Goal: Information Seeking & Learning: Learn about a topic

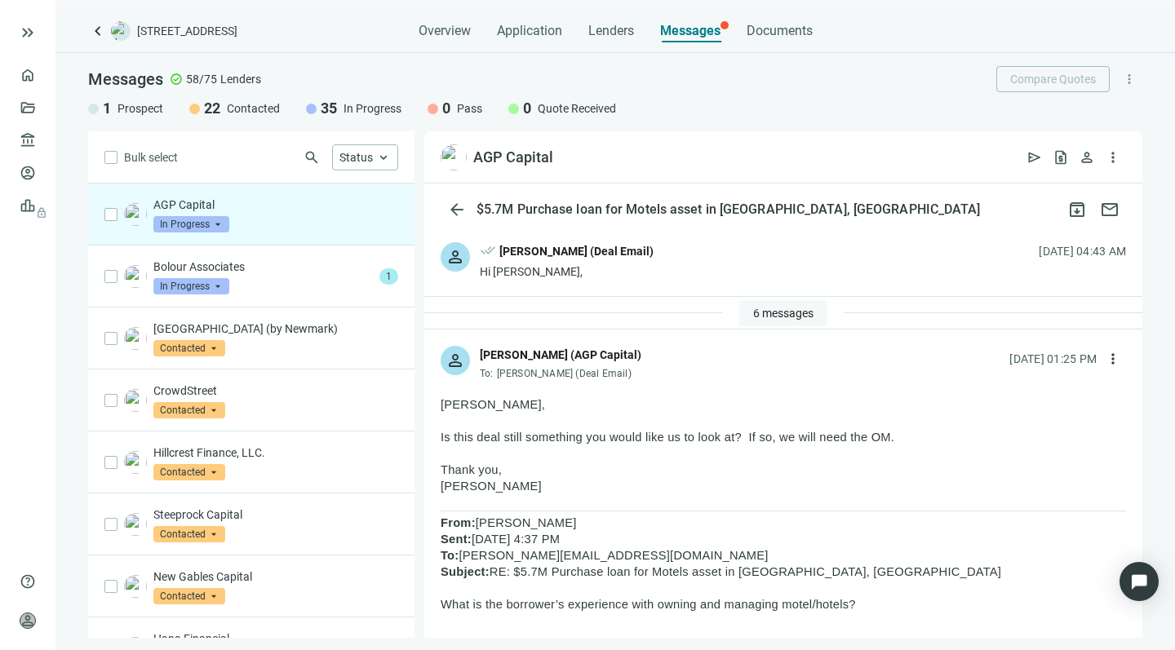
click at [754, 315] on span "6 messages" at bounding box center [783, 313] width 60 height 13
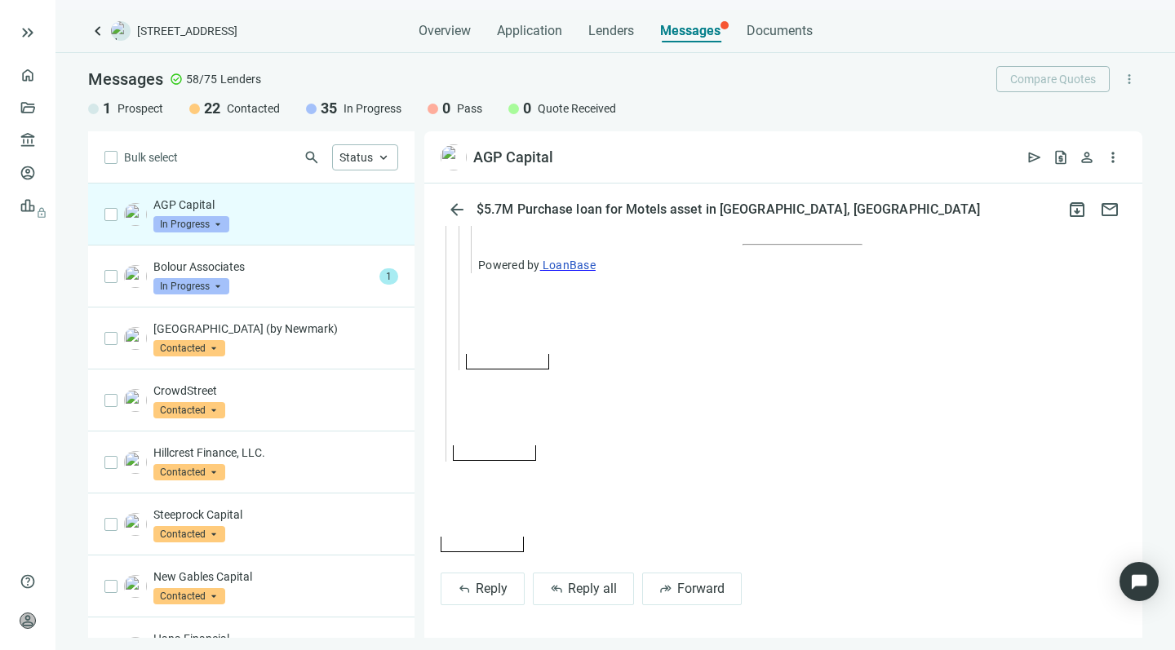
scroll to position [3202, 0]
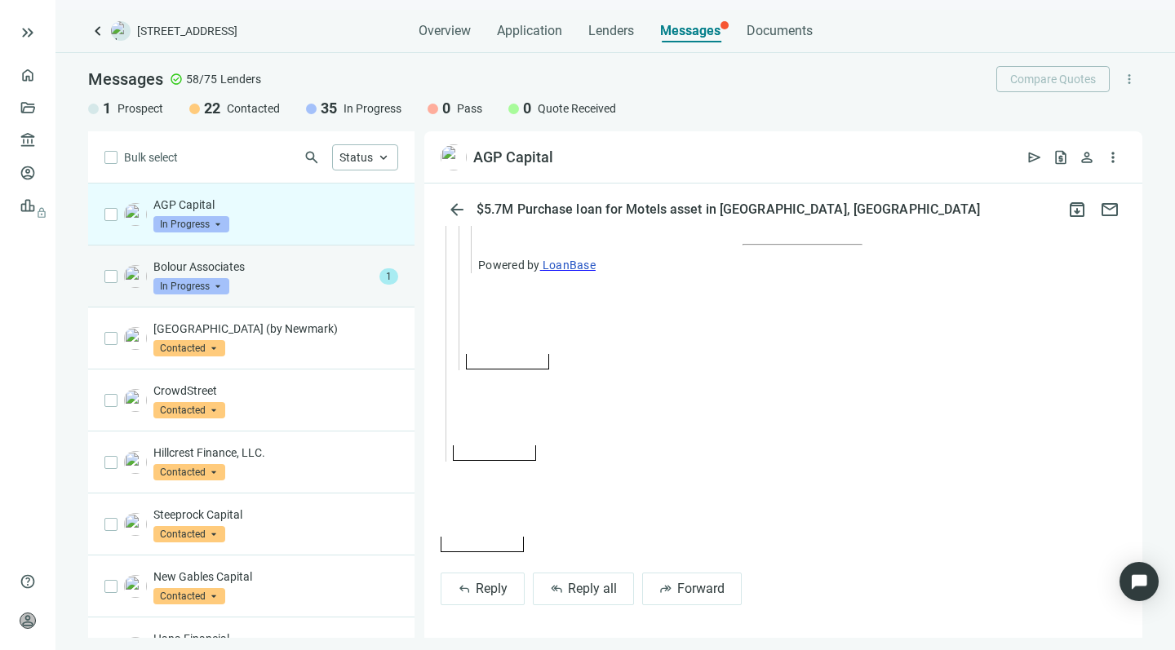
click at [246, 282] on div "Bolour Associates In Progress arrow_drop_down" at bounding box center [263, 277] width 220 height 36
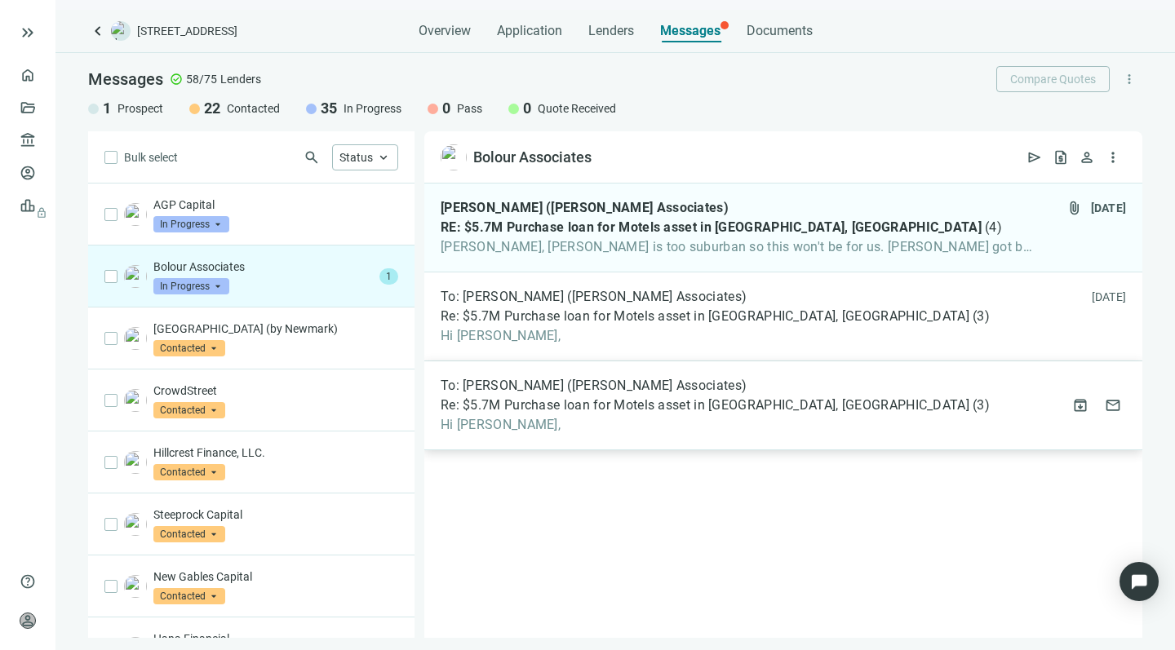
click at [544, 394] on div "To: Noah Gonen (Bolour Associates) Re: $5.7M Purchase loan for Motels asset in …" at bounding box center [715, 405] width 549 height 55
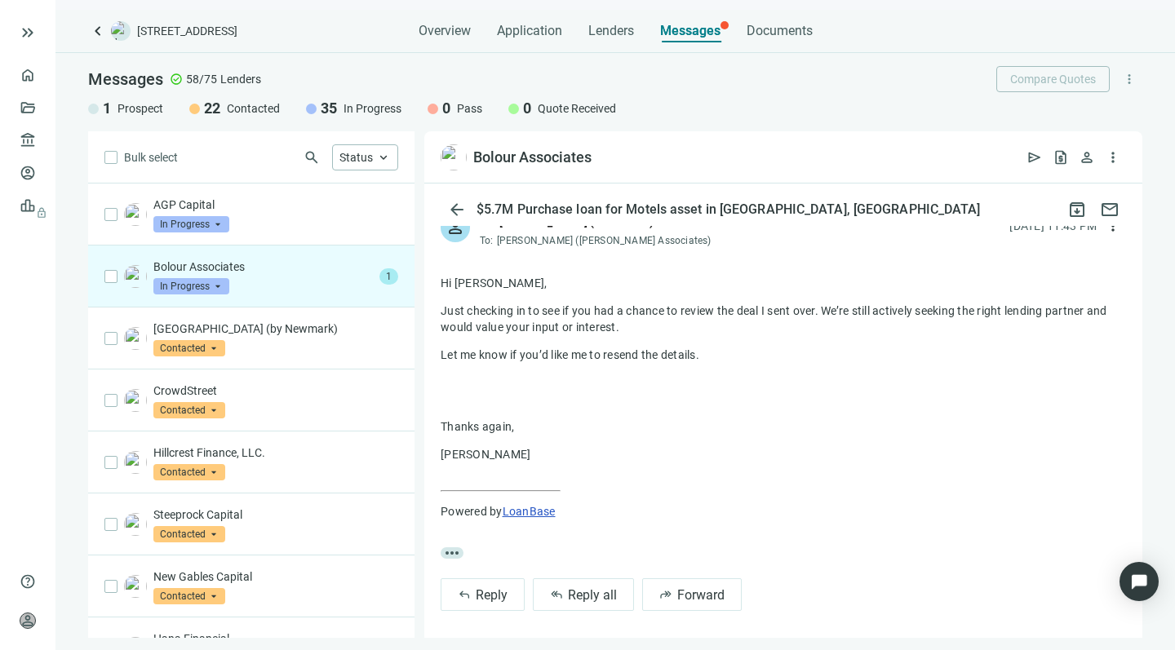
scroll to position [132, 0]
click at [381, 157] on span "keyboard_arrow_up" at bounding box center [383, 157] width 15 height 15
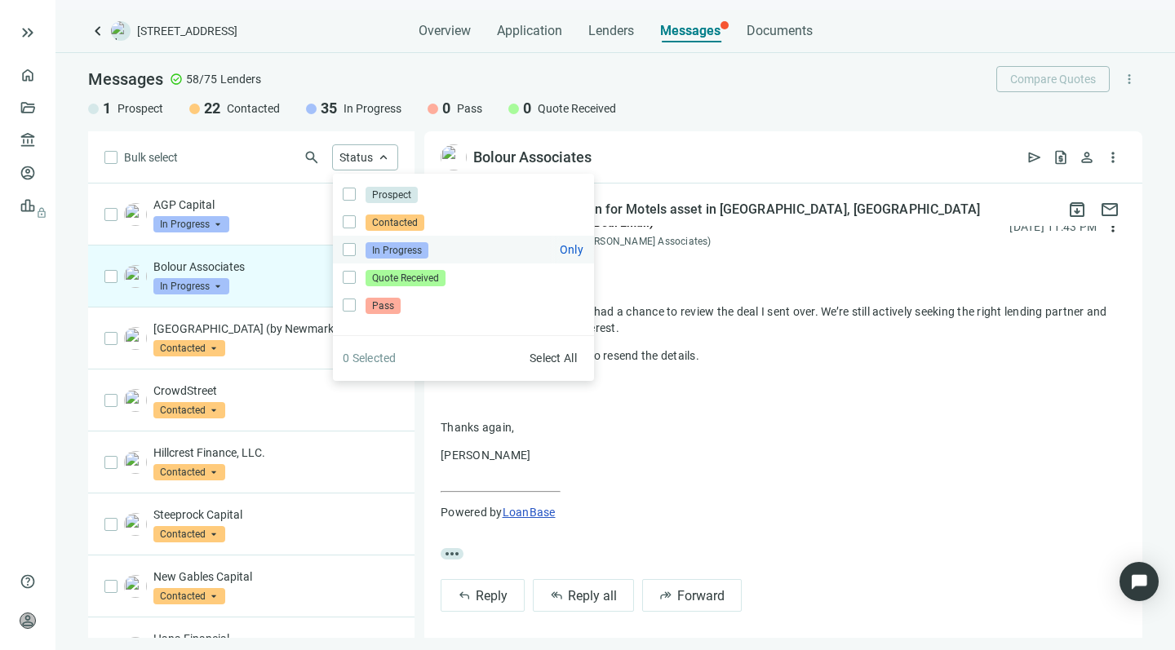
click at [379, 250] on span "In Progress" at bounding box center [397, 250] width 63 height 16
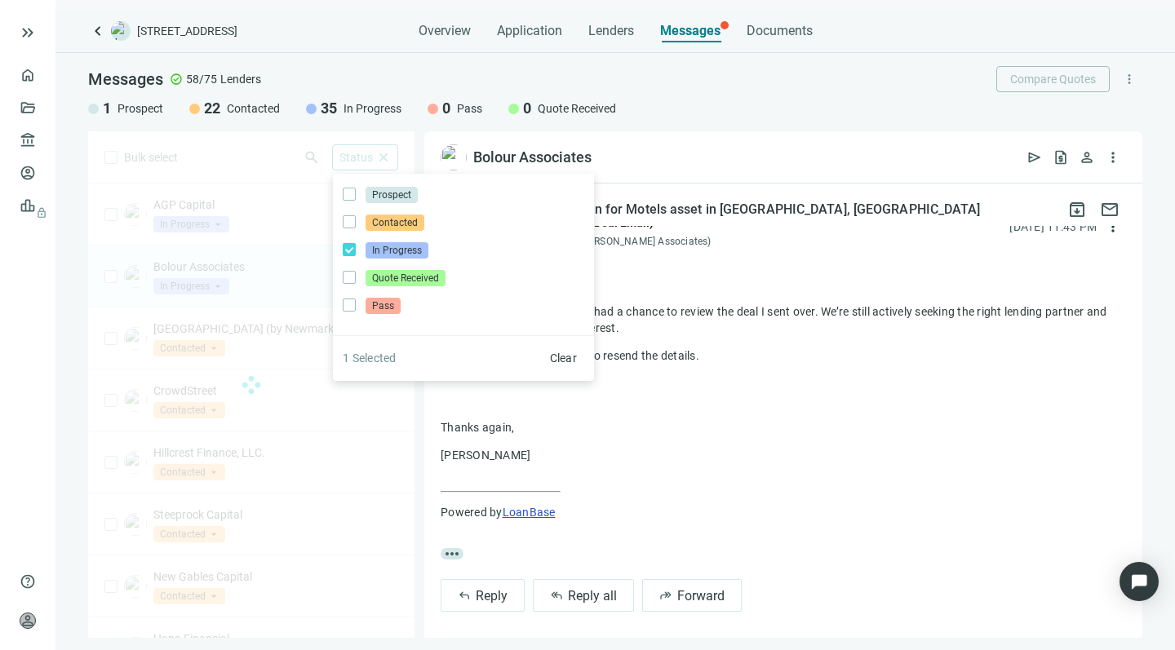
click at [208, 153] on div "Bulk select search Status close Prospect Only Contacted Only In Progress Only Q…" at bounding box center [251, 384] width 326 height 507
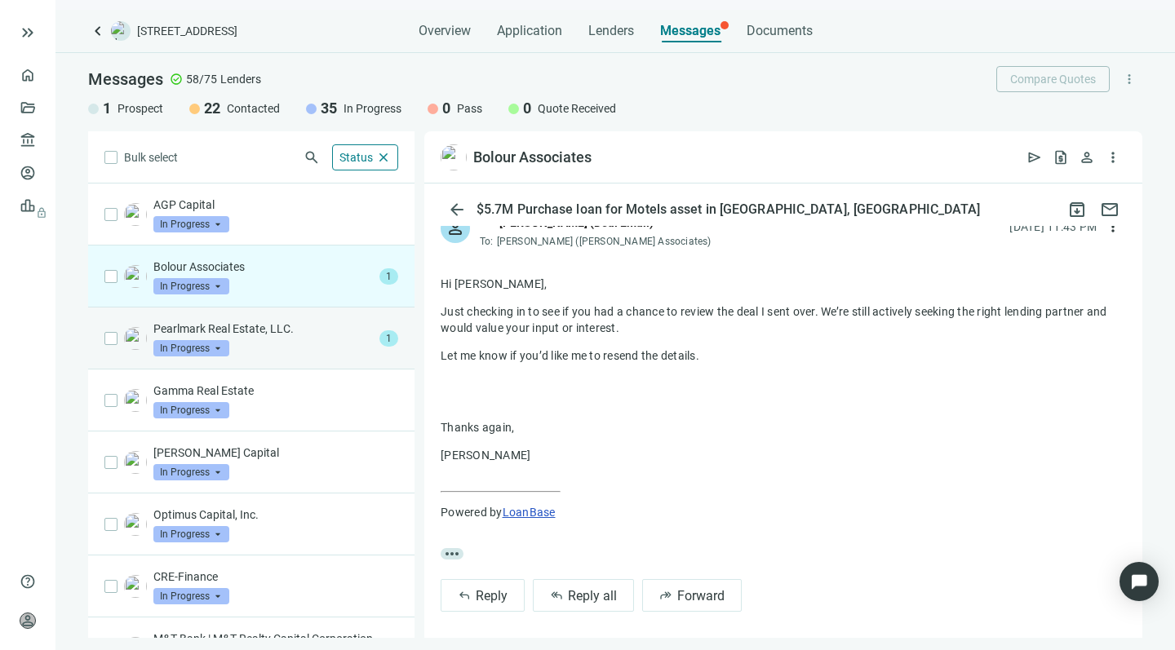
click at [289, 344] on div "Pearlmark Real Estate, LLC. In Progress arrow_drop_down" at bounding box center [263, 339] width 220 height 36
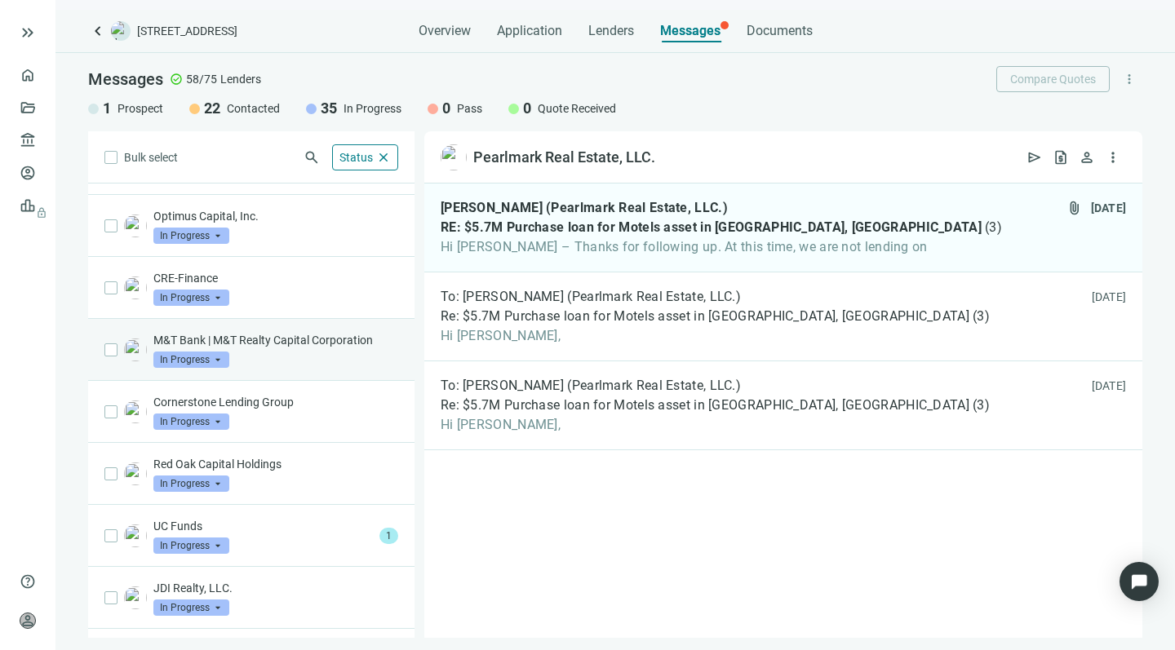
scroll to position [300, 0]
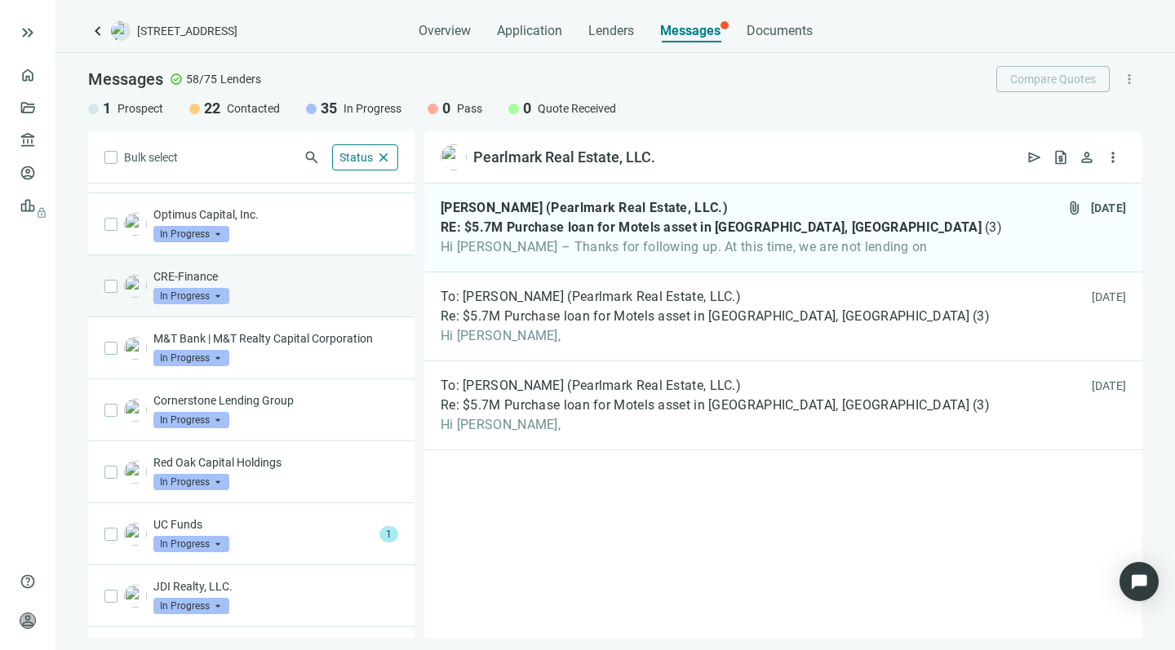
click at [285, 286] on div "CRE-Finance In Progress arrow_drop_down" at bounding box center [275, 286] width 245 height 36
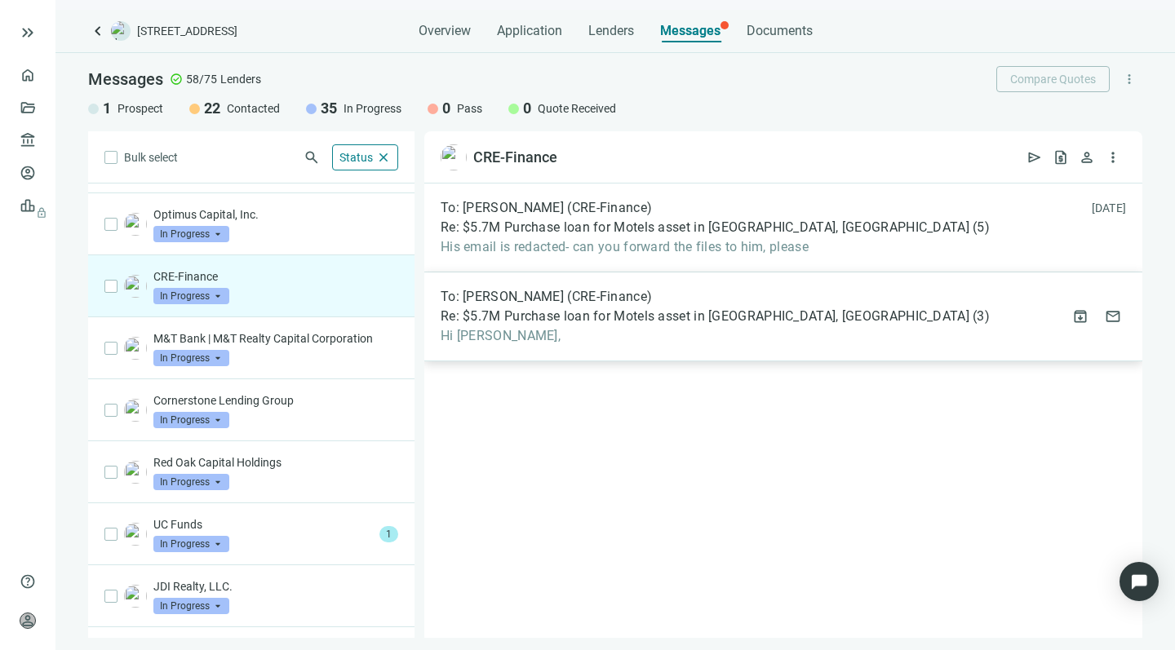
click at [508, 320] on span "Re: $5.7M Purchase loan for Motels asset in [GEOGRAPHIC_DATA], [GEOGRAPHIC_DATA]" at bounding box center [705, 316] width 529 height 16
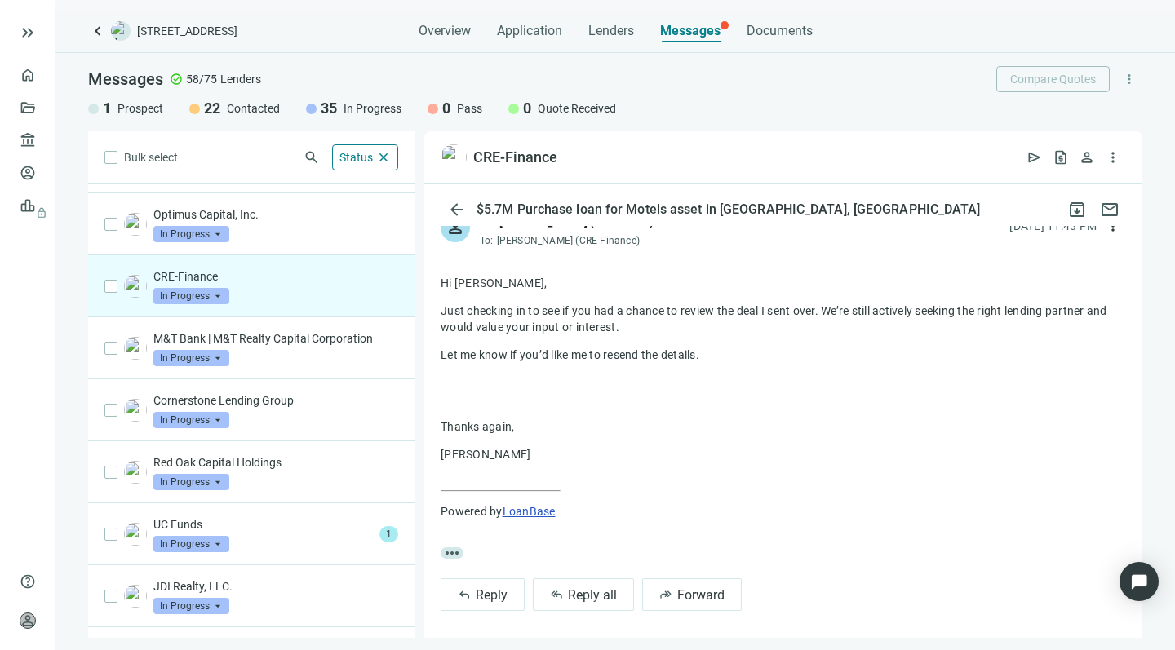
scroll to position [132, 0]
click at [575, 590] on span "Reply all" at bounding box center [592, 596] width 49 height 16
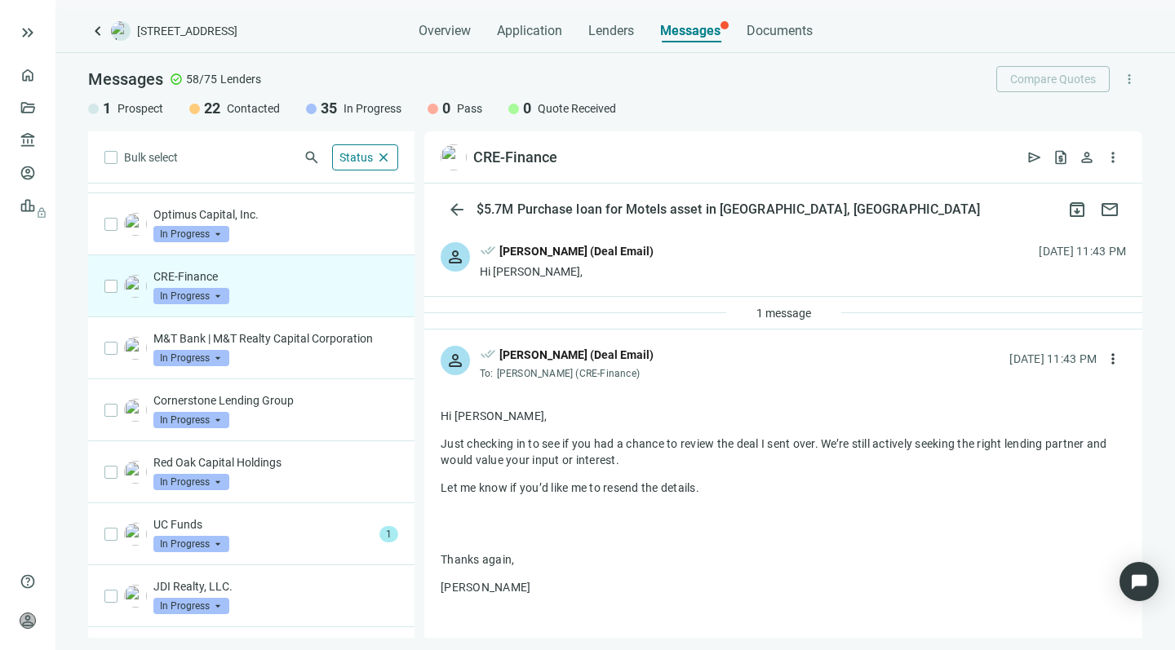
scroll to position [0, 0]
click at [757, 310] on span "1 message" at bounding box center [784, 313] width 55 height 13
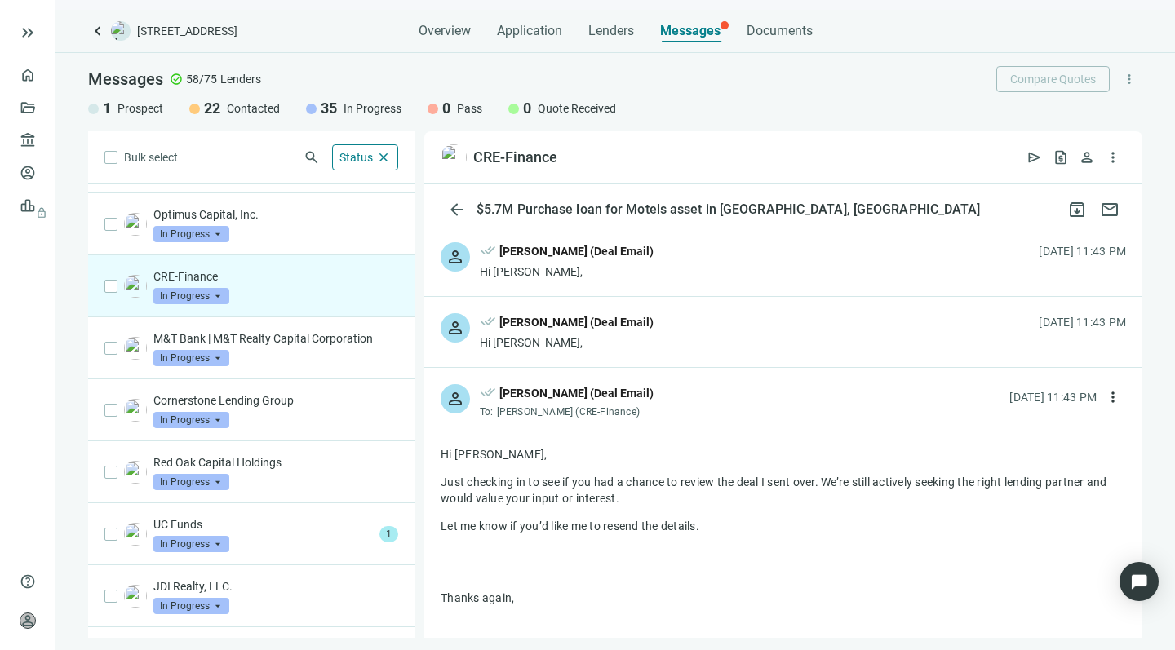
click at [624, 268] on div "Hi Todd," at bounding box center [567, 272] width 174 height 16
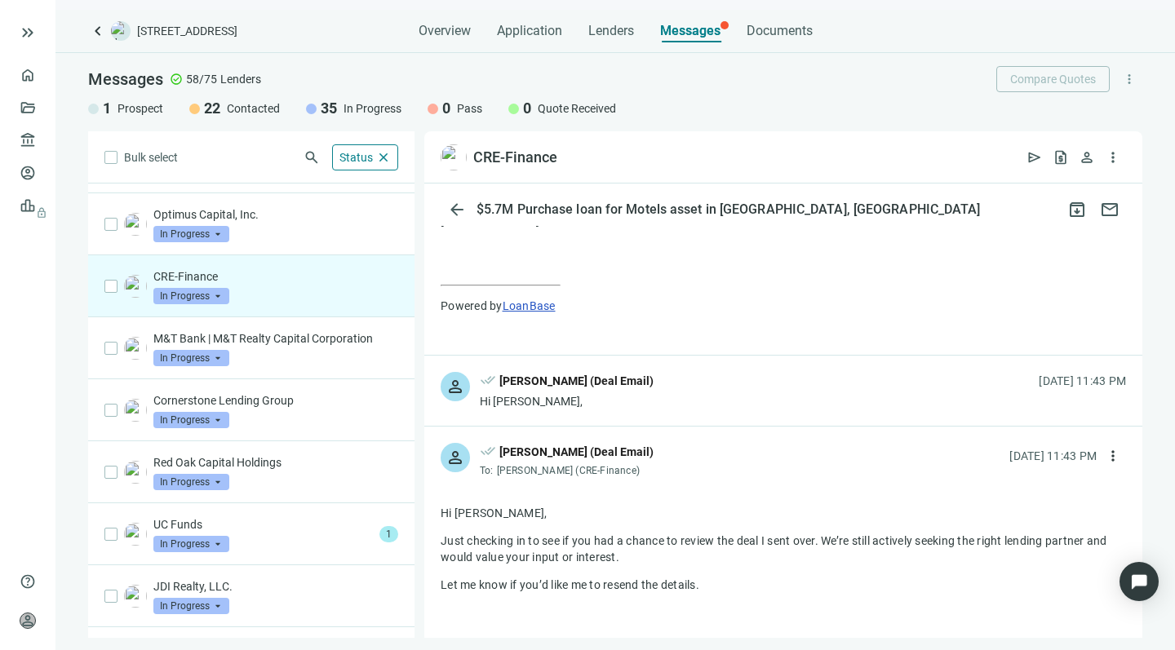
scroll to position [646, 0]
click at [615, 394] on div "done_all Howard Rosen (Deal Email)" at bounding box center [567, 383] width 174 height 21
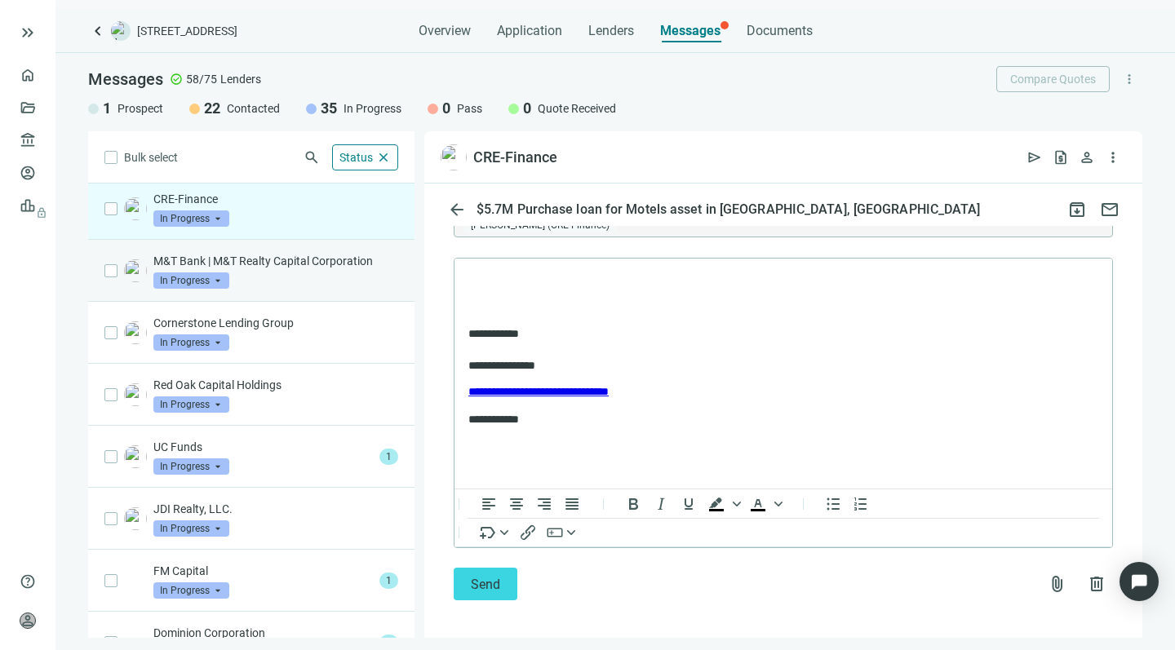
scroll to position [384, 0]
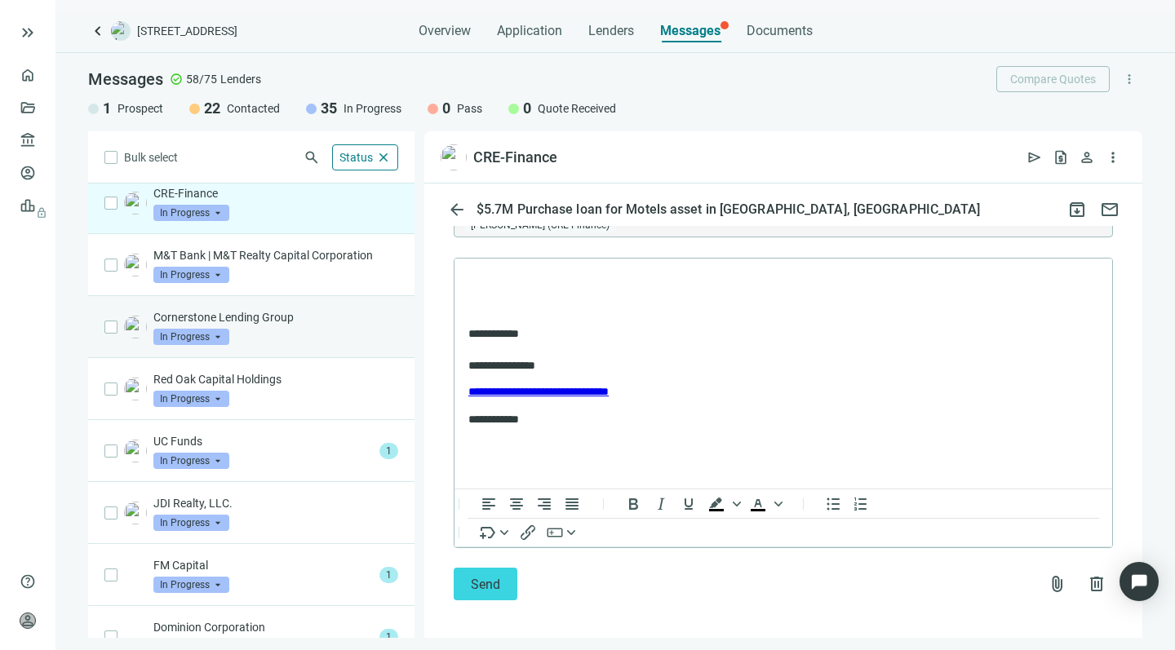
click at [279, 333] on div "Cornerstone Lending Group In Progress arrow_drop_down" at bounding box center [275, 327] width 245 height 36
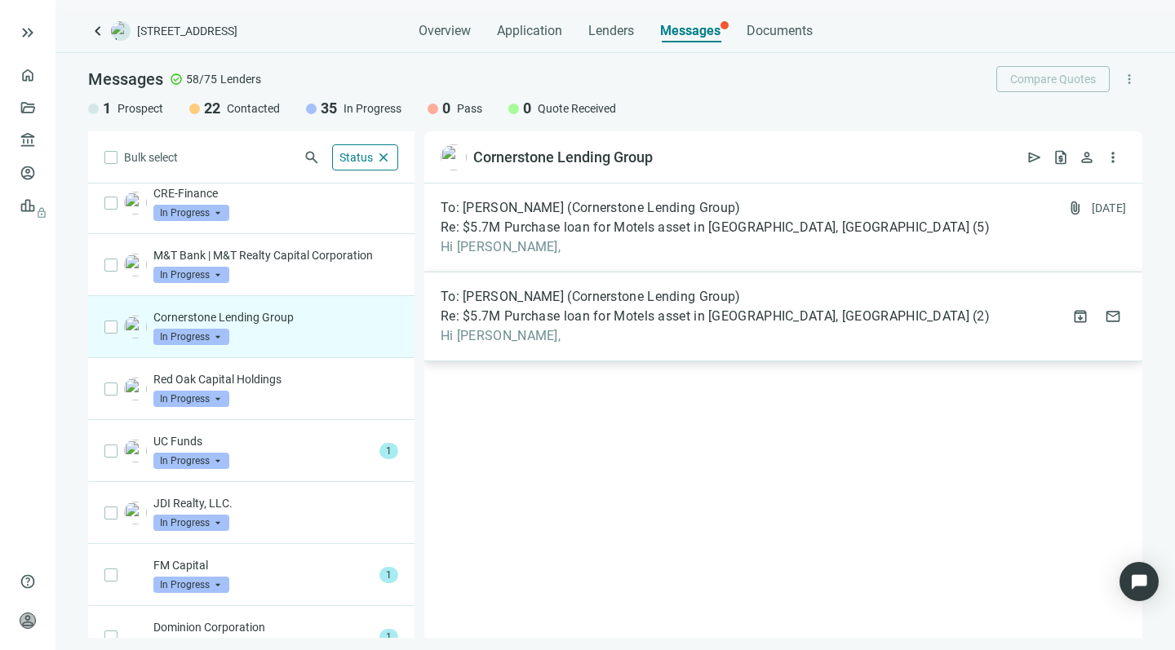
click at [538, 334] on span "Hi Graydon," at bounding box center [715, 336] width 549 height 16
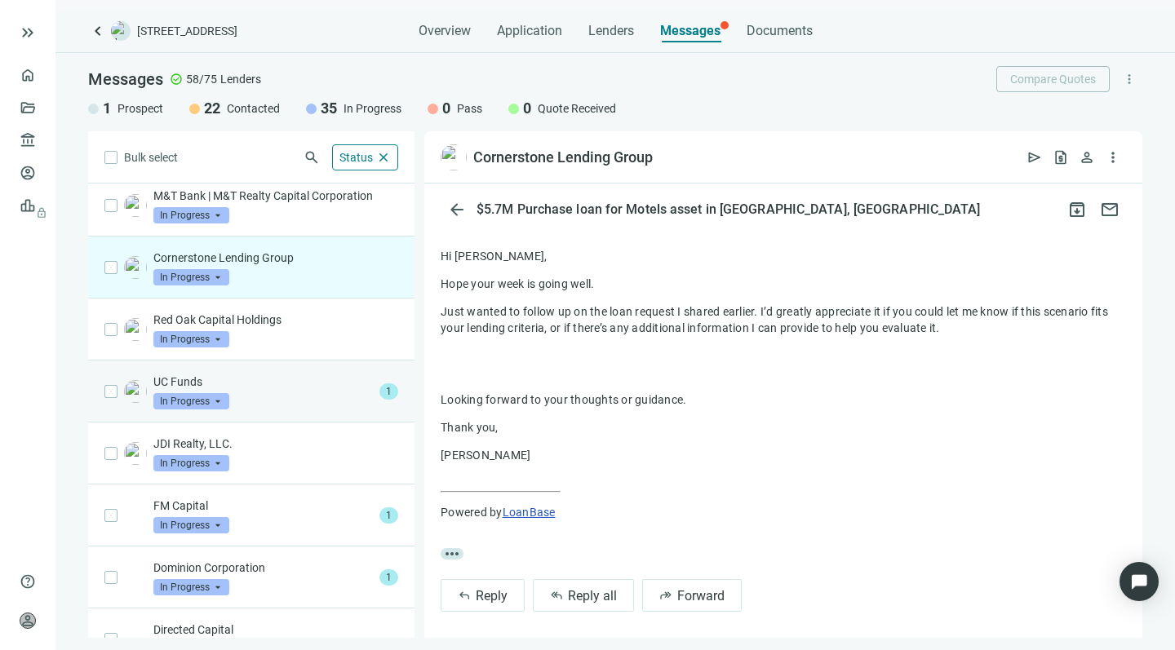
scroll to position [451, 0]
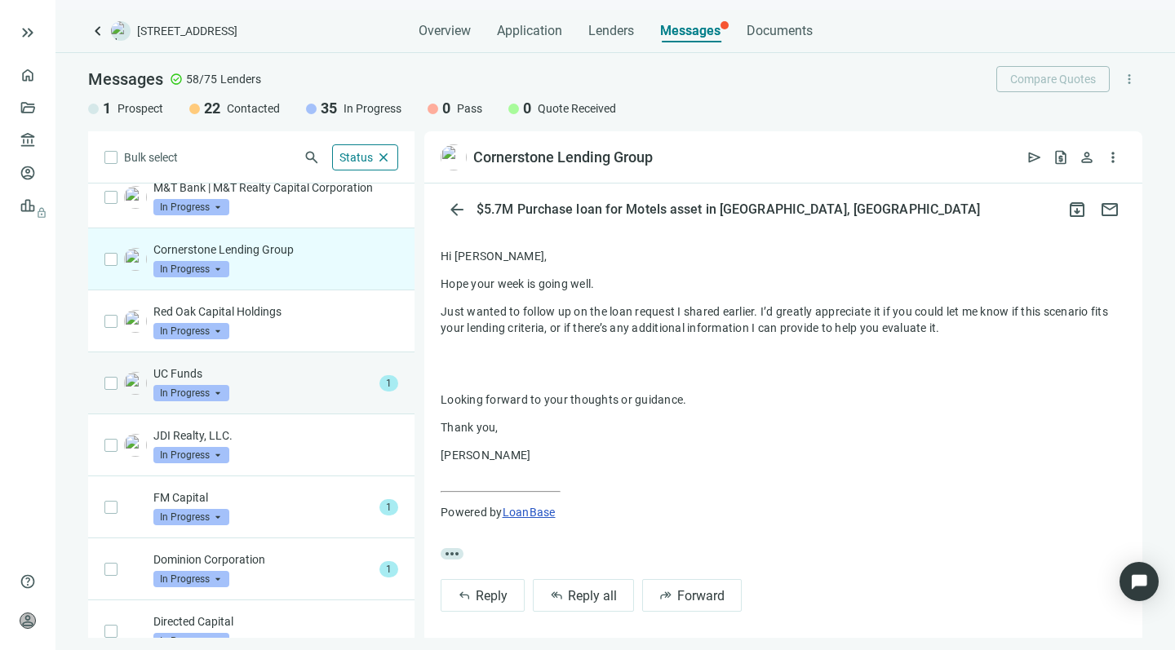
click at [285, 381] on p "UC Funds" at bounding box center [263, 374] width 220 height 16
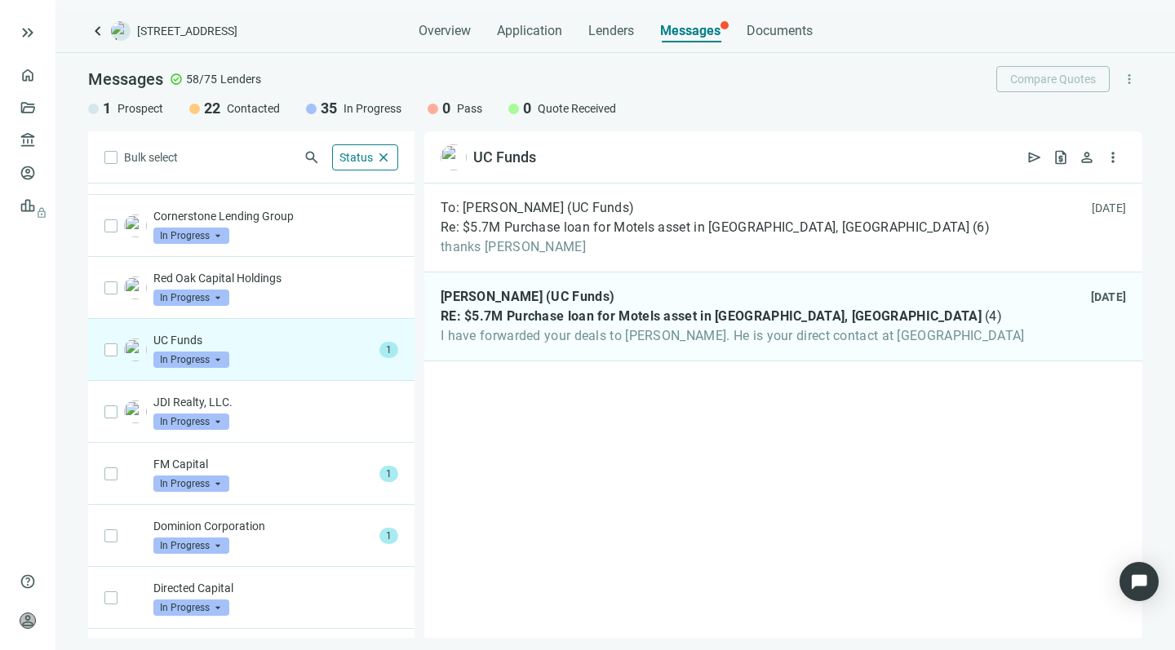
scroll to position [492, 0]
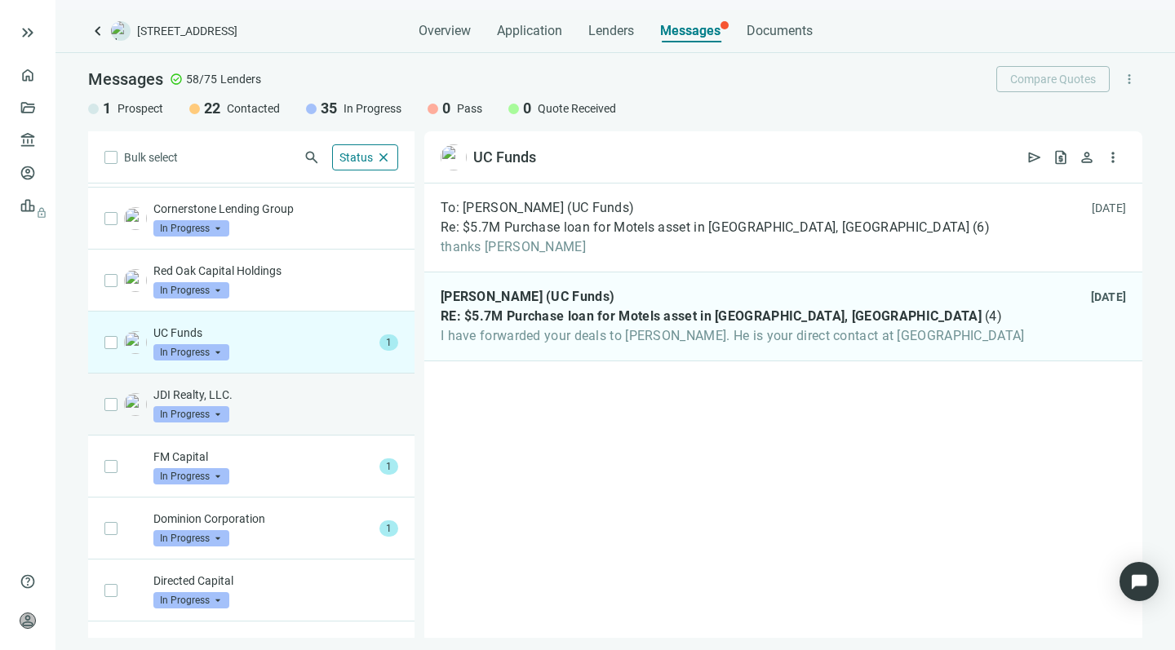
click at [237, 395] on p "JDI Realty, LLC." at bounding box center [275, 395] width 245 height 16
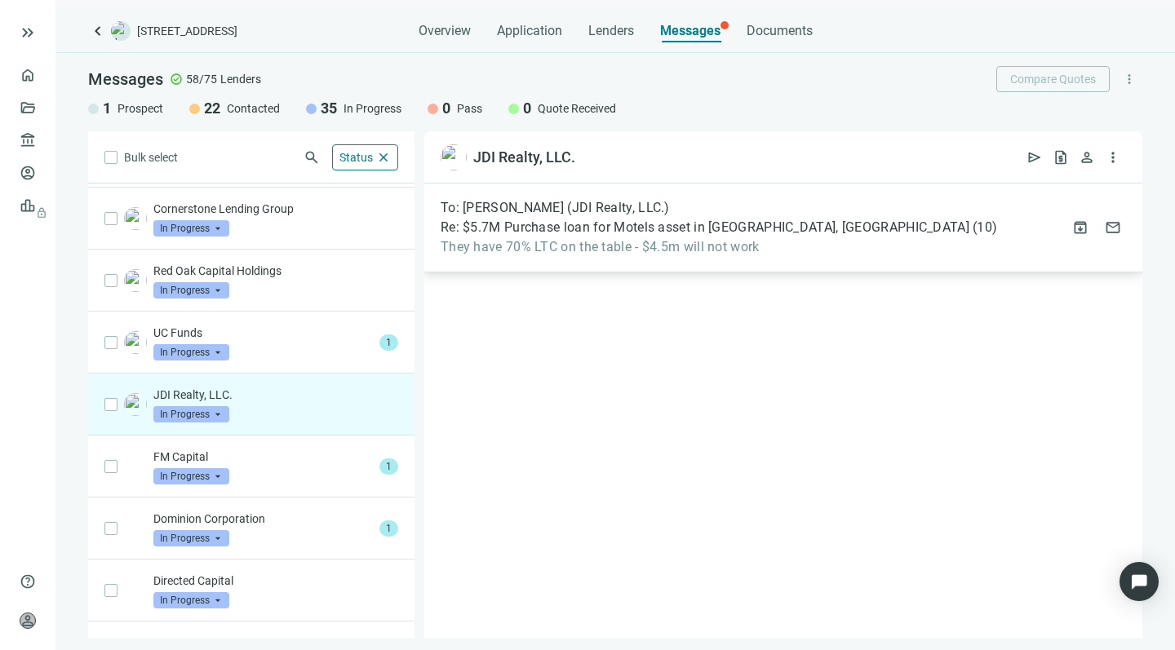
click at [525, 239] on span "They have 70% LTC on the table - $4.5m will not work" at bounding box center [719, 247] width 557 height 16
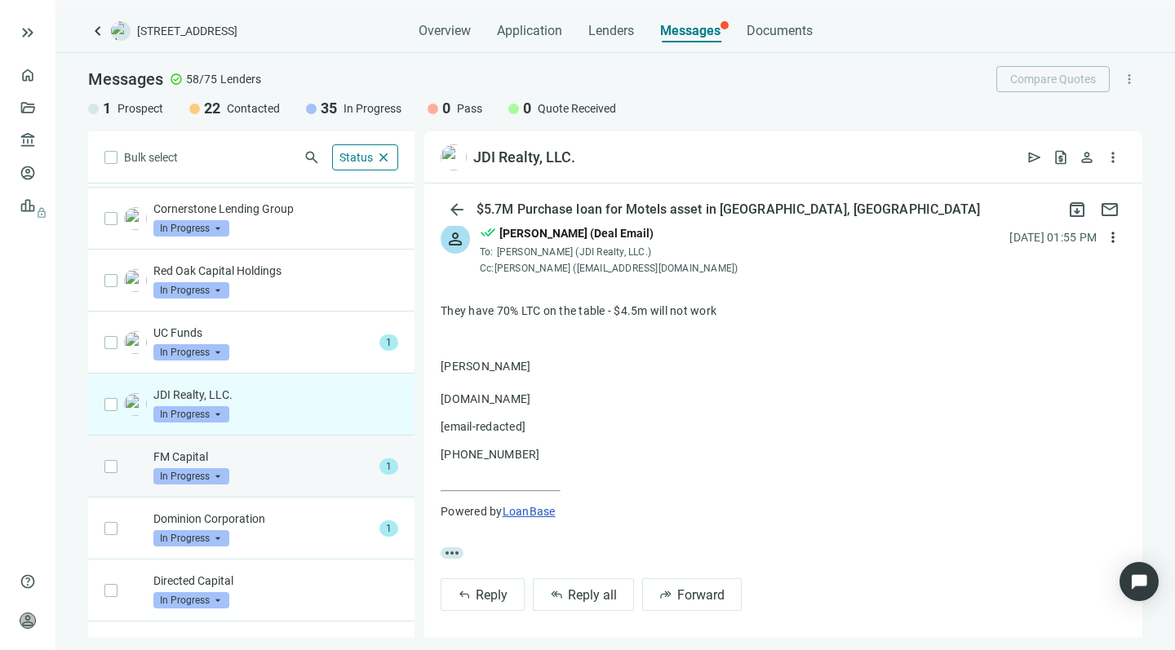
scroll to position [121, 0]
click at [259, 461] on p "FM Capital" at bounding box center [263, 457] width 220 height 16
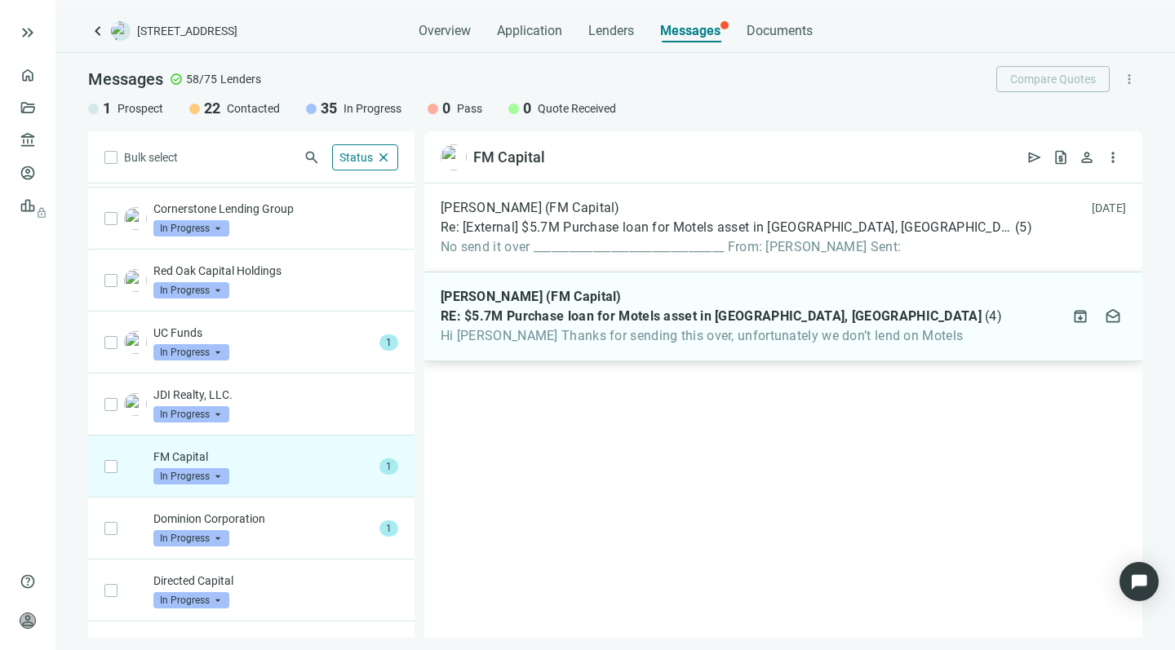
click at [468, 347] on div "Malki Pollack (FM Capital) RE: $5.7M Purchase loan for Motels asset in Tillamoo…" at bounding box center [783, 317] width 718 height 89
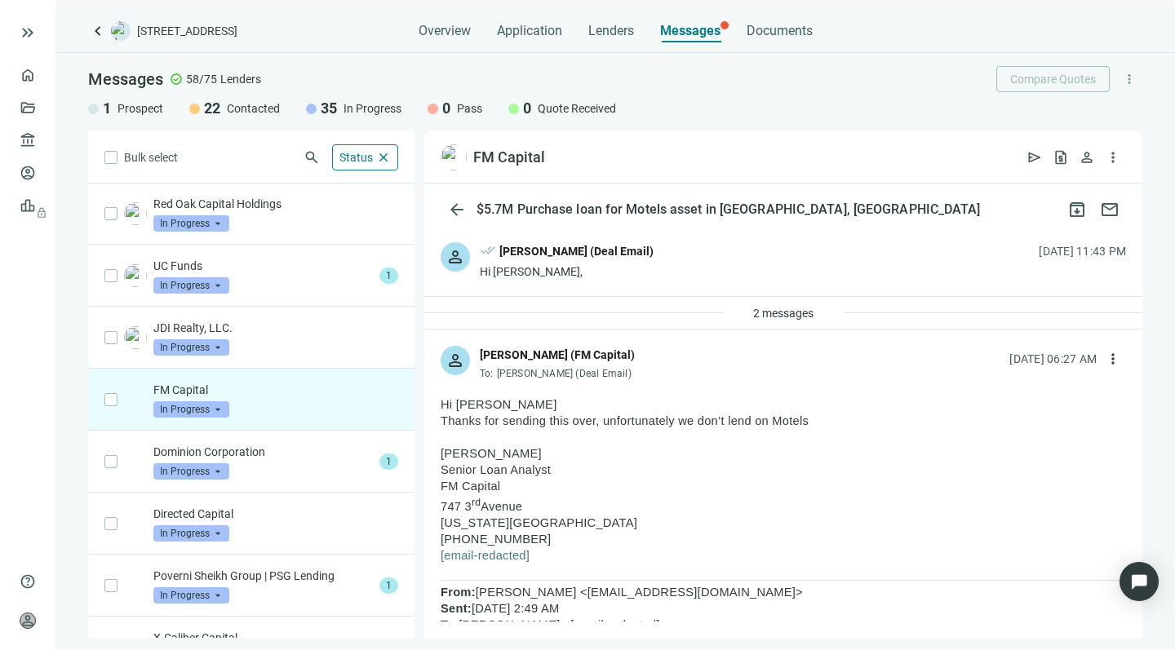
scroll to position [571, 0]
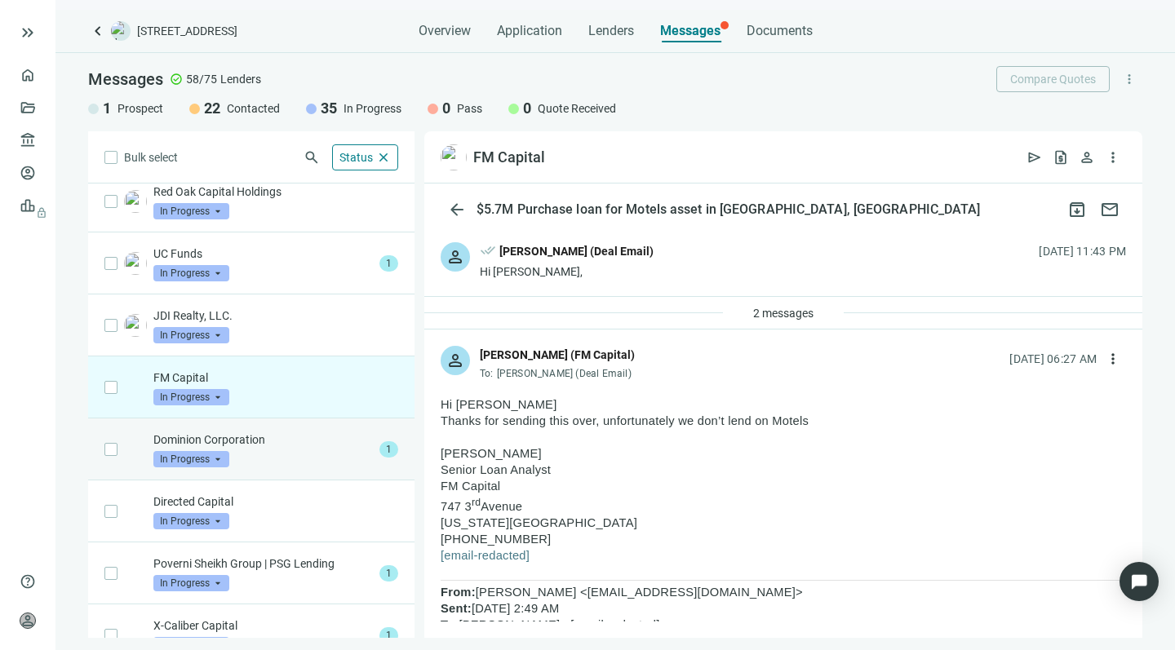
click at [204, 453] on span "In Progress" at bounding box center [191, 459] width 76 height 16
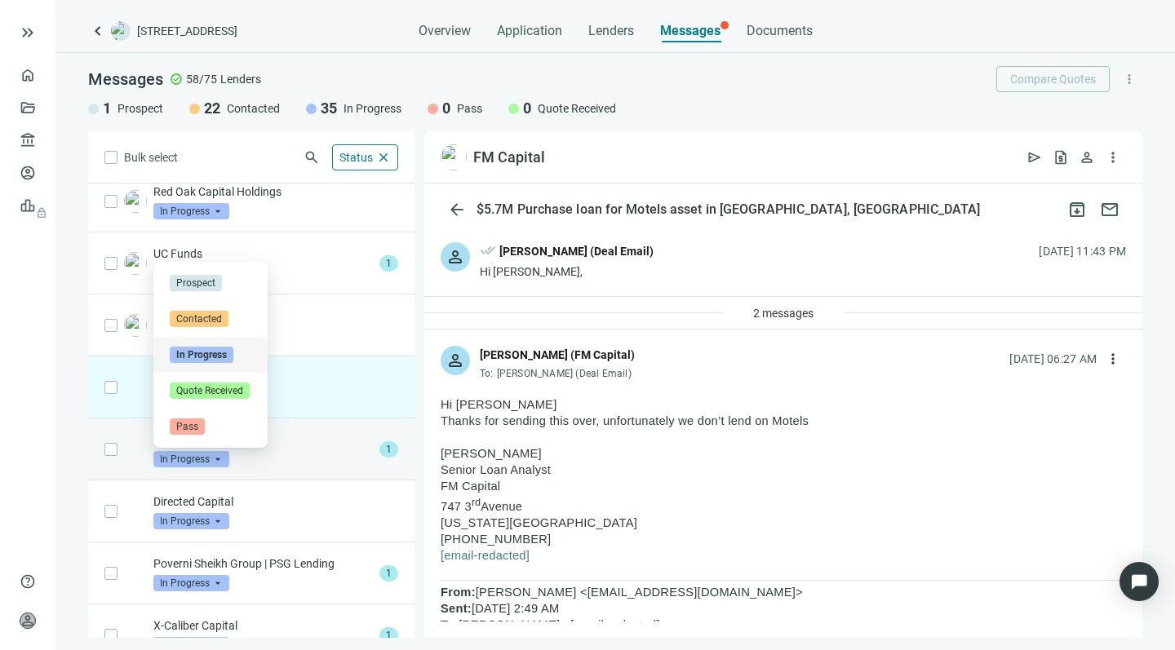
click at [288, 467] on div "Dominion Corporation In Progress arrow_drop_down contacted in_progress quote_re…" at bounding box center [263, 450] width 220 height 36
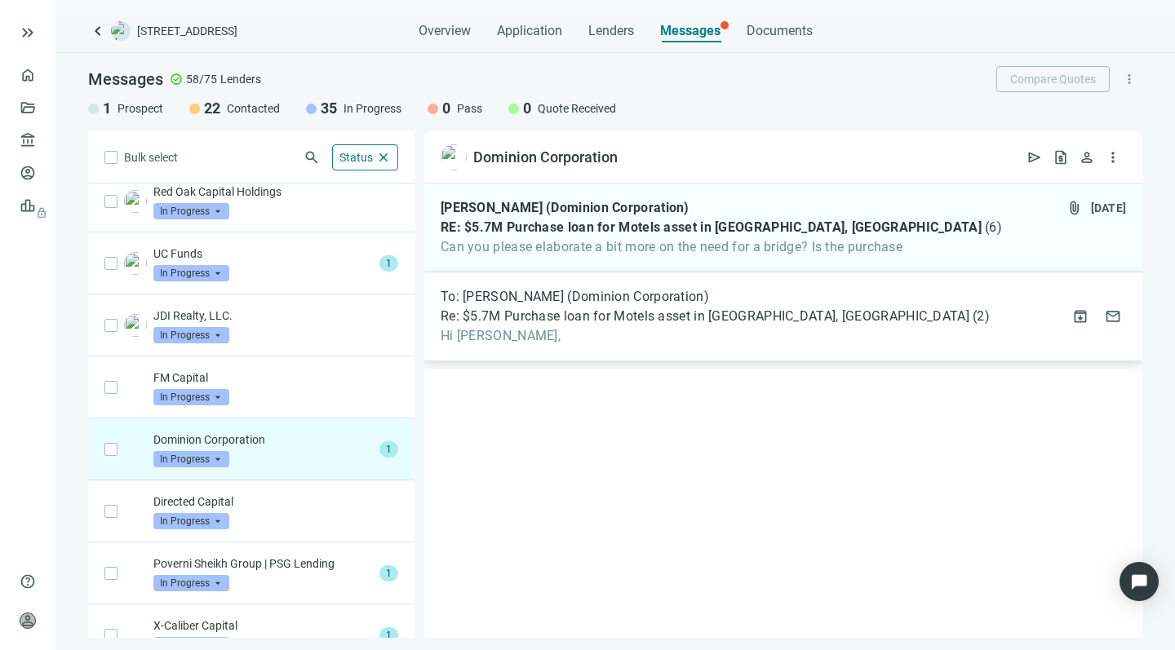
click at [552, 328] on span "Hi Paul," at bounding box center [715, 336] width 549 height 16
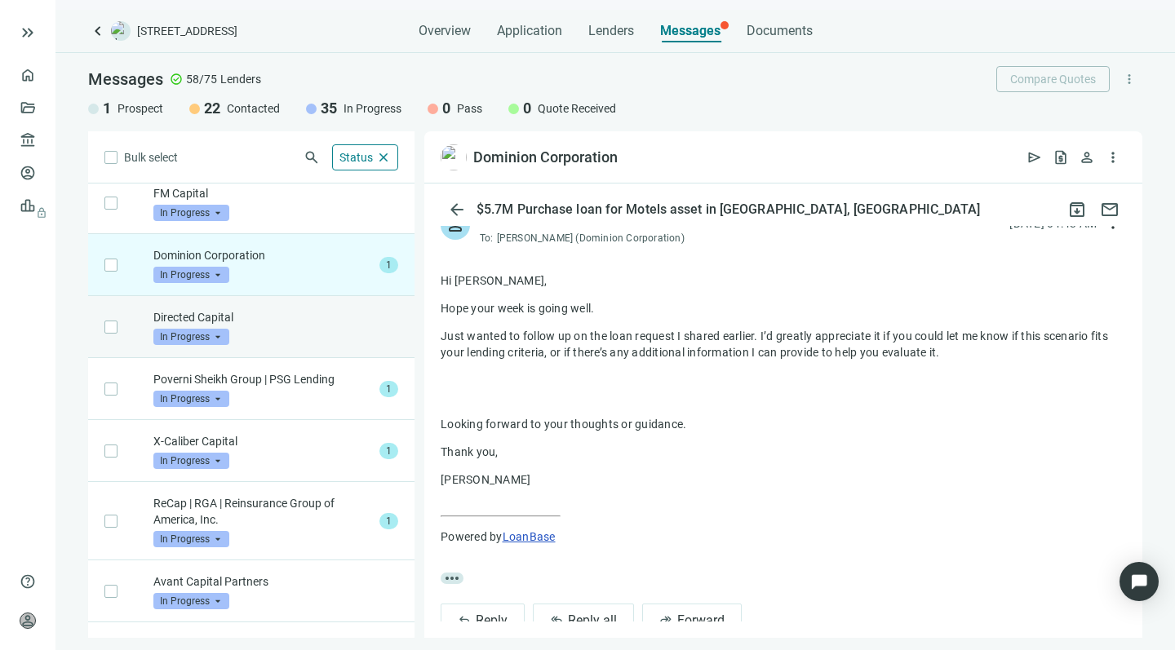
scroll to position [774, 0]
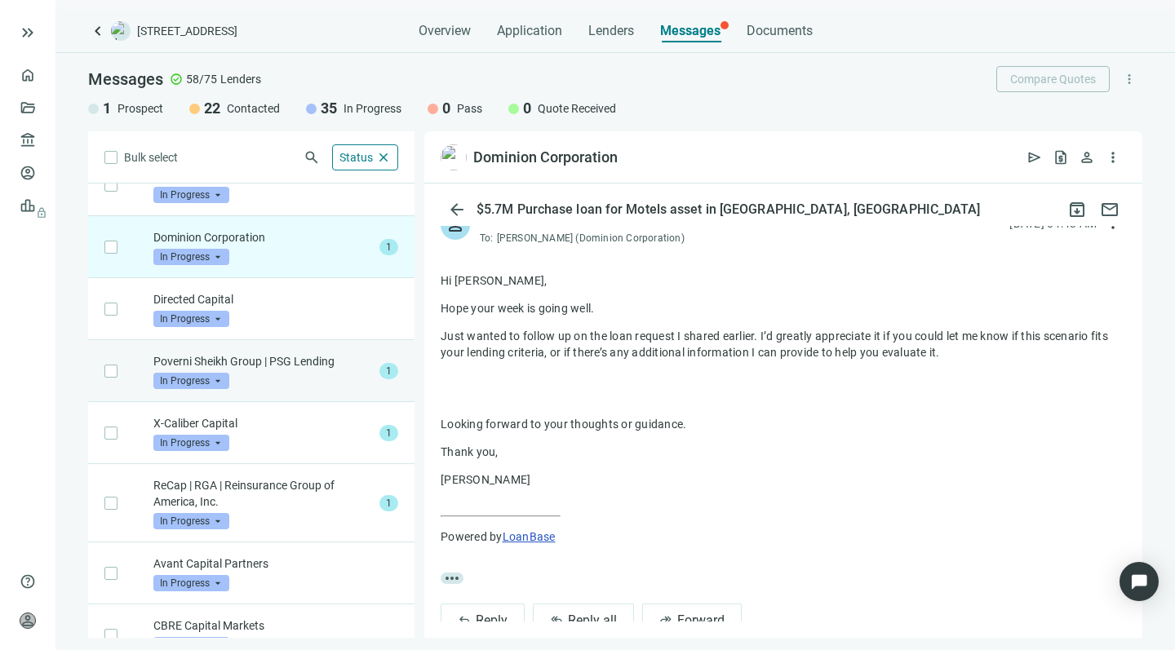
click at [227, 376] on span "In Progress" at bounding box center [191, 381] width 76 height 16
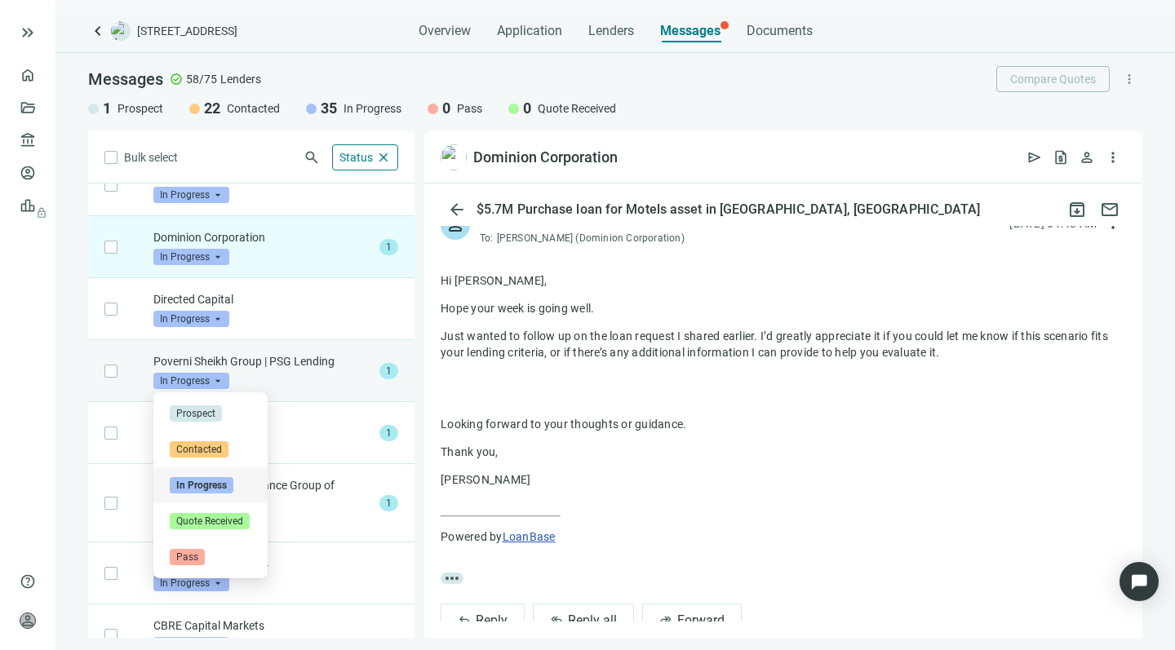
click at [298, 366] on p "Poverni Sheikh Group | PSG Lending" at bounding box center [263, 361] width 220 height 16
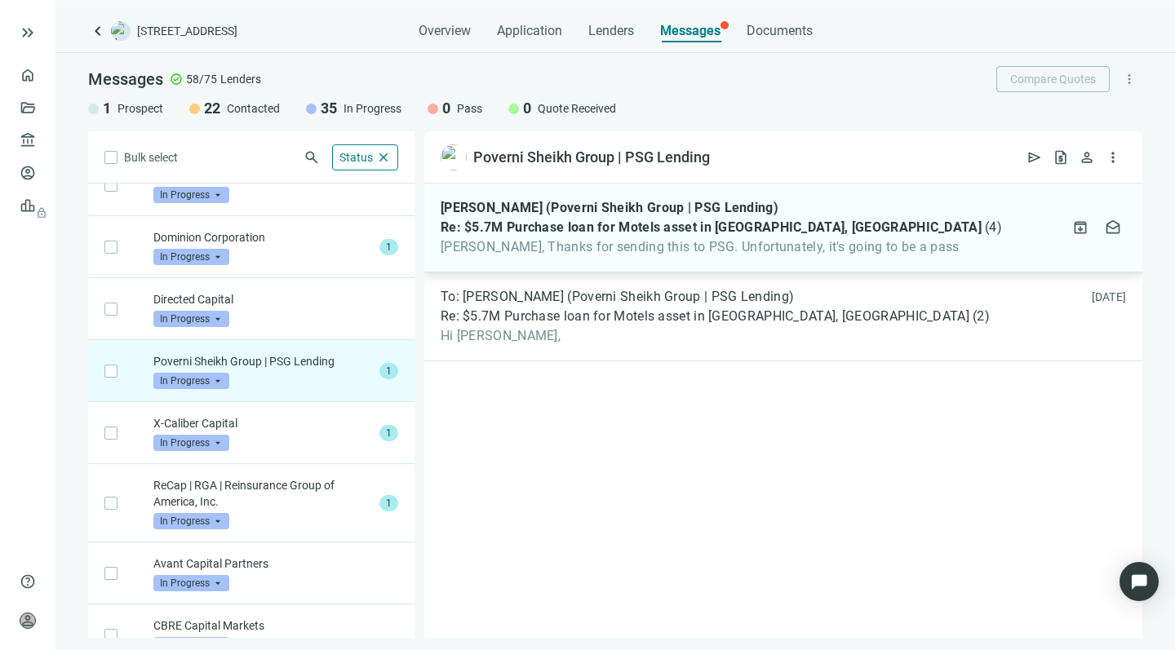
click at [540, 251] on span "Howard, Thanks for sending this to PSG. Unfortunately, it's going to be a pass" at bounding box center [721, 247] width 561 height 16
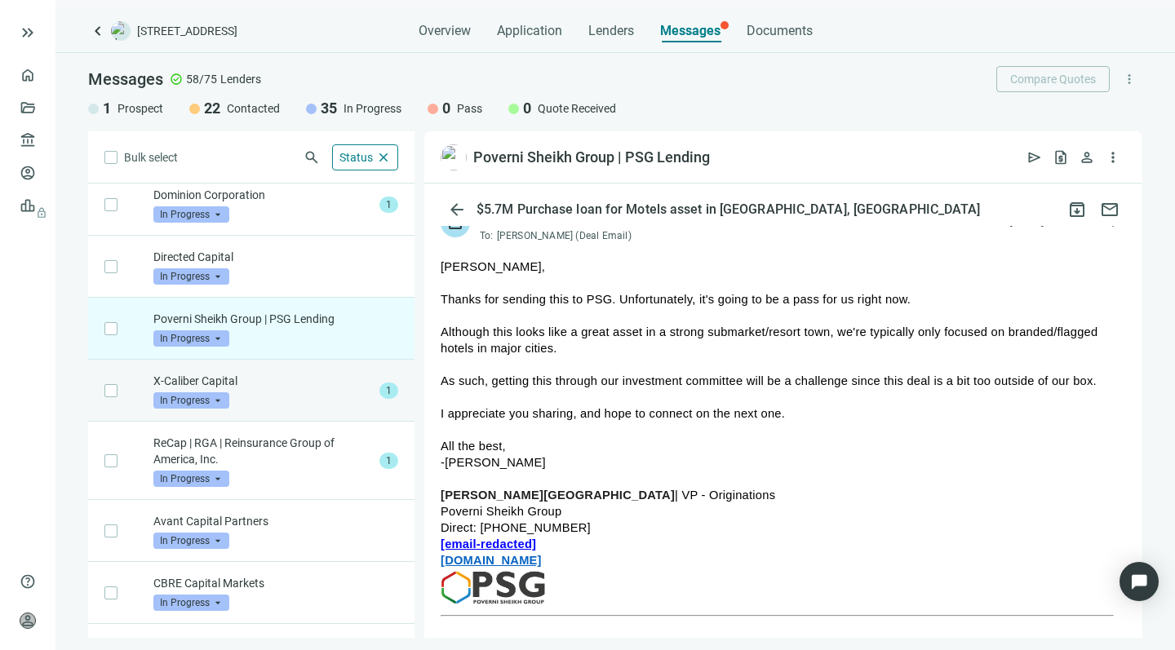
scroll to position [822, 0]
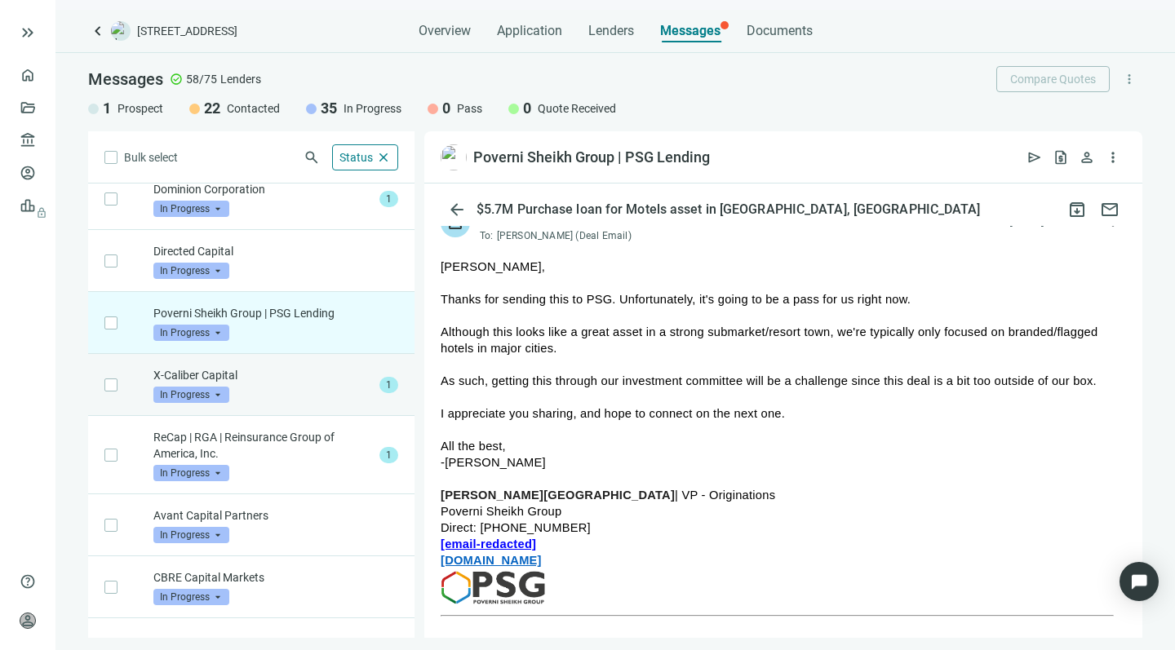
click at [302, 385] on div "X-Caliber Capital In Progress arrow_drop_down" at bounding box center [263, 385] width 220 height 36
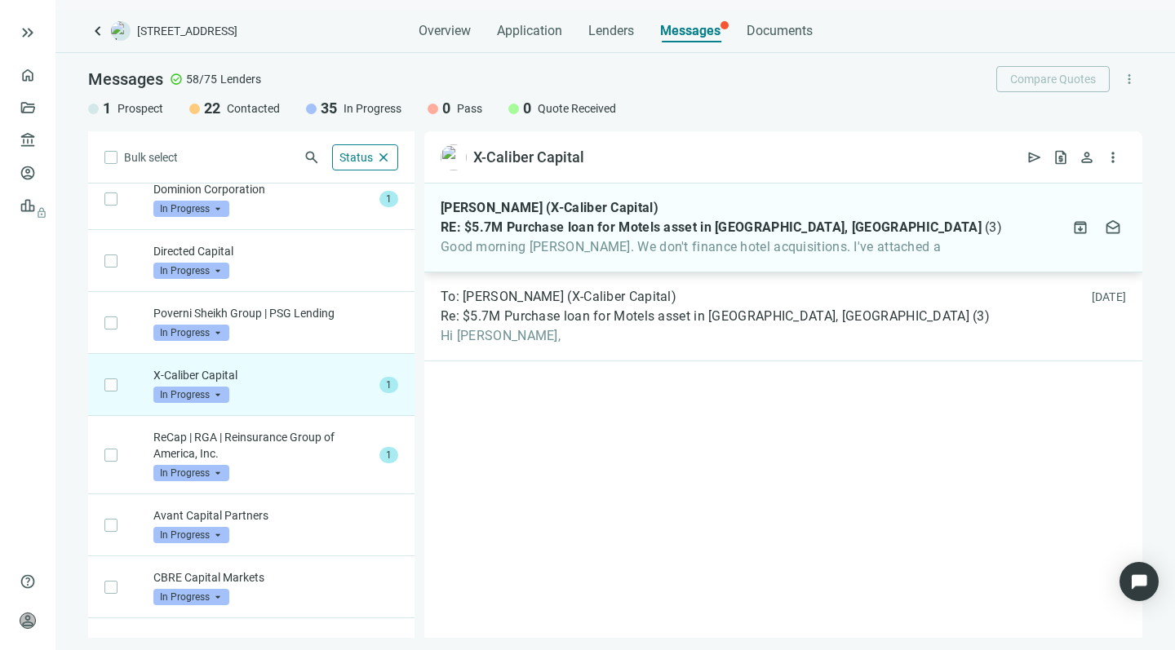
click at [524, 251] on span "Good morning Howard. We don't finance hotel acquisitions. I've attached a" at bounding box center [721, 247] width 561 height 16
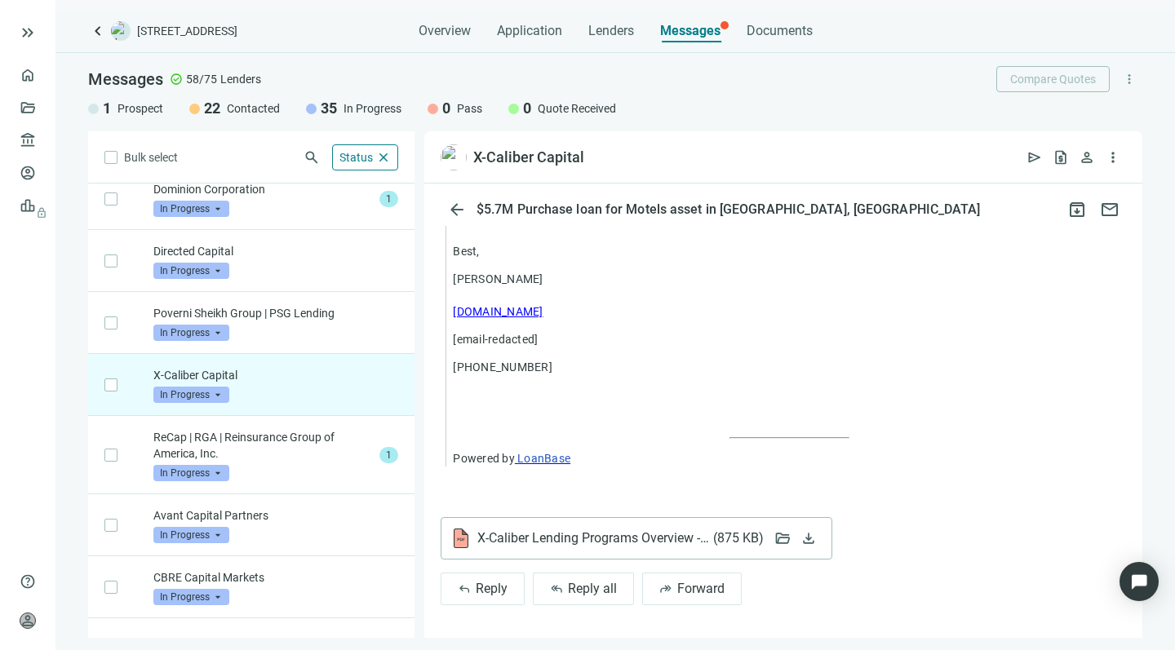
scroll to position [1409, 0]
click at [520, 539] on span "X-Caliber Lending Programs Overview - correspondent.pdf ( 875 KB )" at bounding box center [620, 538] width 286 height 16
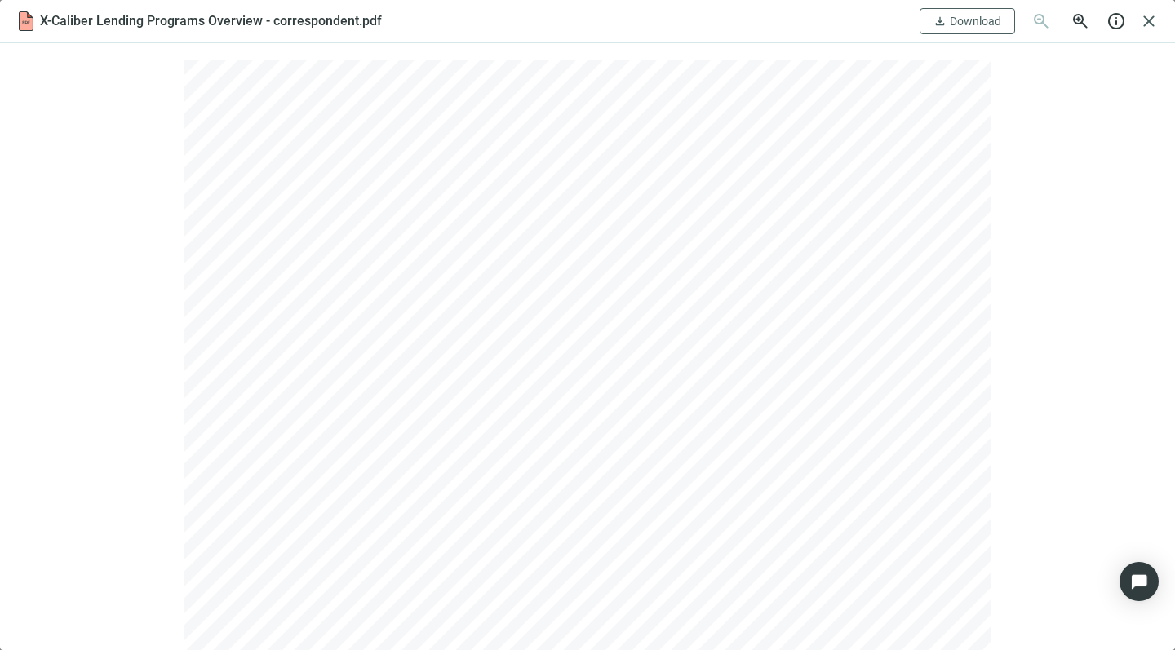
scroll to position [0, 0]
click at [1147, 20] on span "close" at bounding box center [1149, 21] width 20 height 20
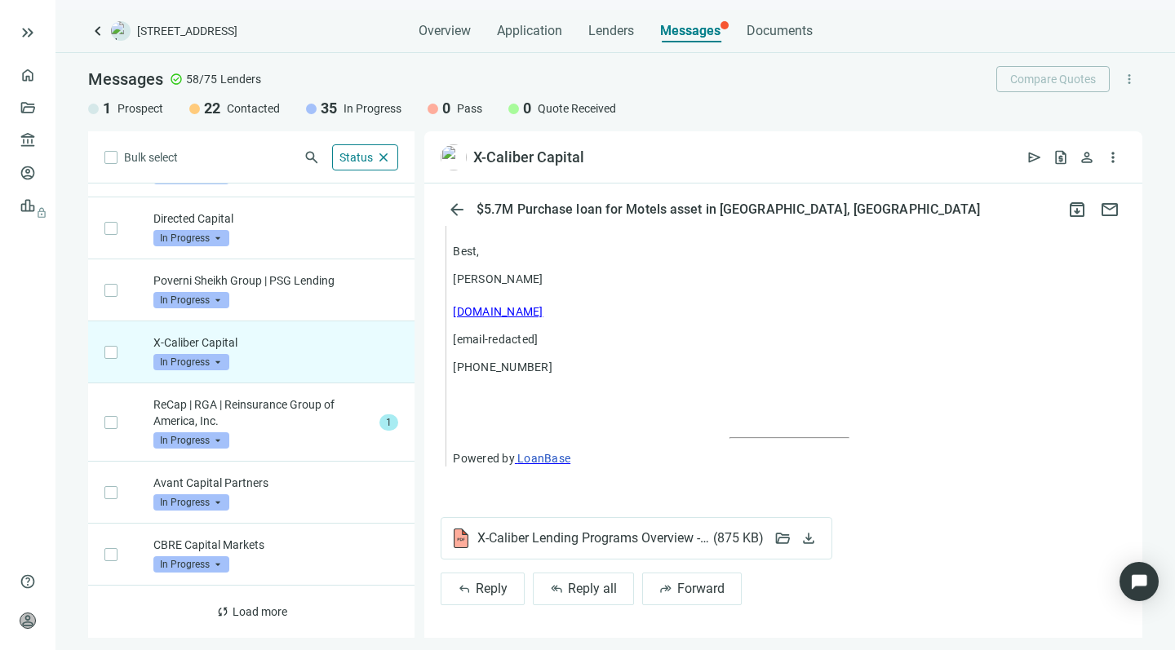
scroll to position [854, 0]
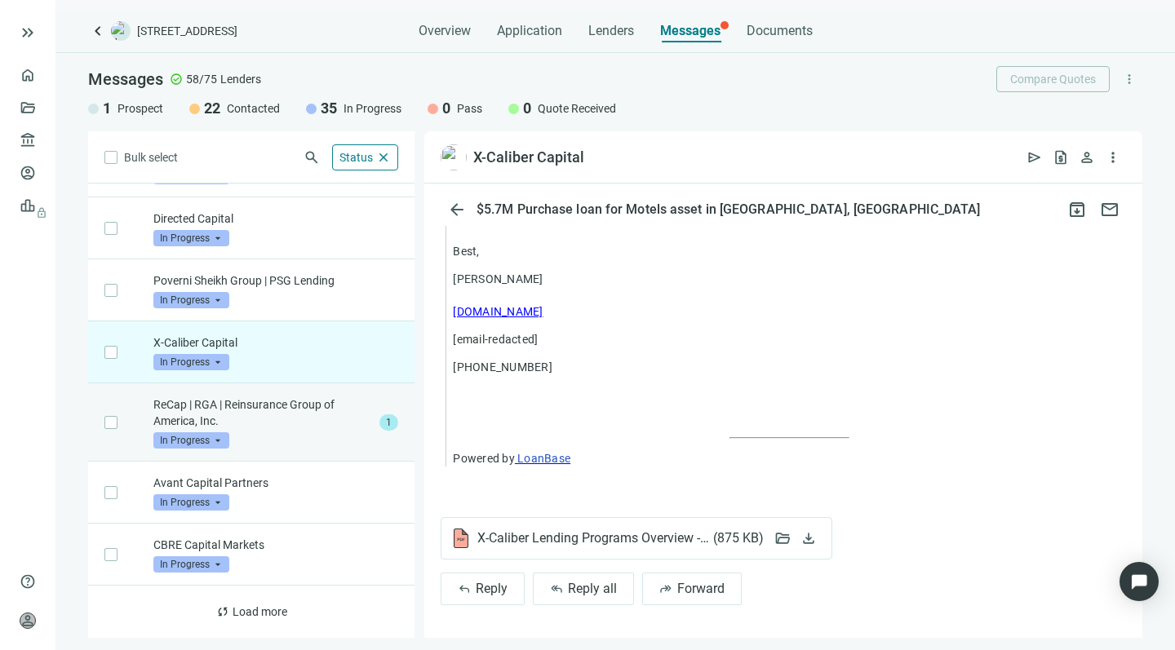
click at [291, 415] on p "ReCap | RGA | Reinsurance Group of America, Inc." at bounding box center [263, 413] width 220 height 33
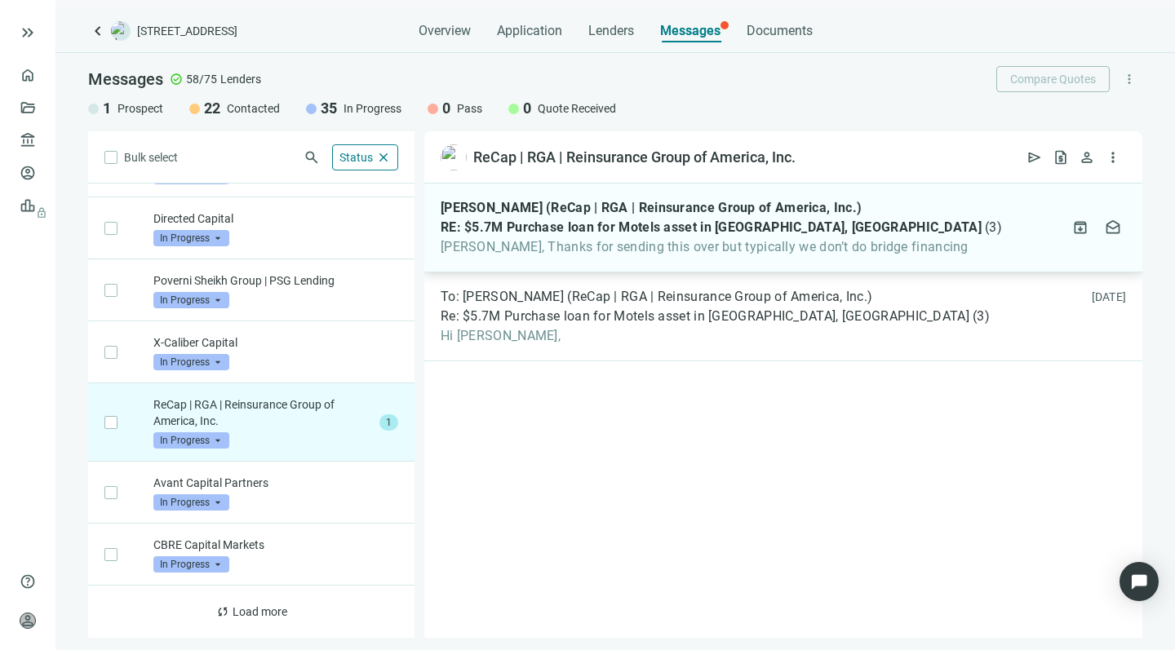
click at [561, 239] on span "Howard, Thanks for sending this over but typically we don’t do bridge financing" at bounding box center [721, 247] width 561 height 16
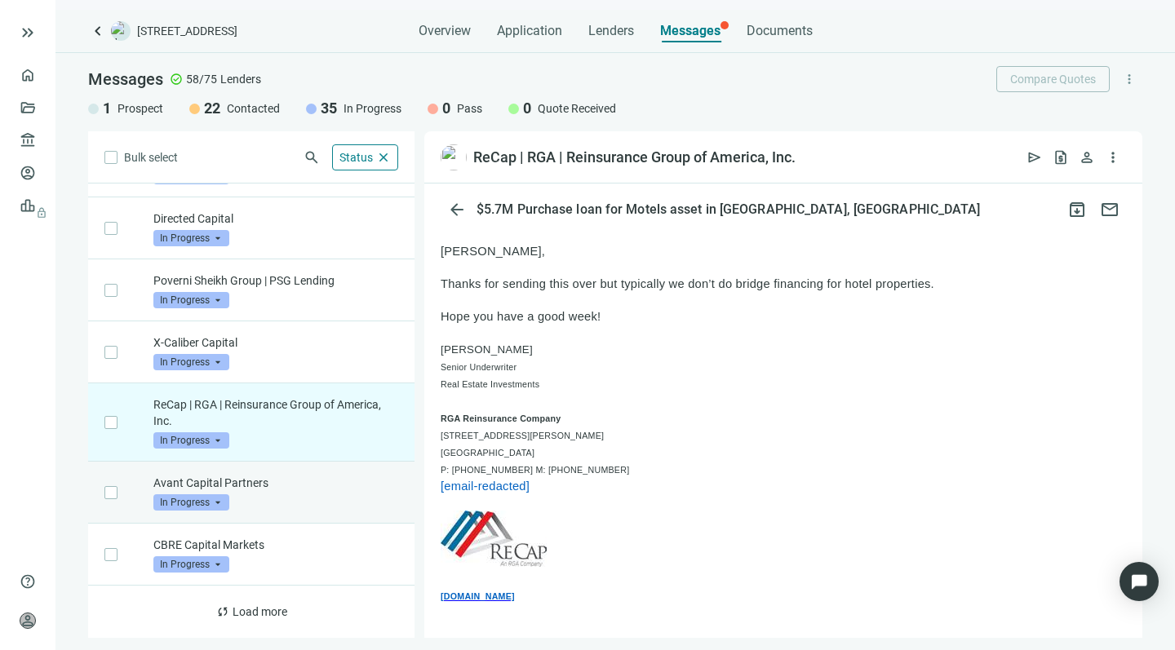
click at [274, 495] on div "Avant Capital Partners In Progress arrow_drop_down" at bounding box center [275, 493] width 245 height 36
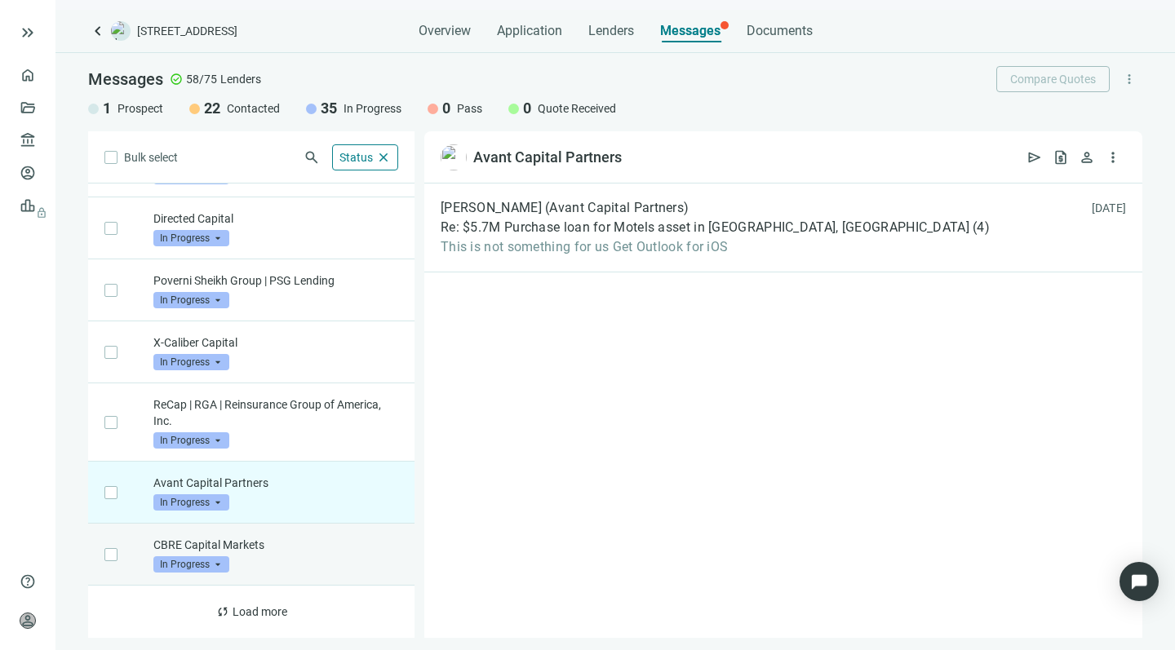
click at [280, 548] on p "CBRE Capital Markets" at bounding box center [275, 545] width 245 height 16
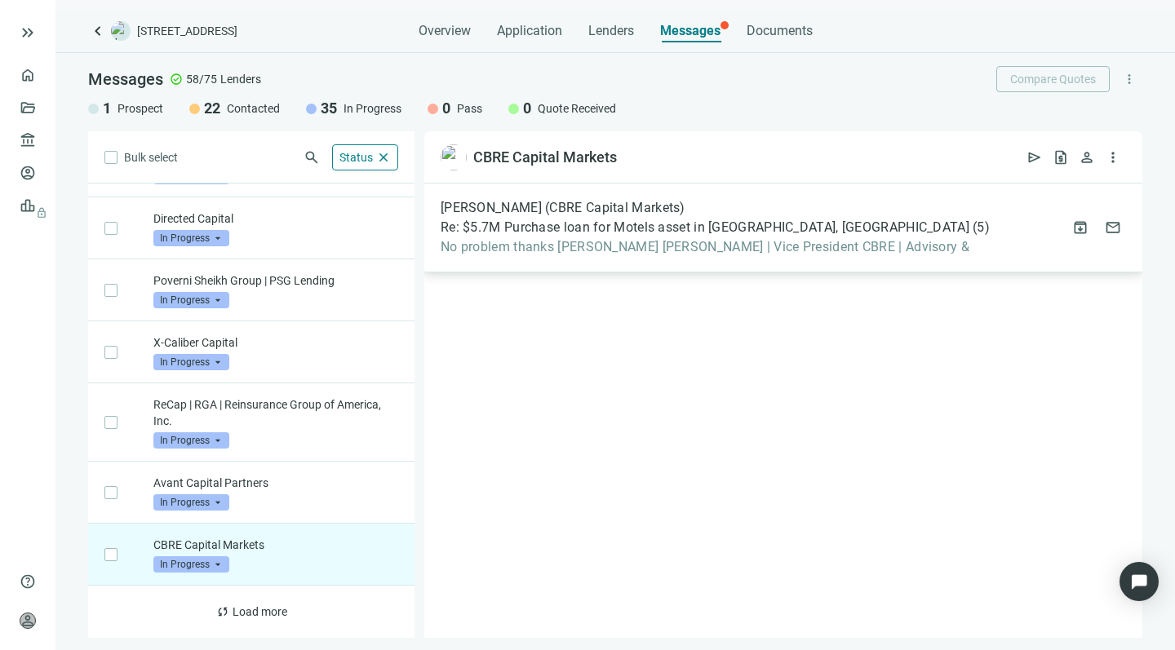
click at [572, 235] on span "Re: $5.7M Purchase loan for Motels asset in [GEOGRAPHIC_DATA], [GEOGRAPHIC_DATA]" at bounding box center [705, 228] width 529 height 16
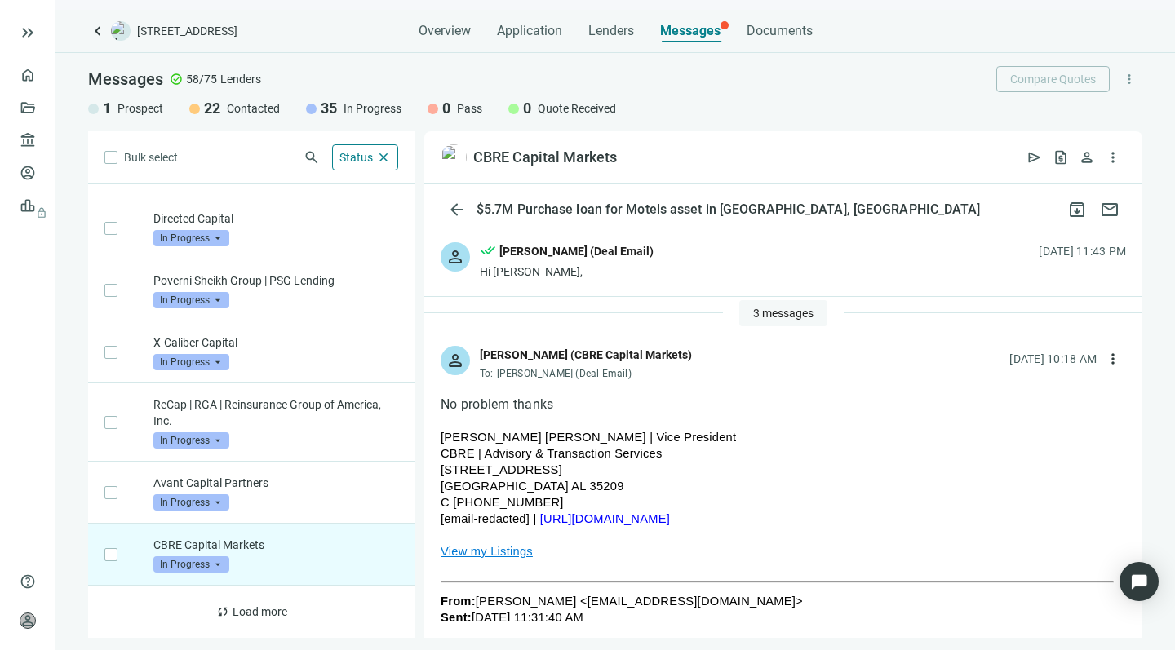
click at [768, 317] on span "3 messages" at bounding box center [783, 313] width 60 height 13
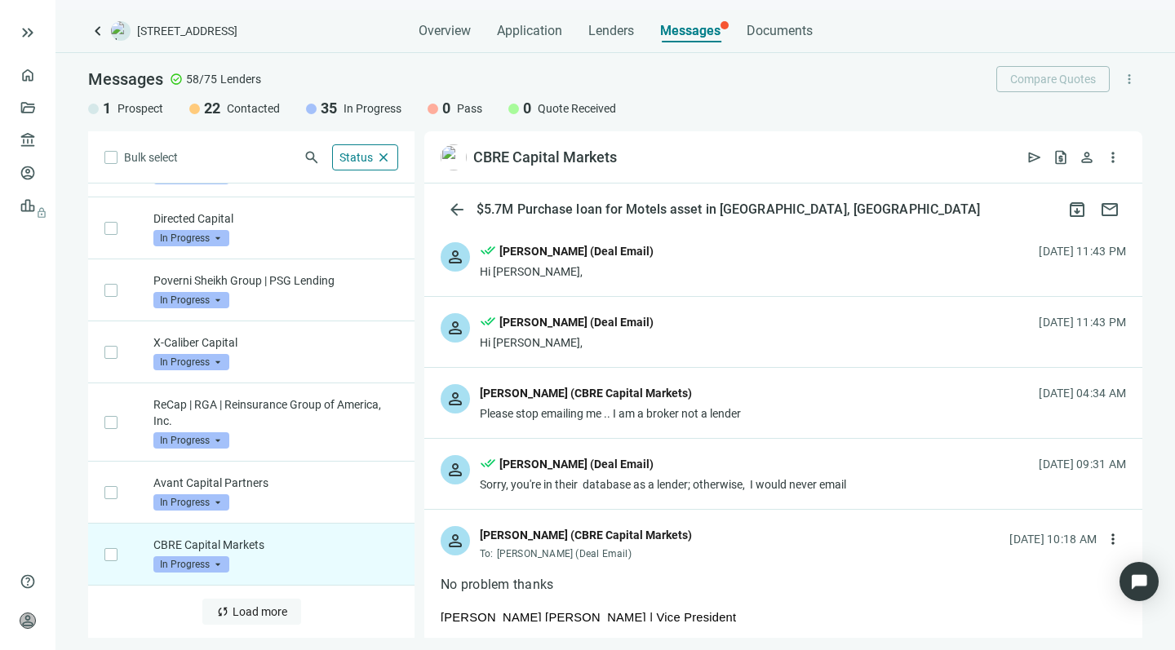
click at [242, 610] on span "Load more" at bounding box center [260, 612] width 55 height 13
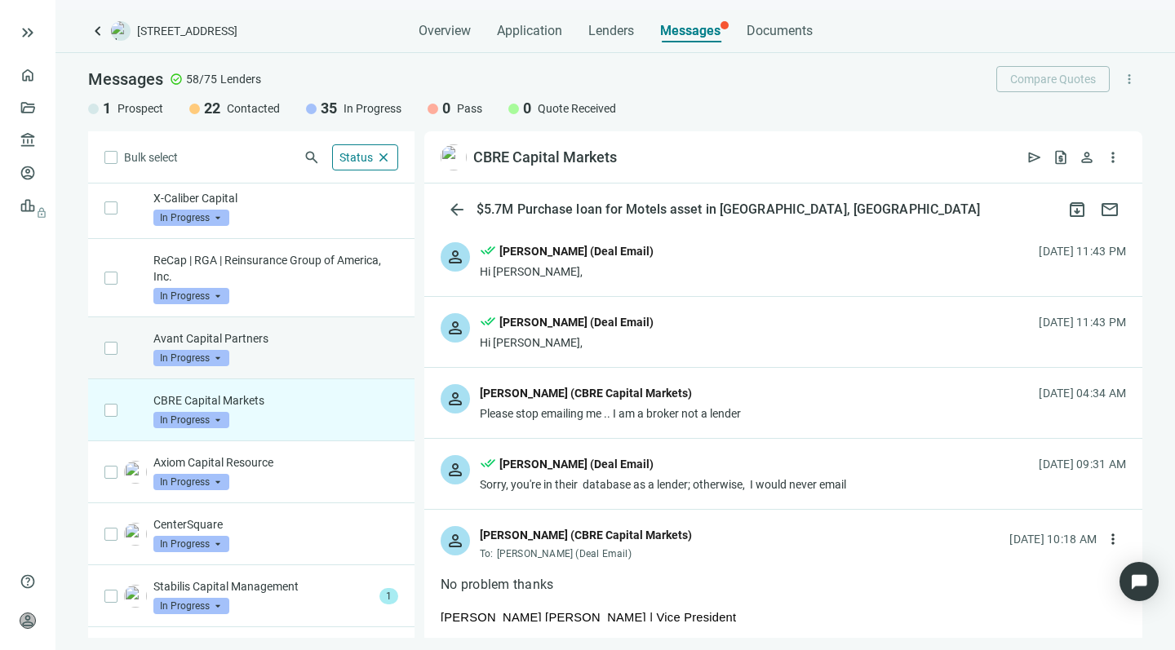
scroll to position [1001, 0]
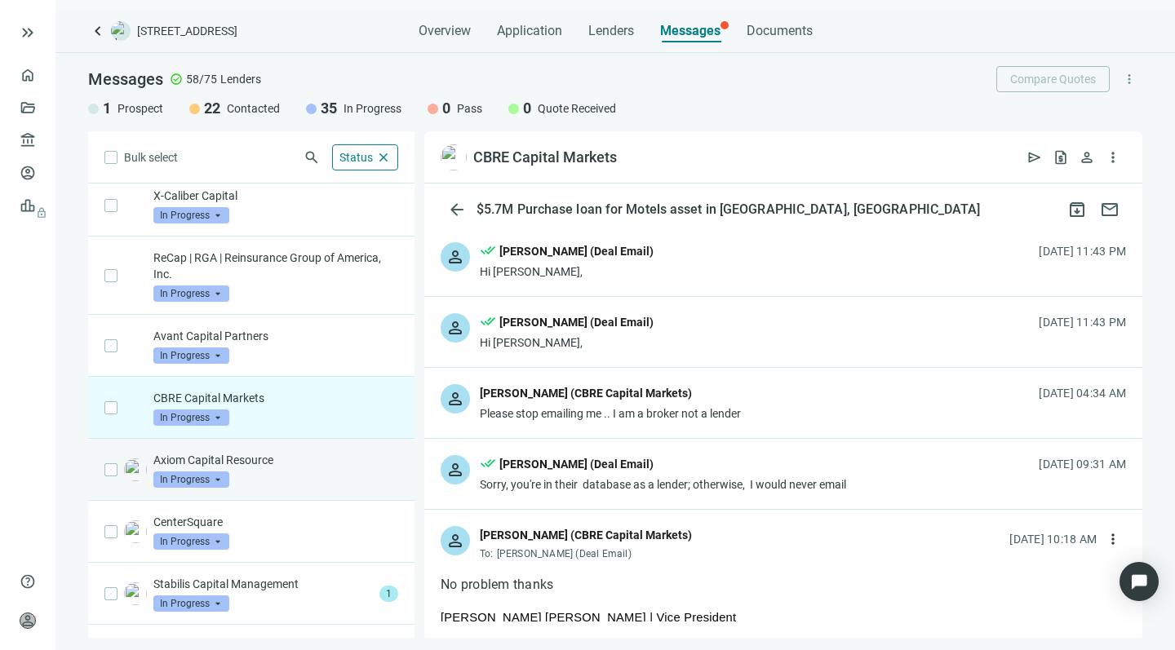
click at [291, 473] on div "Axiom Capital Resource In Progress arrow_drop_down" at bounding box center [275, 470] width 245 height 36
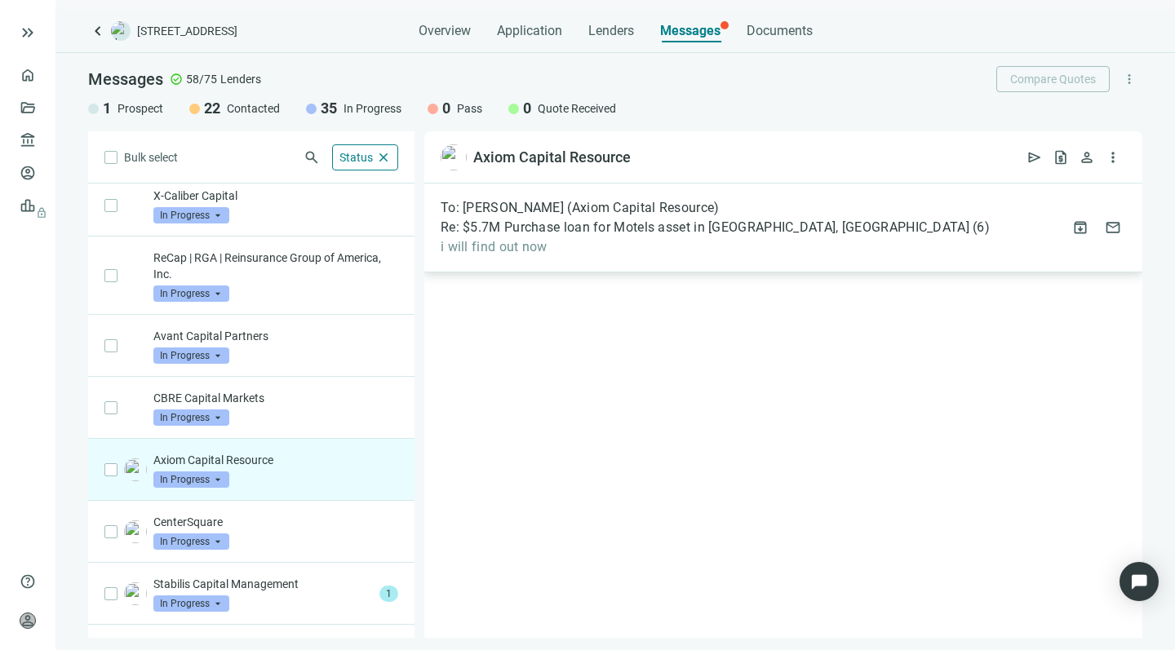
click at [599, 250] on span "i will find out now" at bounding box center [715, 247] width 549 height 16
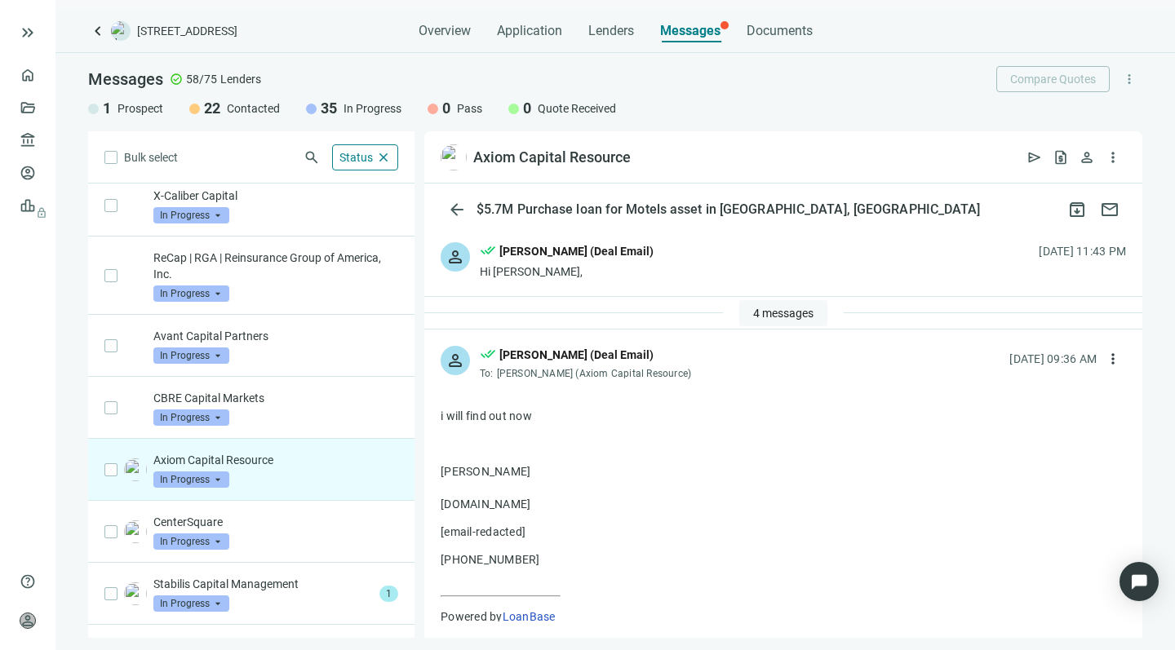
click at [753, 307] on span "4 messages" at bounding box center [783, 313] width 60 height 13
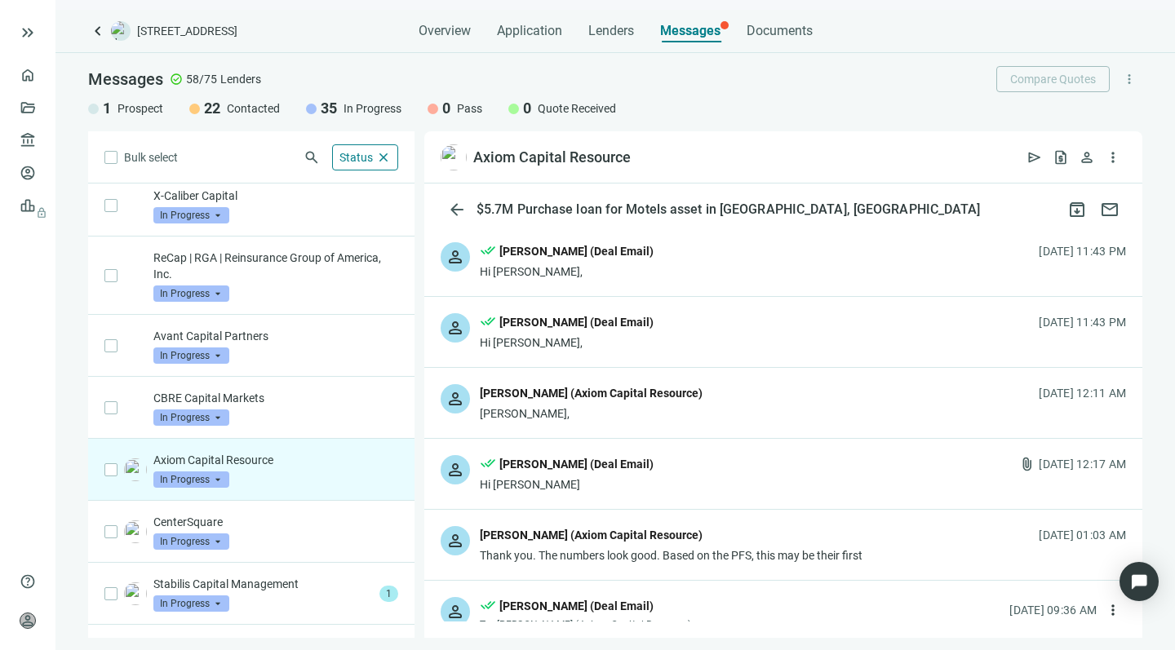
click at [757, 523] on div "person Kalonji Mitchell (Axiom Capital Resource) Thank you. The numbers look go…" at bounding box center [783, 545] width 718 height 70
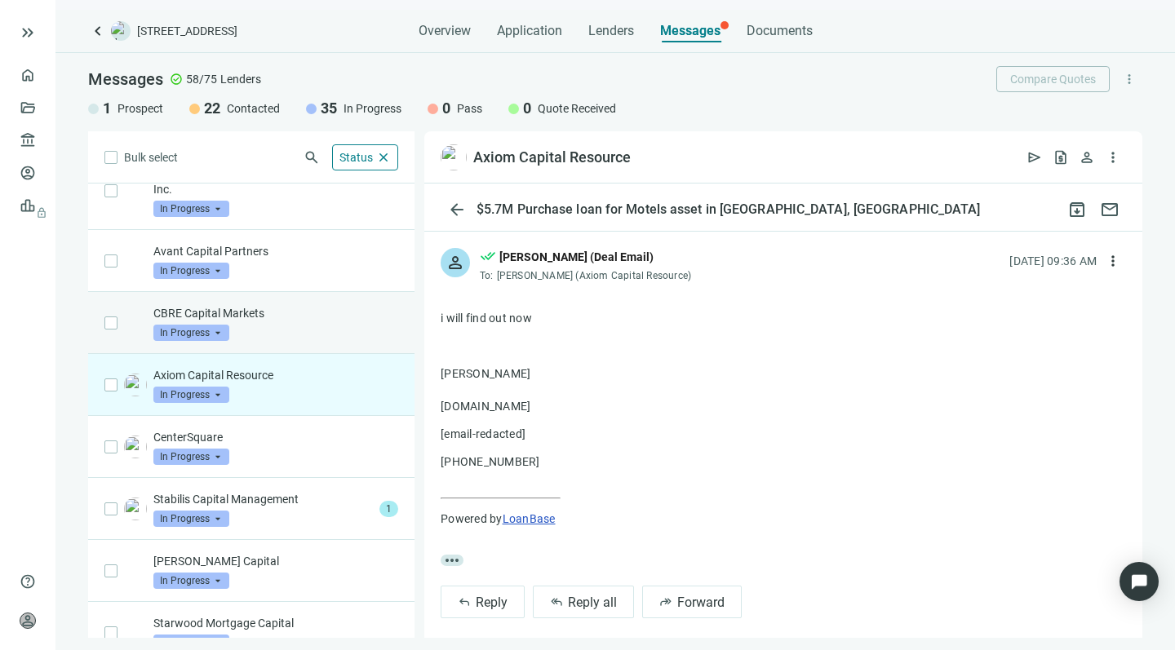
scroll to position [1090, 0]
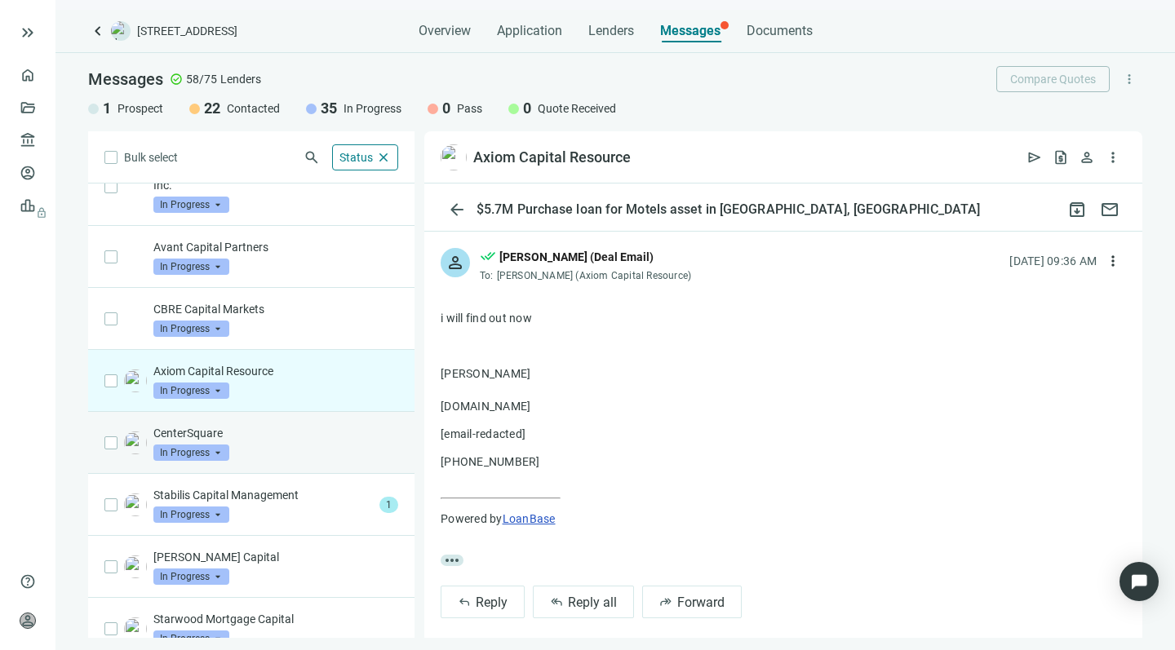
click at [324, 448] on div "CenterSquare In Progress arrow_drop_down" at bounding box center [275, 443] width 245 height 36
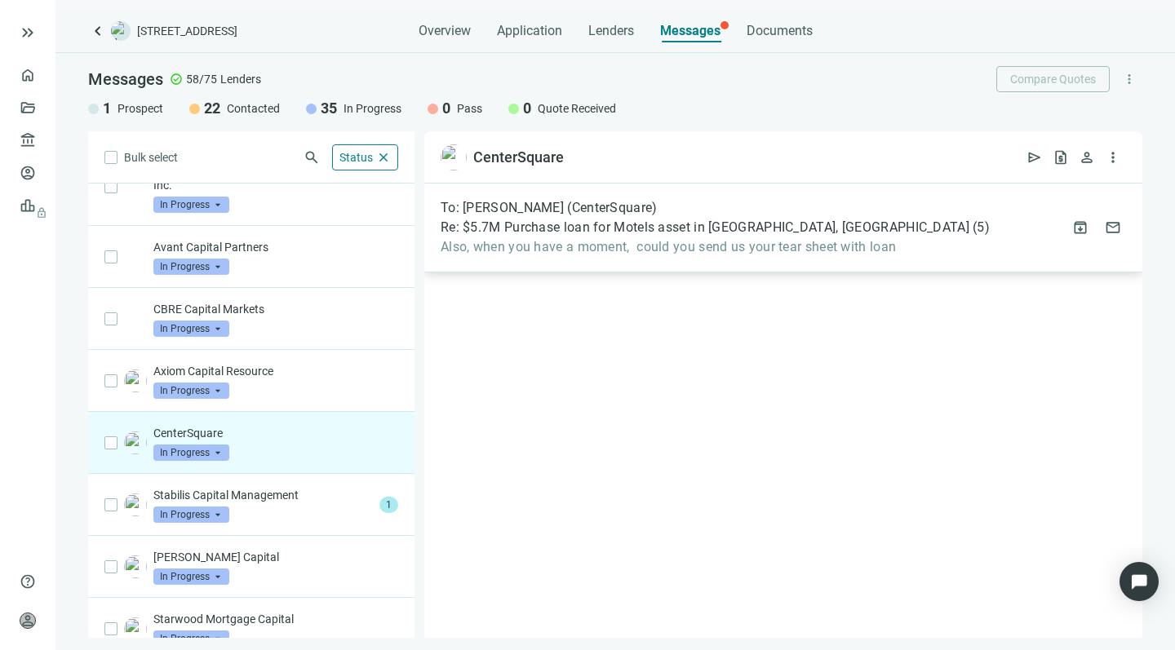
click at [585, 246] on span "Also, when you have a moment, could you send us your tear sheet with loan" at bounding box center [715, 247] width 549 height 16
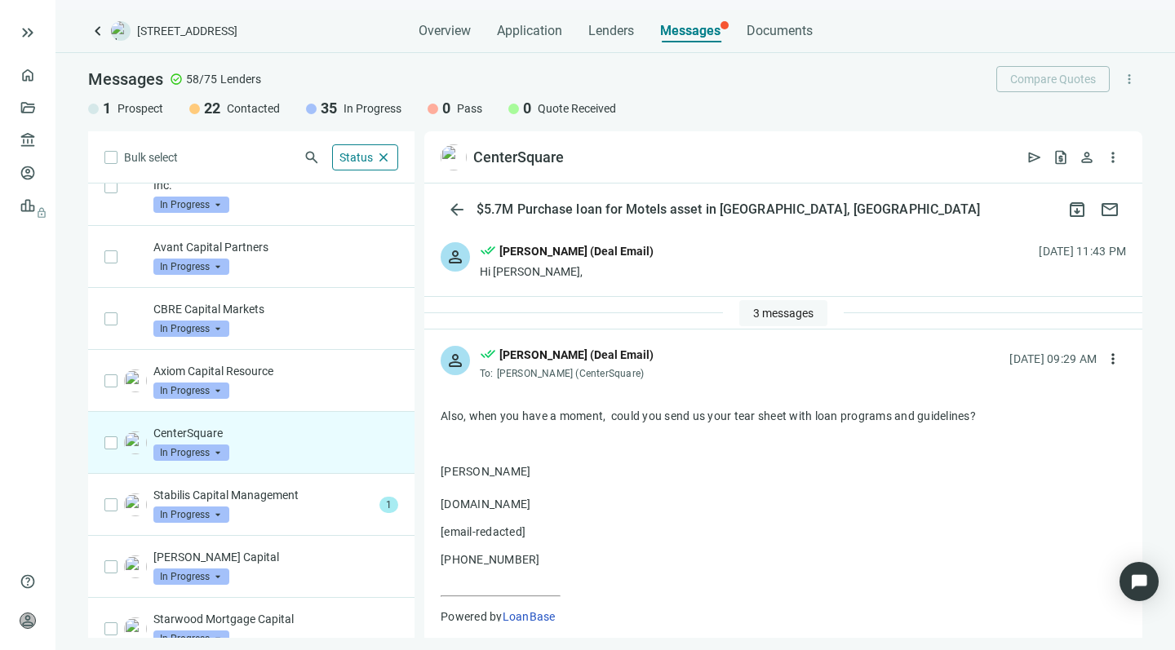
click at [752, 305] on button "3 messages" at bounding box center [783, 313] width 88 height 26
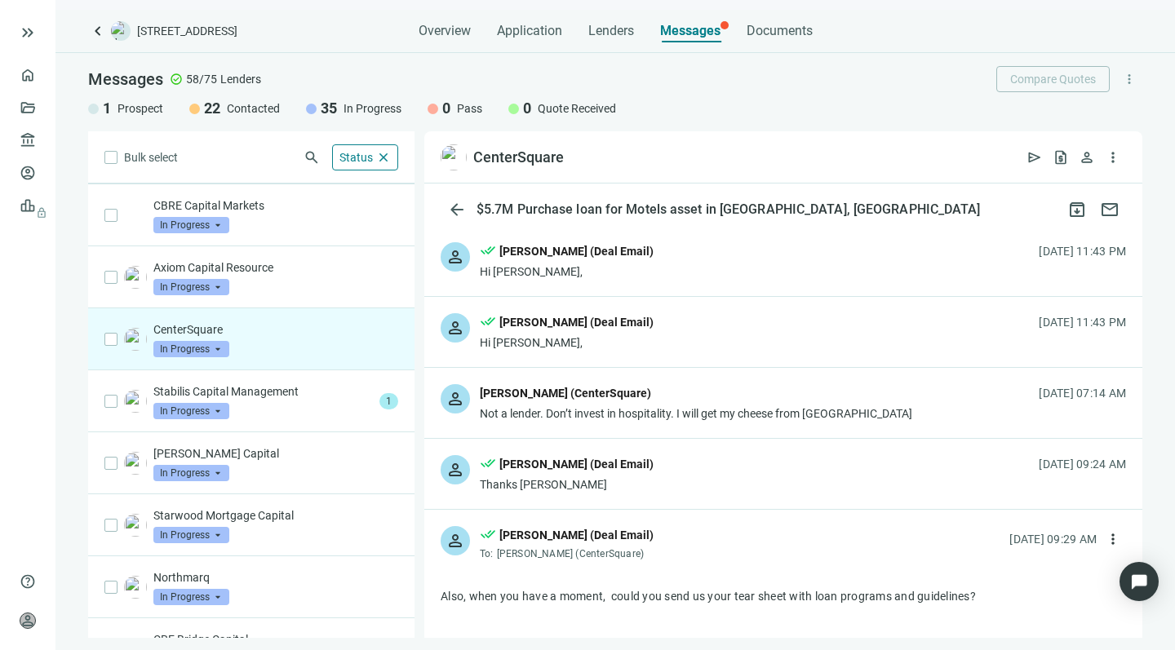
scroll to position [1196, 0]
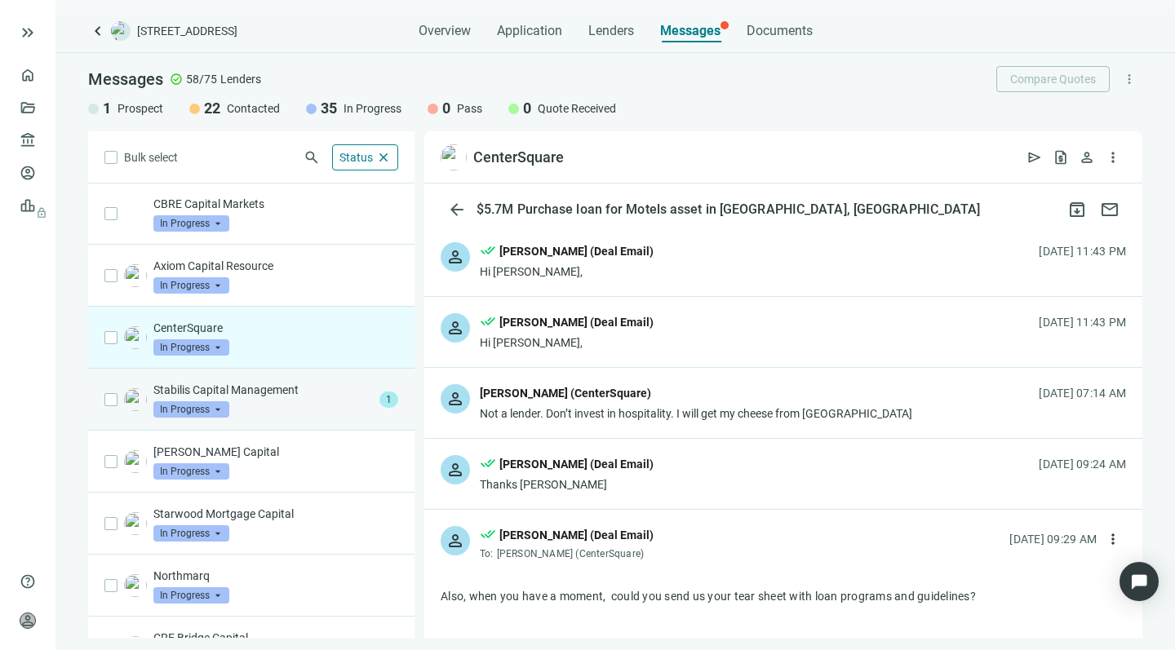
click at [321, 408] on div "Stabilis Capital Management In Progress arrow_drop_down" at bounding box center [263, 400] width 220 height 36
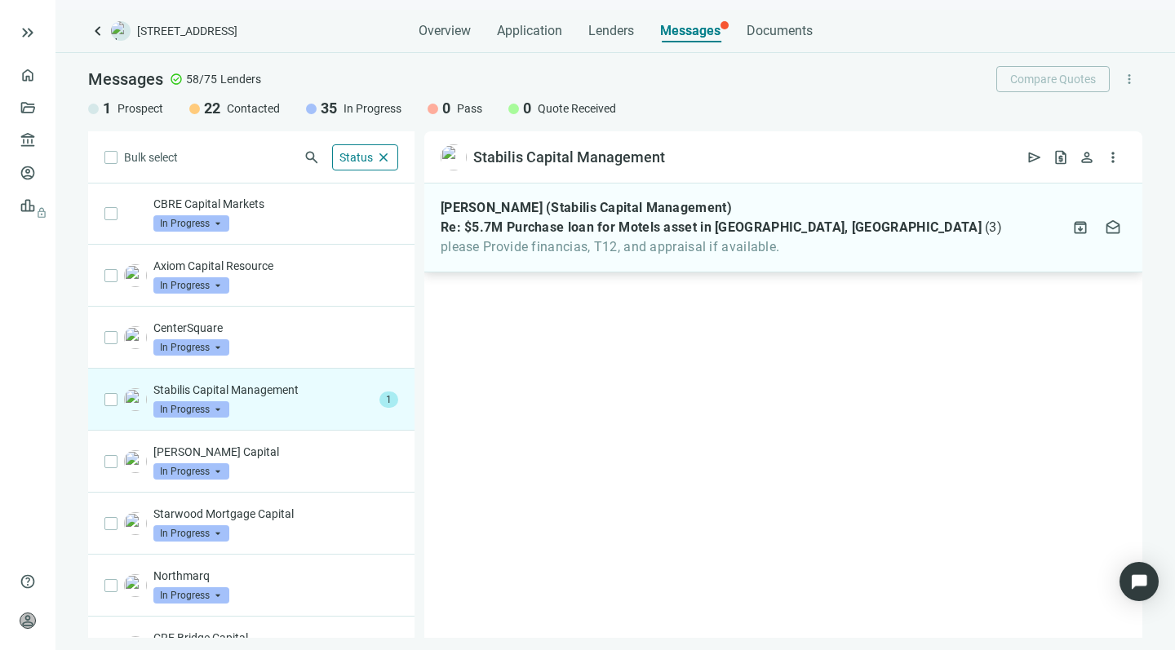
click at [785, 197] on div "Juan Robayo (Stabilis Capital Management) Re: $5.7M Purchase loan for Motels as…" at bounding box center [783, 228] width 718 height 89
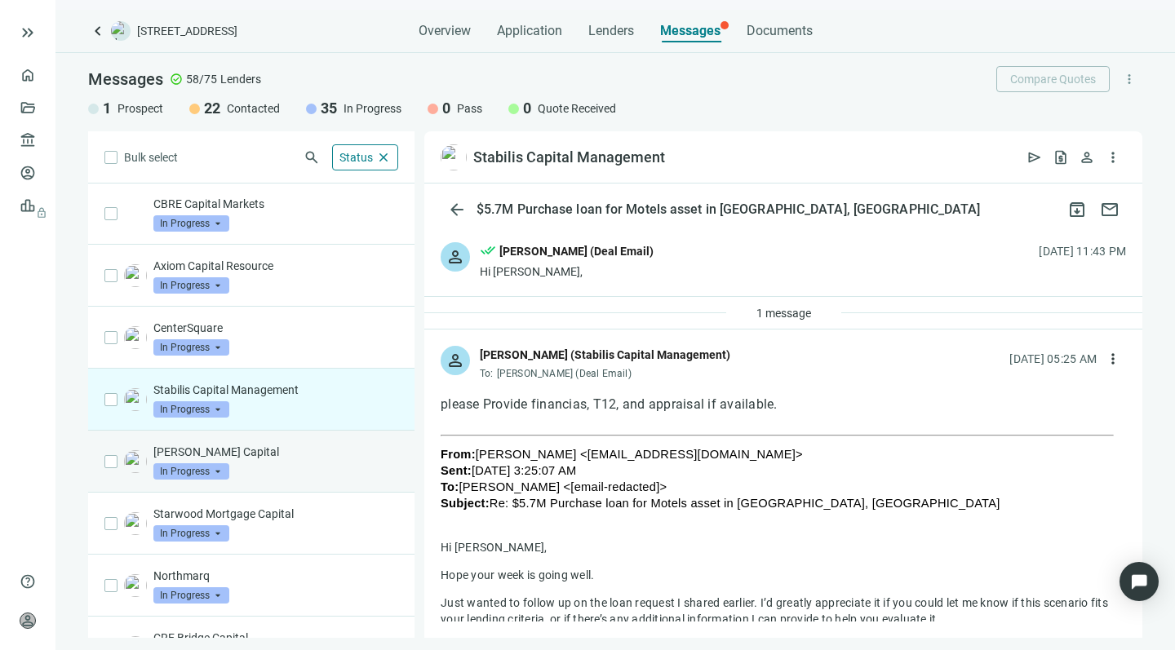
click at [297, 460] on div "Macoy Capital In Progress arrow_drop_down" at bounding box center [275, 462] width 245 height 36
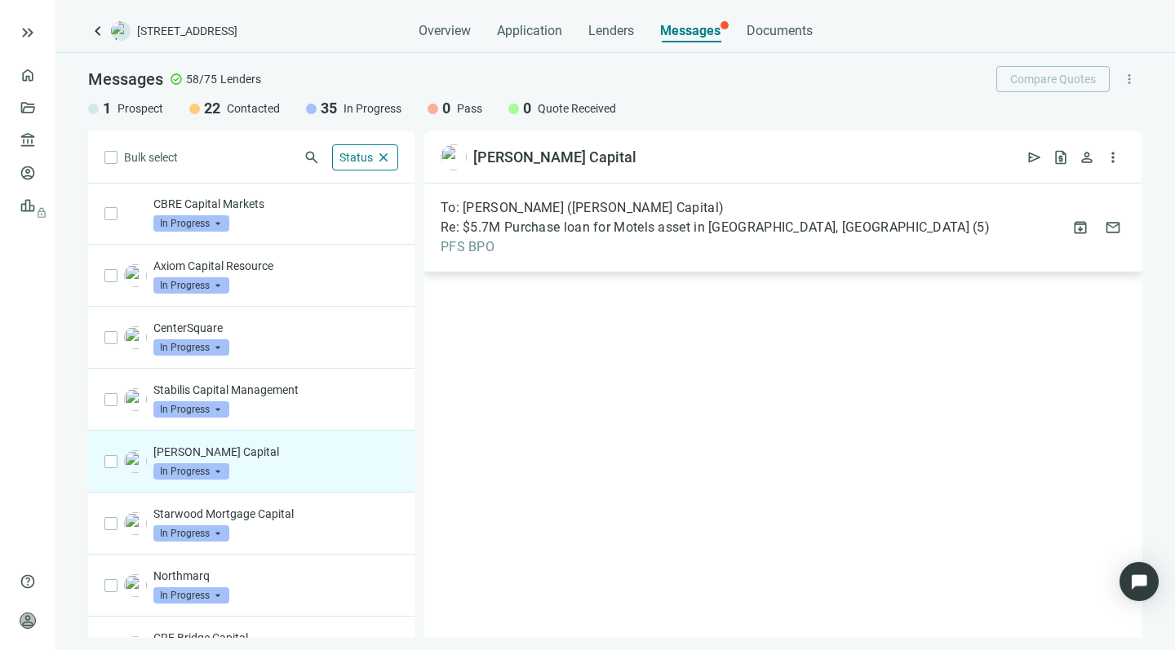
click at [714, 243] on span "PFS BPO" at bounding box center [715, 247] width 549 height 16
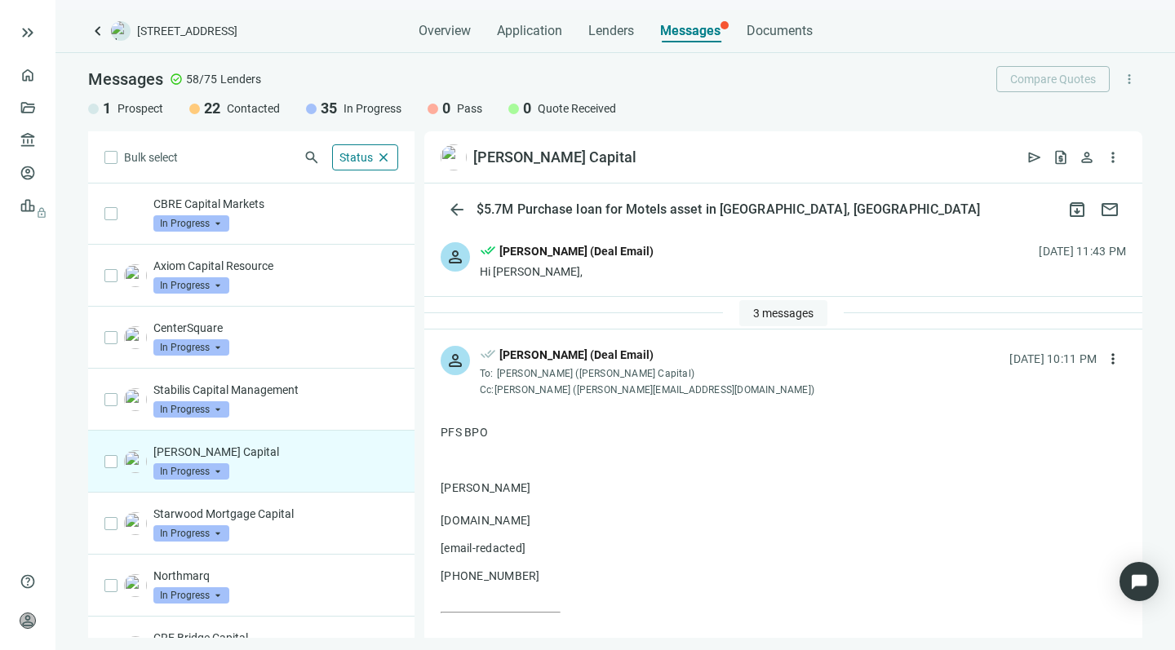
click at [763, 307] on span "3 messages" at bounding box center [783, 313] width 60 height 13
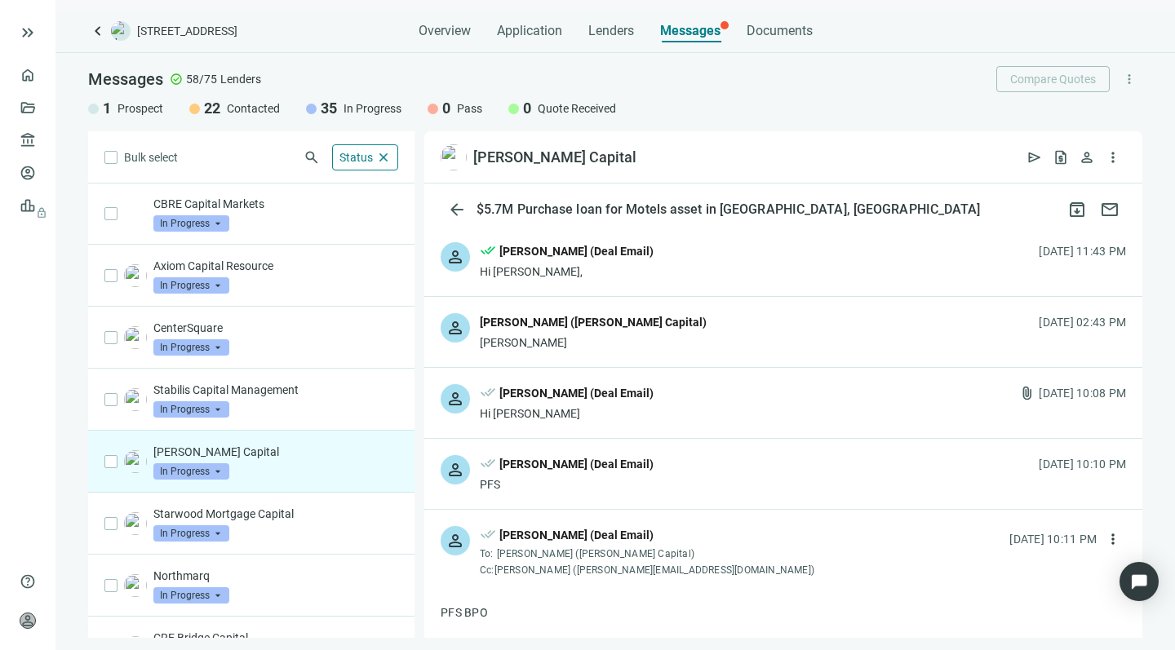
click at [569, 333] on div "Mitch Ohlbaum (Macoy Capital)" at bounding box center [593, 323] width 227 height 21
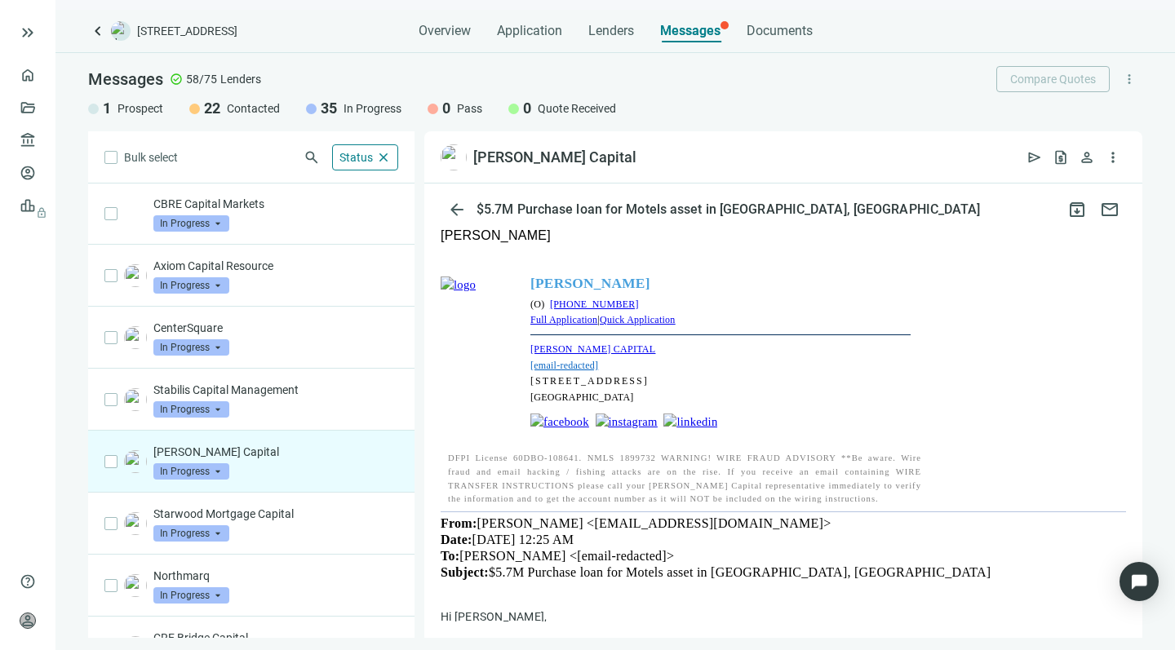
scroll to position [204, 0]
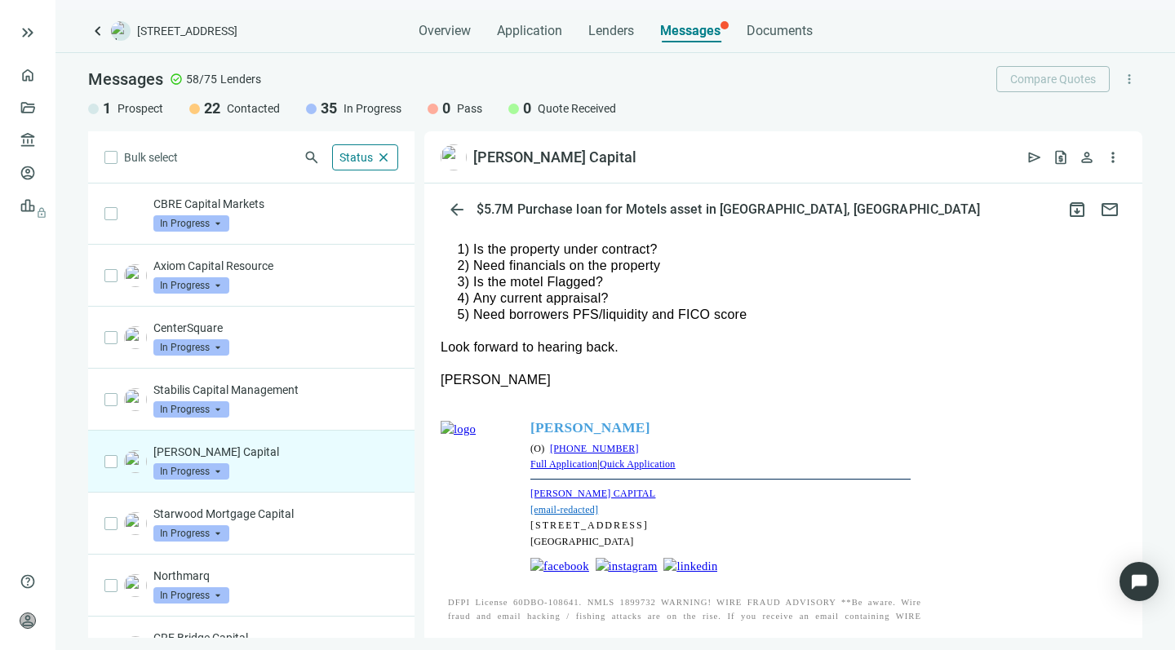
click at [552, 491] on link "MACOY CAPITAL" at bounding box center [592, 493] width 125 height 11
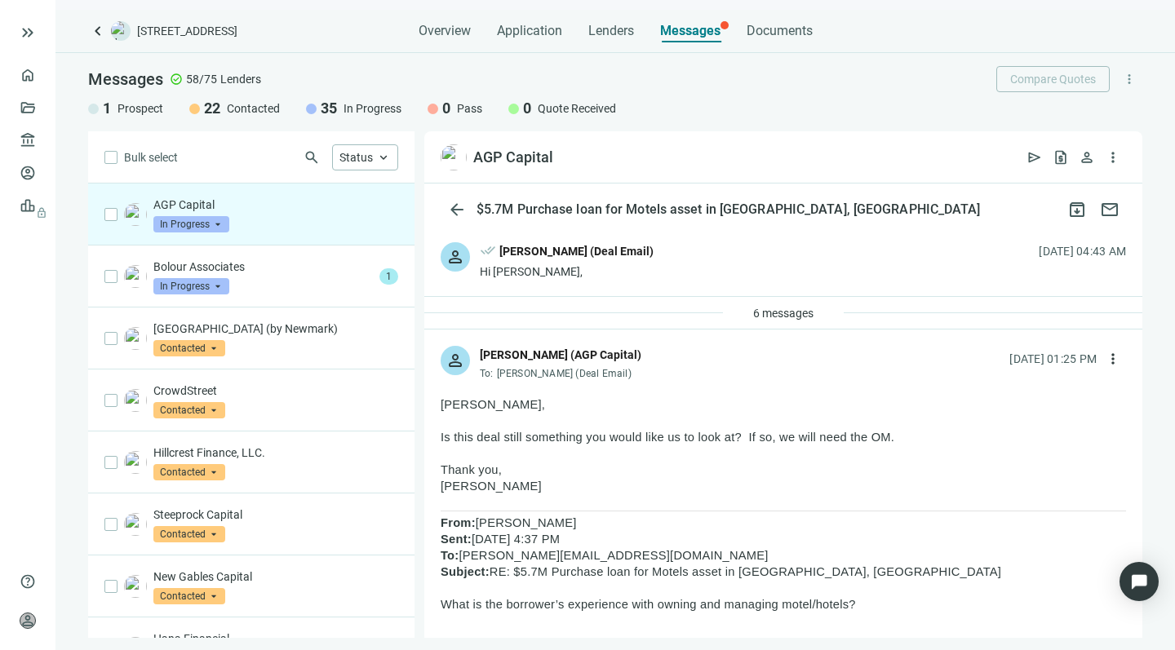
scroll to position [114, 0]
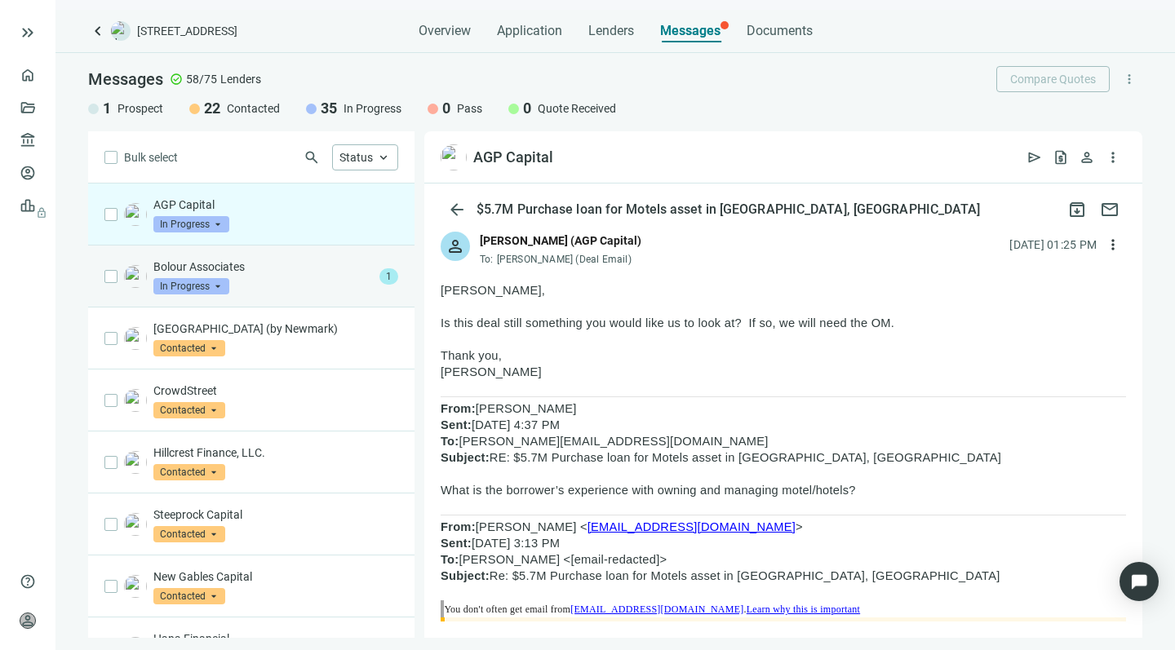
click at [282, 281] on div "Bolour Associates In Progress arrow_drop_down" at bounding box center [263, 277] width 220 height 36
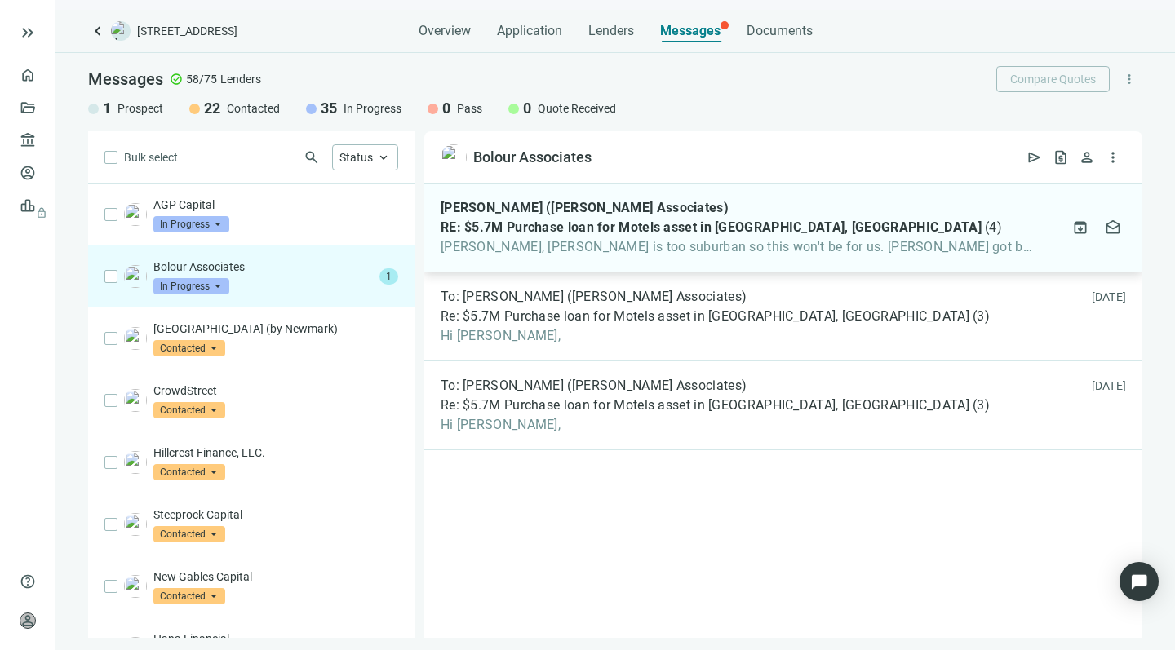
click at [616, 259] on div "[PERSON_NAME] ([PERSON_NAME] Associates) RE: $5.7M Purchase loan for Motels ass…" at bounding box center [783, 228] width 718 height 89
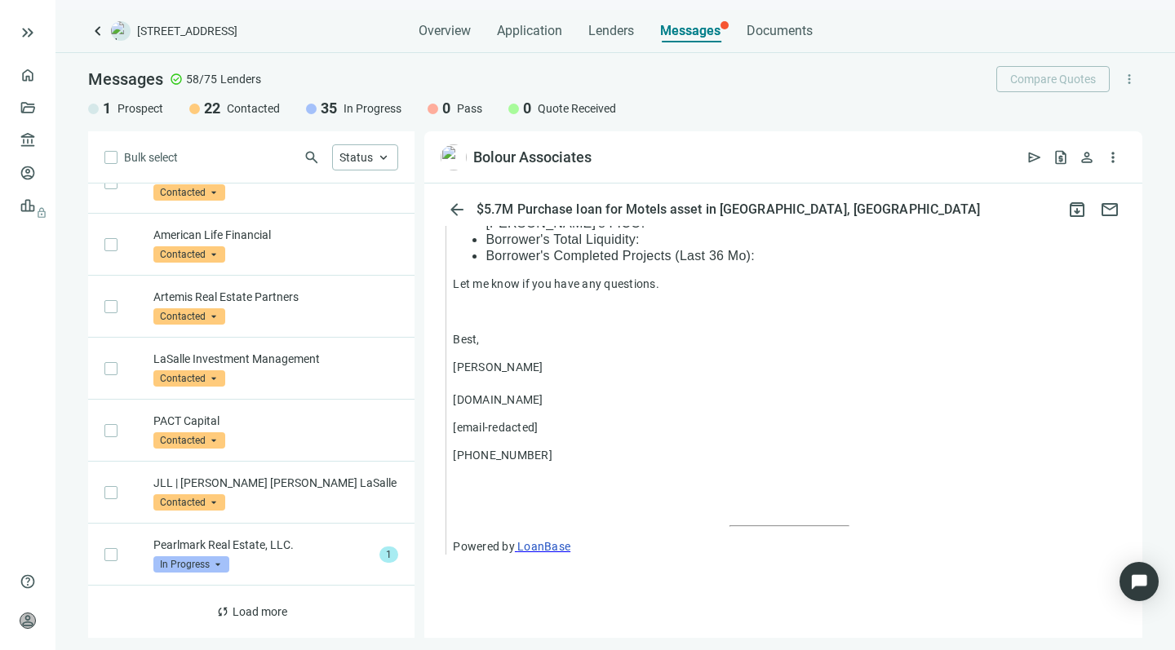
scroll to position [838, 0]
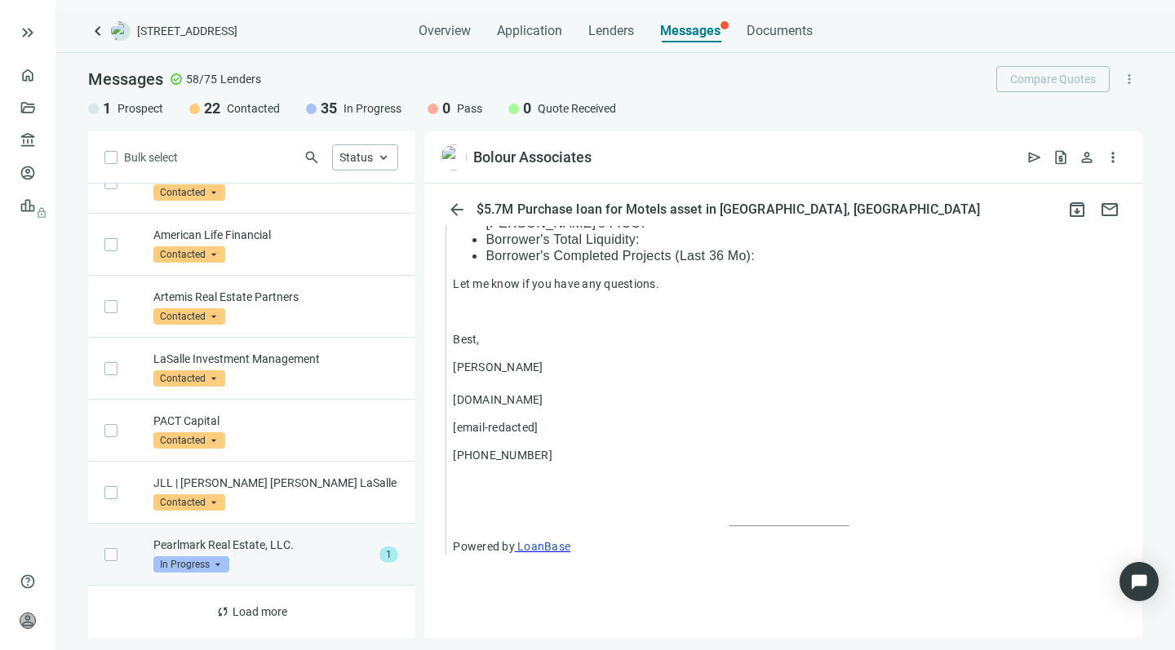
click at [304, 560] on div "Pearlmark Real Estate, LLC. In Progress arrow_drop_down" at bounding box center [263, 555] width 220 height 36
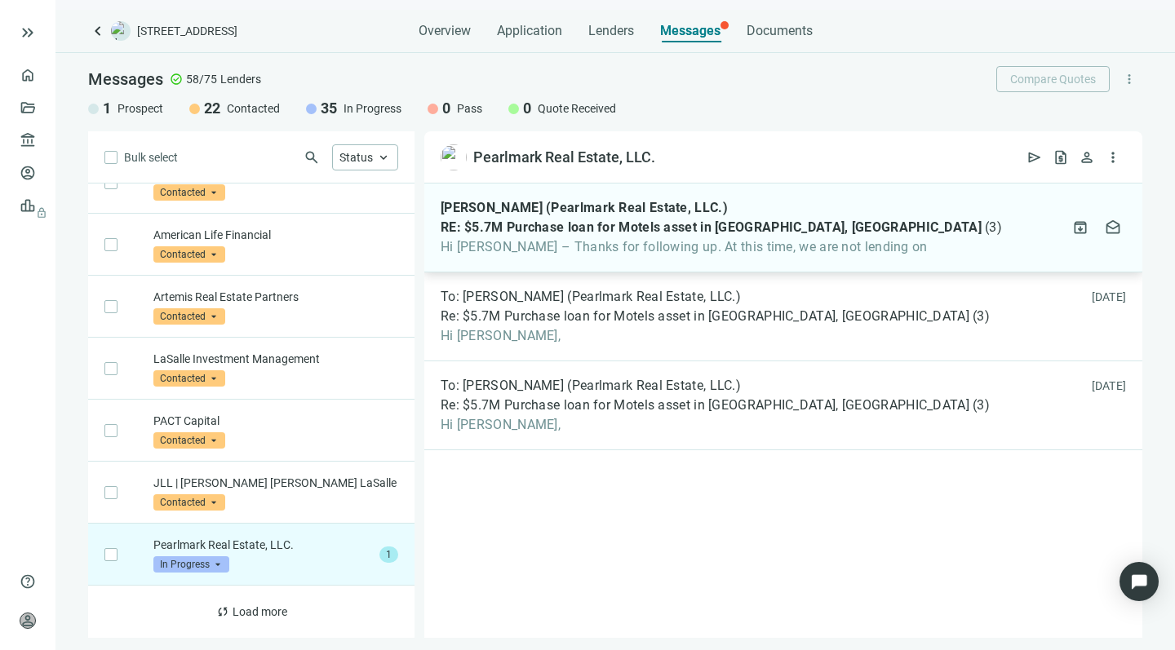
click at [583, 245] on span "Hi [PERSON_NAME] – Thanks for following up. At this time, we are not lending on" at bounding box center [721, 247] width 561 height 16
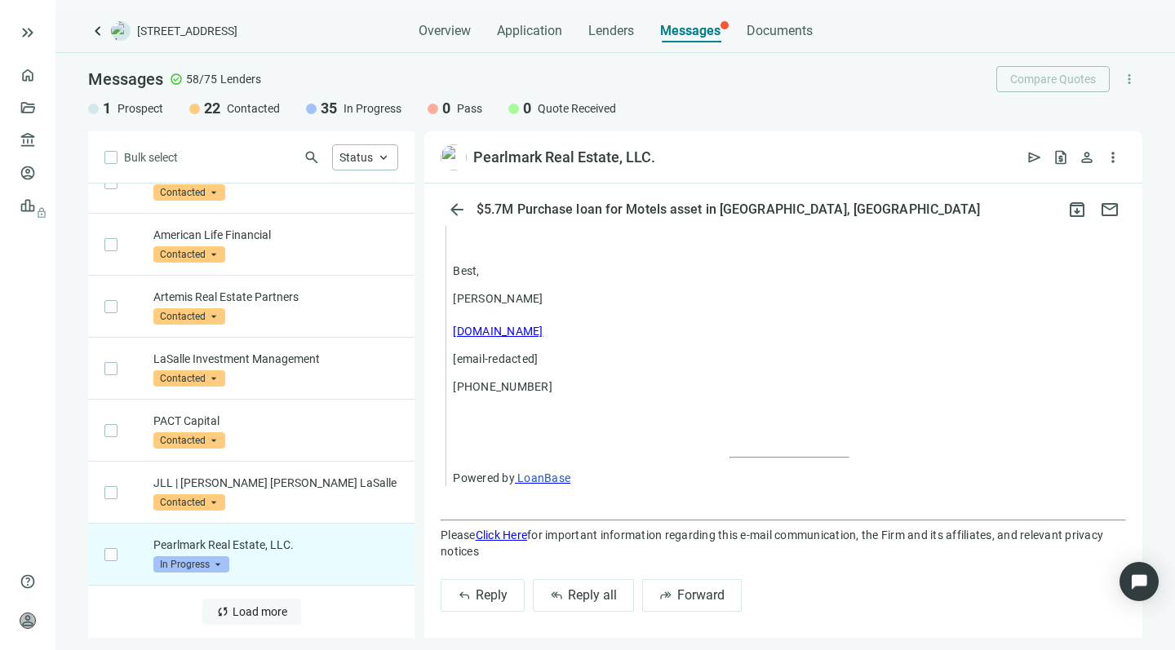
click at [233, 615] on span "Load more" at bounding box center [260, 612] width 55 height 13
click at [370, 155] on span "Status" at bounding box center [355, 157] width 33 height 13
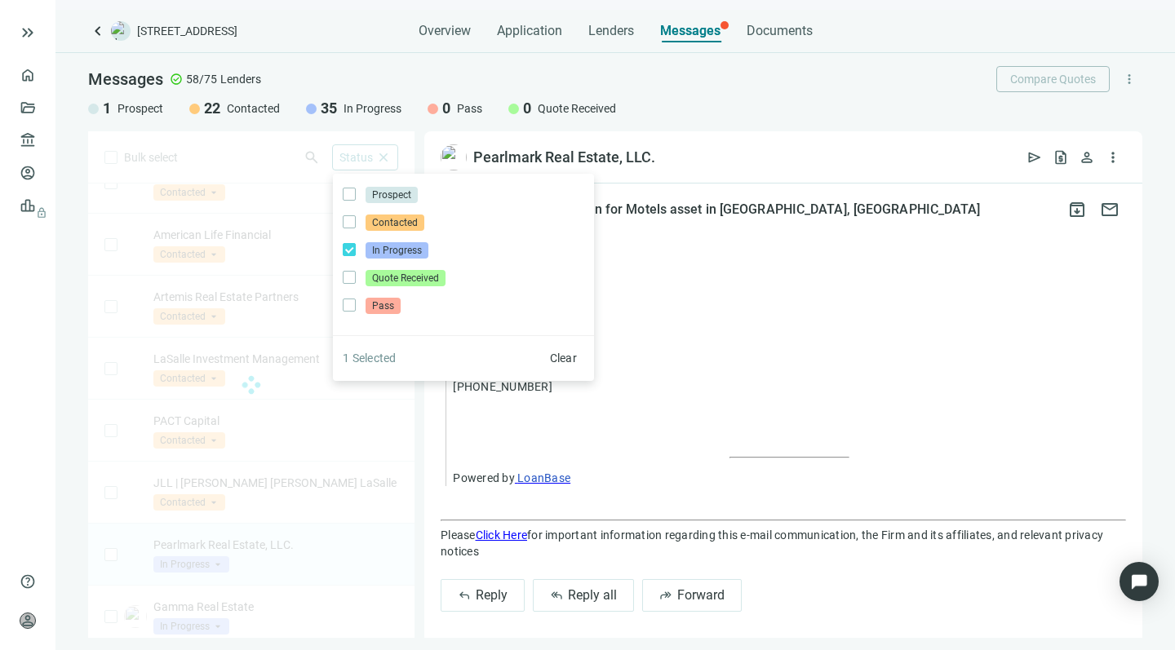
click at [256, 141] on div "Bulk select search Status close Prospect Only Contacted Only In Progress Only Q…" at bounding box center [251, 384] width 326 height 507
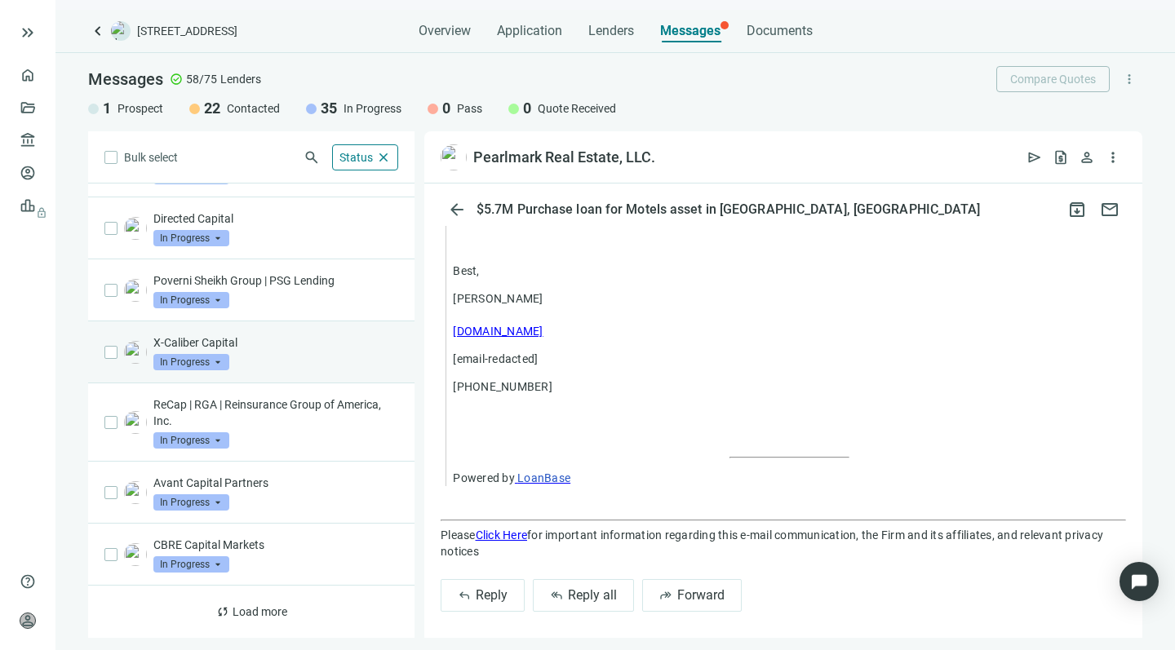
scroll to position [854, 0]
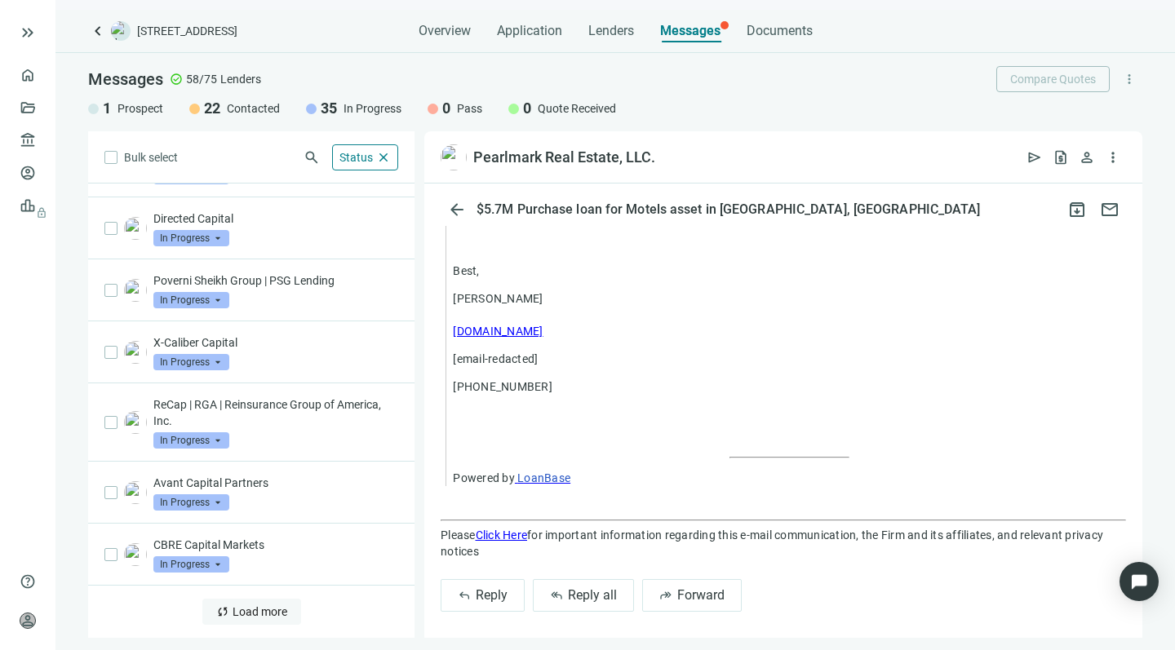
click at [233, 612] on span "Load more" at bounding box center [260, 612] width 55 height 13
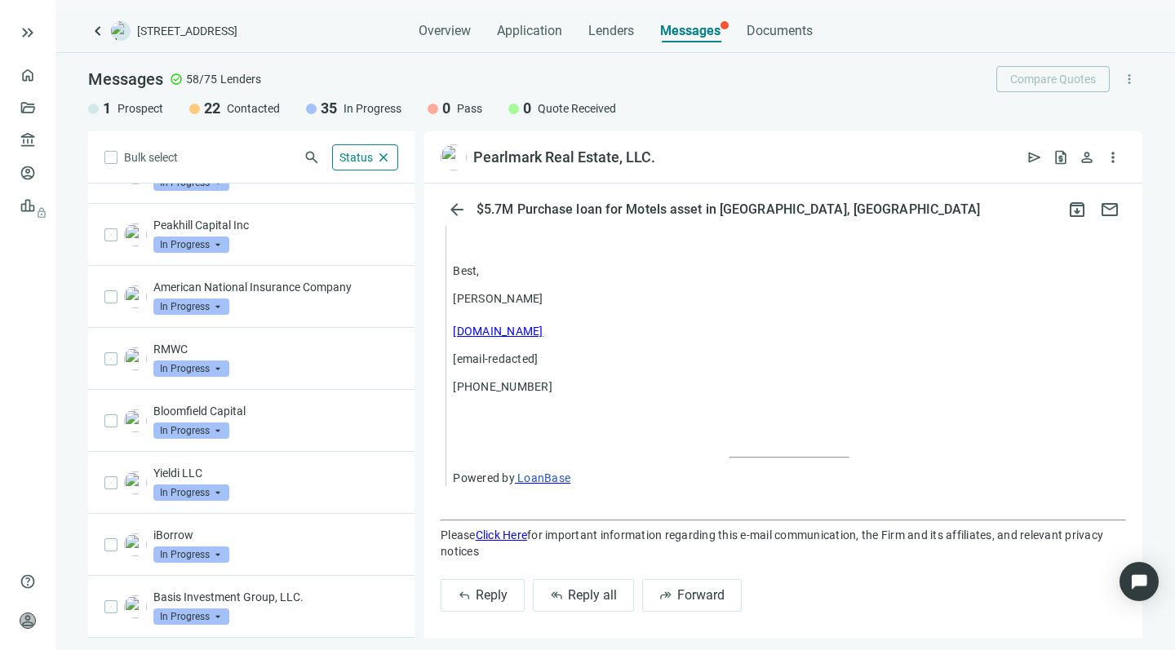
scroll to position [1733, 0]
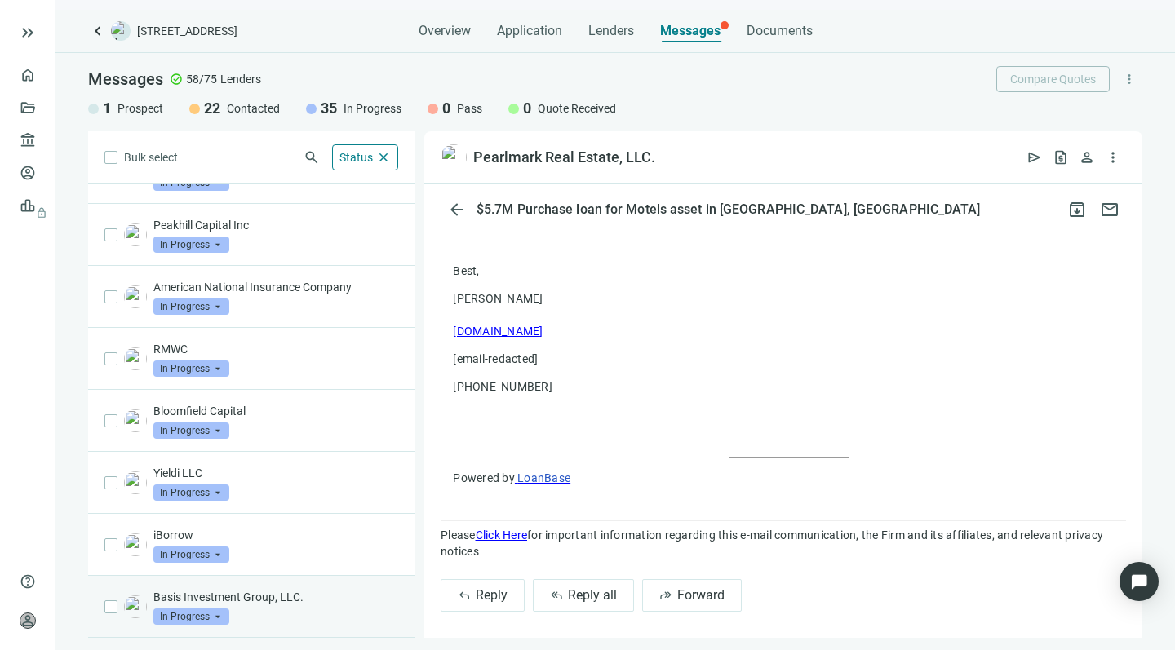
click at [282, 613] on div "Basis Investment Group, LLC. In Progress arrow_drop_down" at bounding box center [275, 607] width 245 height 36
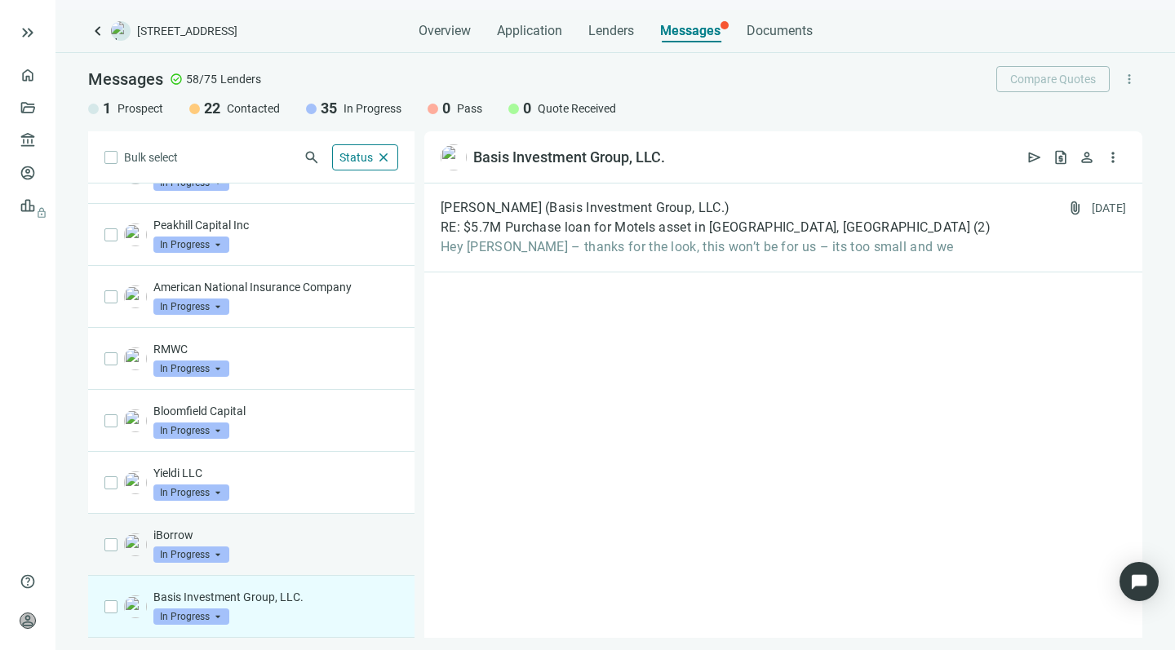
click at [282, 544] on div "iBorrow In Progress arrow_drop_down" at bounding box center [275, 545] width 245 height 36
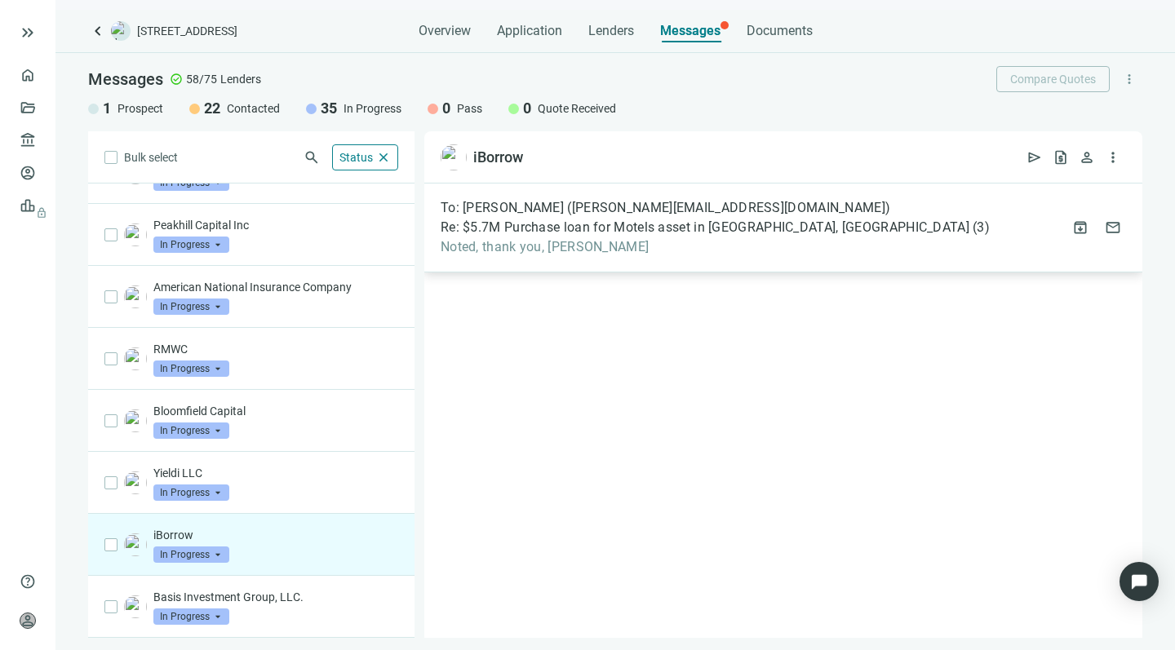
click at [615, 237] on div "To: [PERSON_NAME] ([PERSON_NAME][EMAIL_ADDRESS][DOMAIN_NAME]) Re: $5.7M Purchas…" at bounding box center [715, 227] width 549 height 55
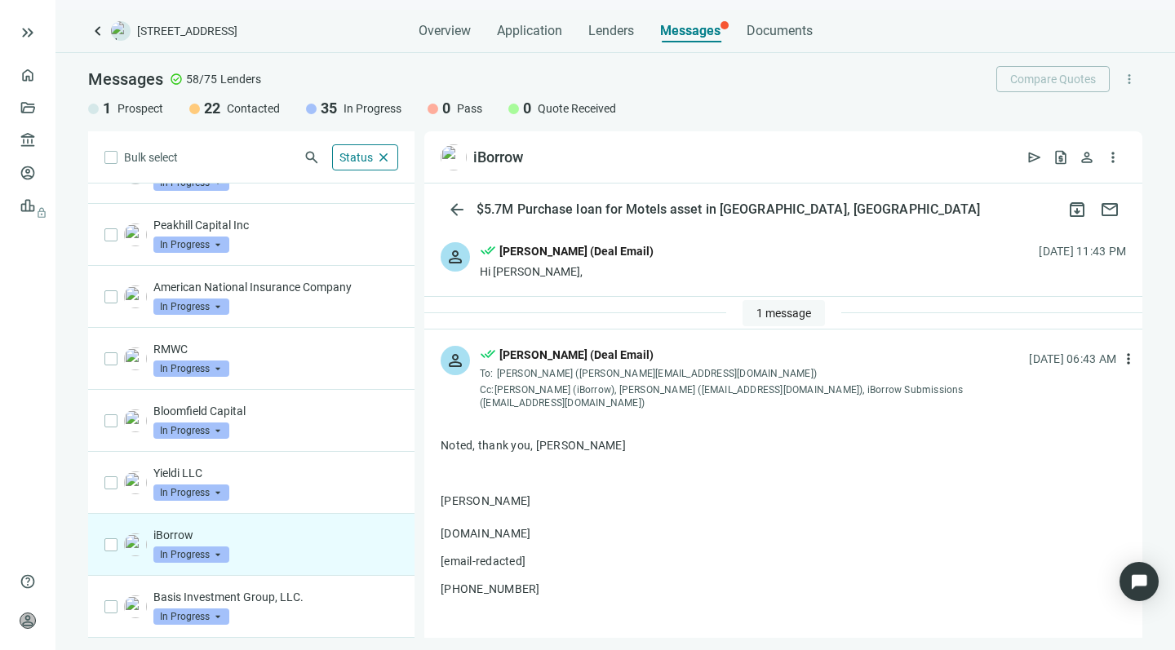
click at [759, 310] on span "1 message" at bounding box center [784, 313] width 55 height 13
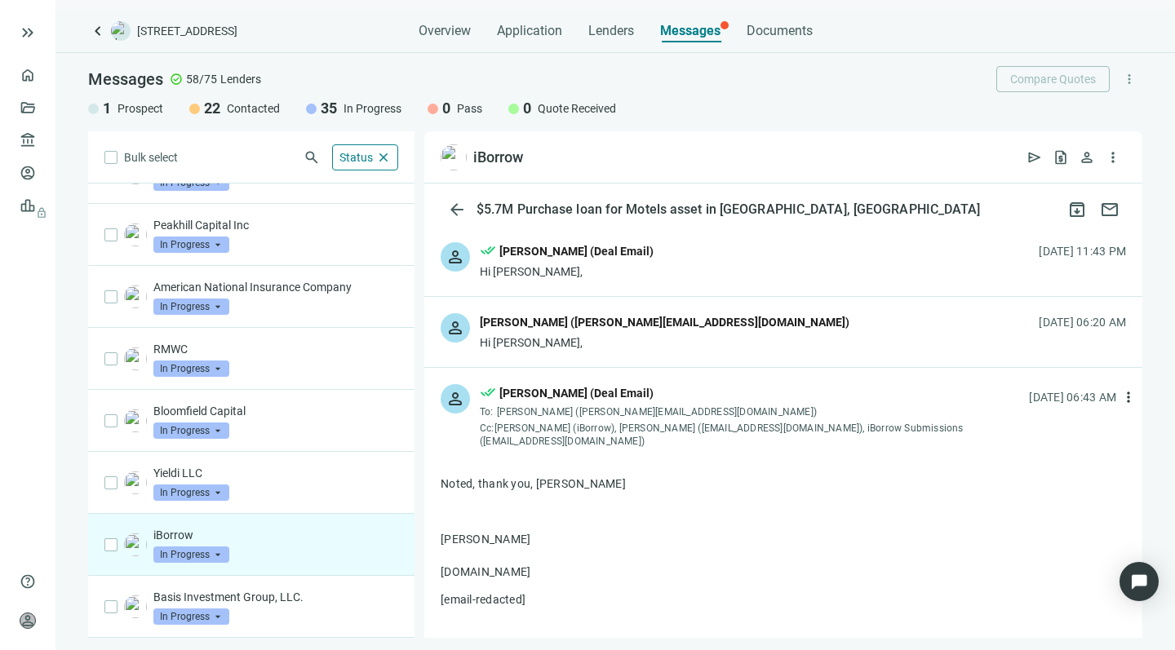
click at [679, 335] on div "person [PERSON_NAME] ([PERSON_NAME][EMAIL_ADDRESS][DOMAIN_NAME]) Hi [PERSON_NAM…" at bounding box center [783, 332] width 718 height 70
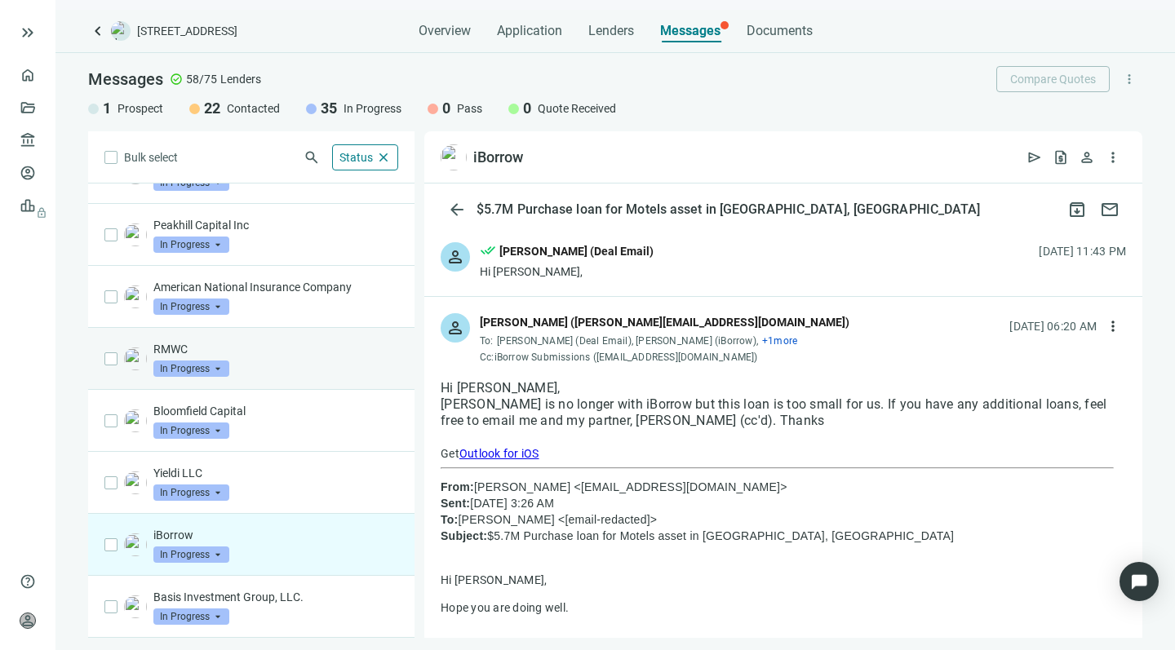
click at [295, 365] on div "RMWC In Progress arrow_drop_down" at bounding box center [275, 359] width 245 height 36
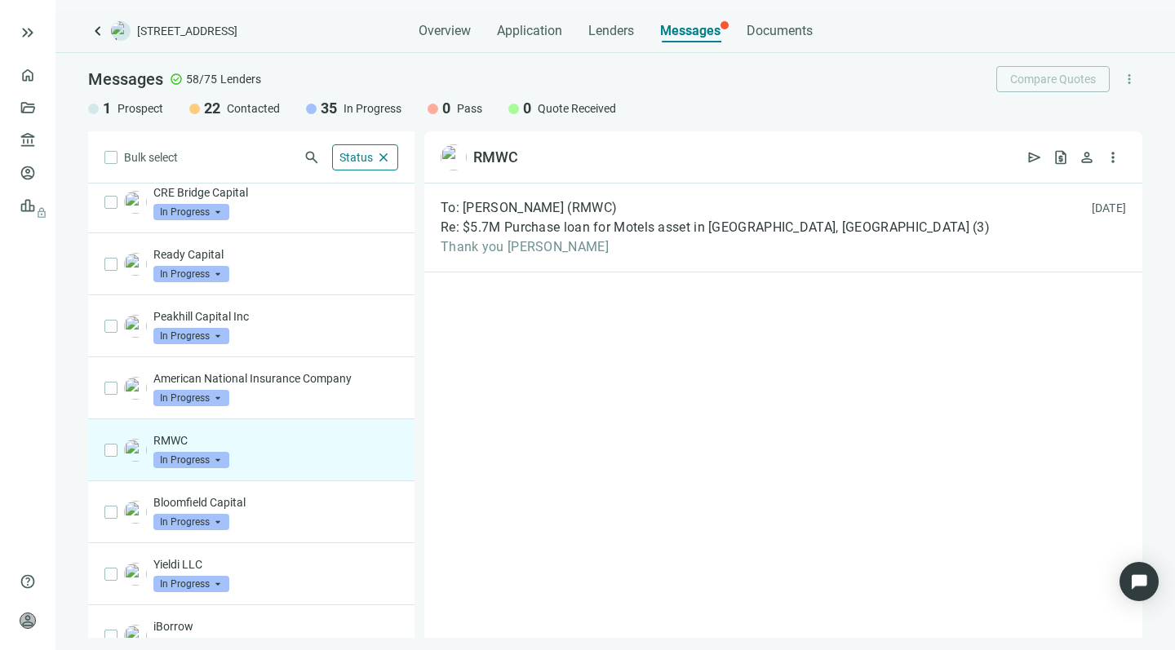
scroll to position [1634, 0]
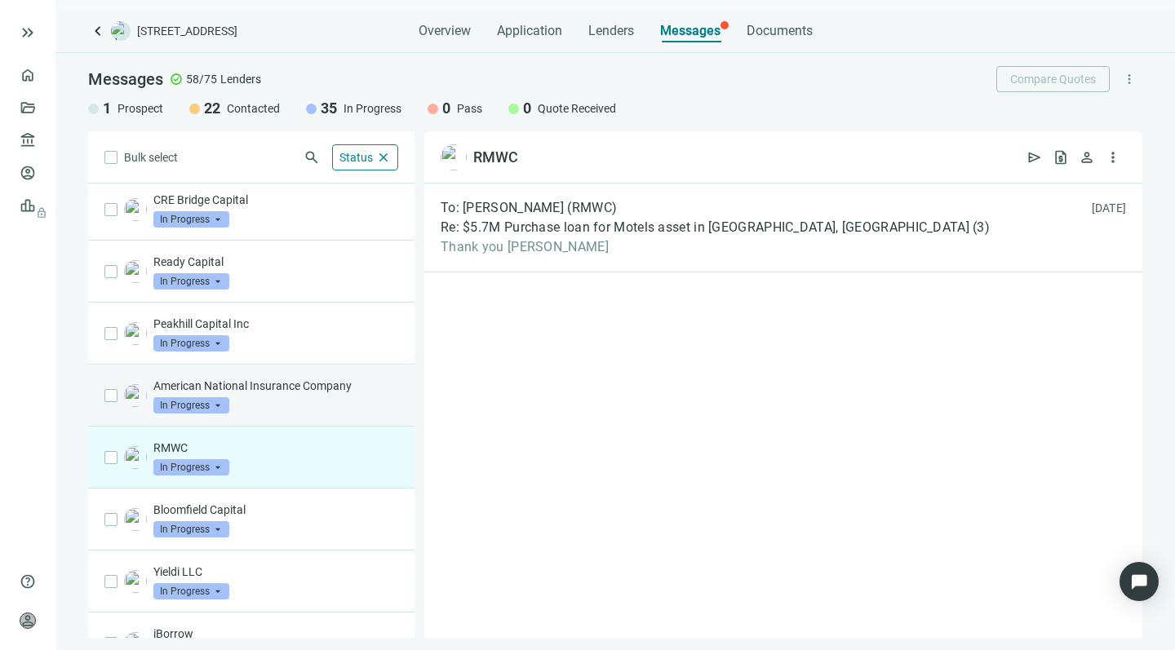
click at [313, 400] on div "American National Insurance Company In Progress arrow_drop_down" at bounding box center [275, 396] width 245 height 36
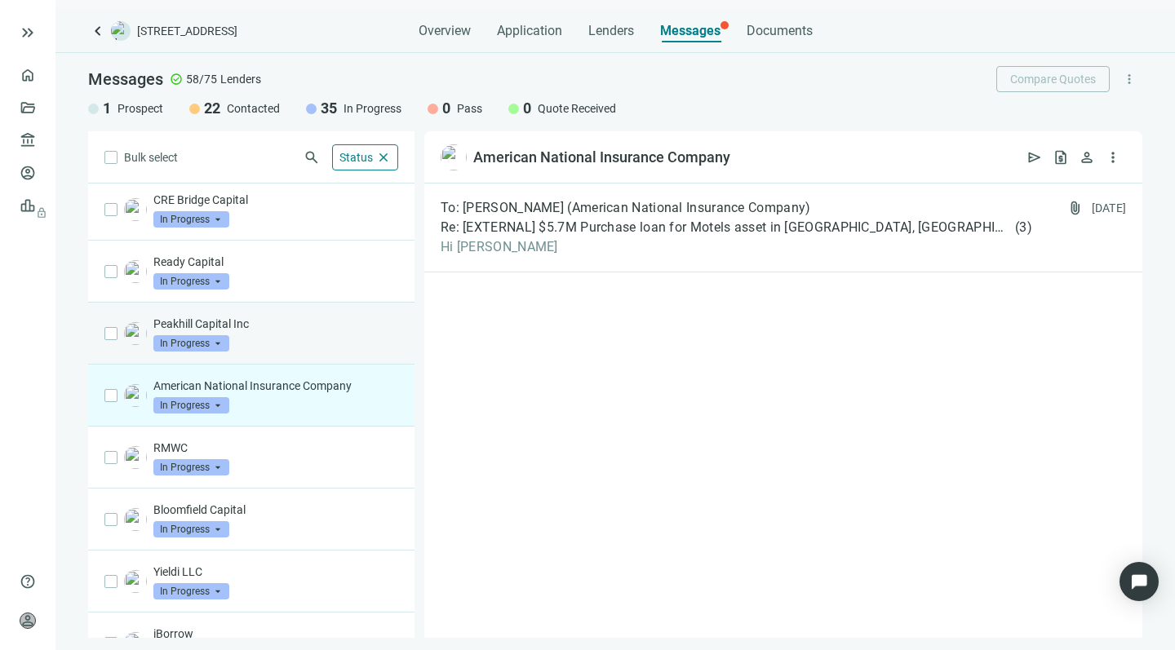
click at [310, 336] on div "Peakhill Capital Inc In Progress arrow_drop_down" at bounding box center [275, 334] width 245 height 36
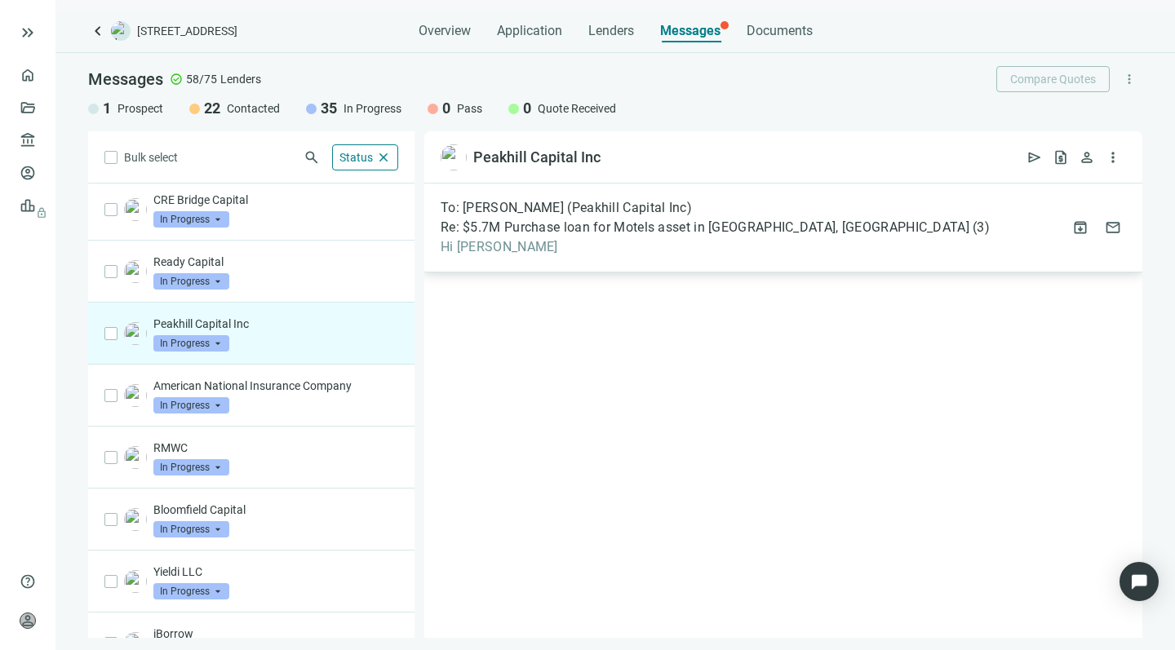
click at [633, 237] on div "To: [PERSON_NAME] (Peakhill Capital Inc) Re: $5.7M Purchase loan for Motels ass…" at bounding box center [715, 227] width 549 height 55
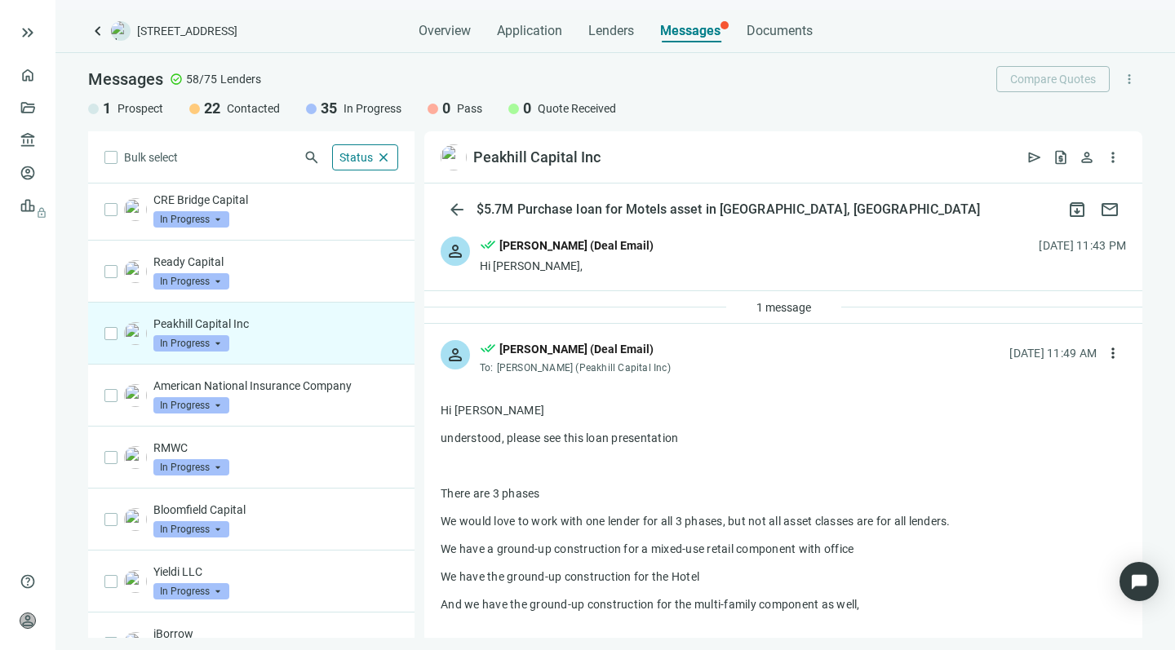
scroll to position [11, 0]
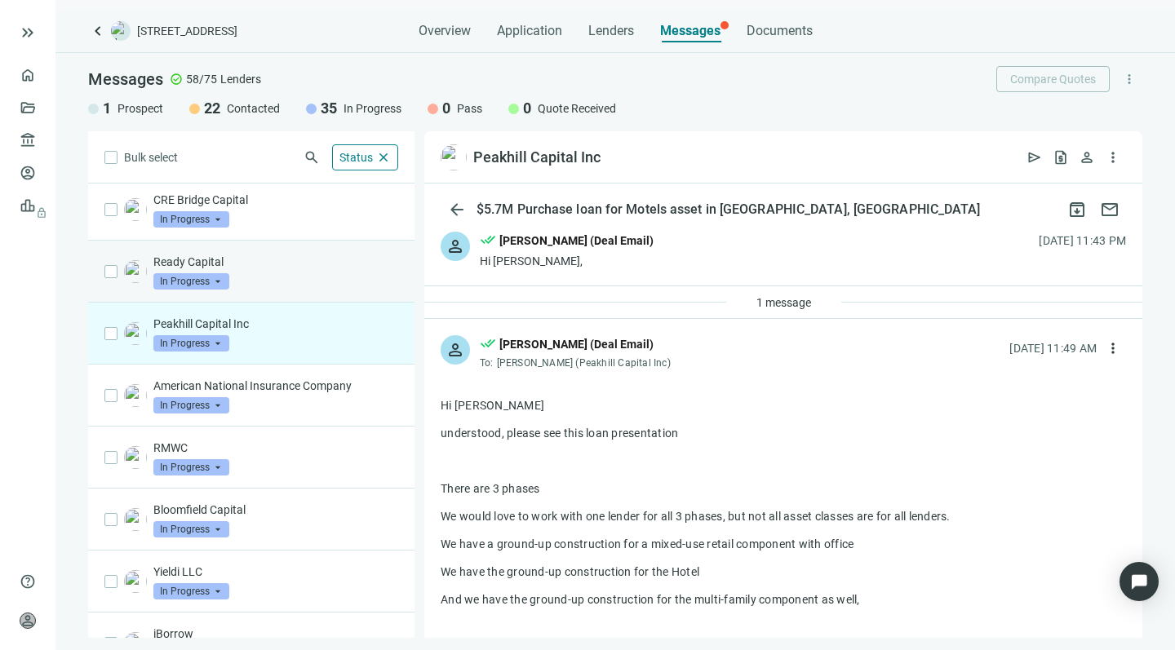
click at [263, 268] on p "Ready Capital" at bounding box center [275, 262] width 245 height 16
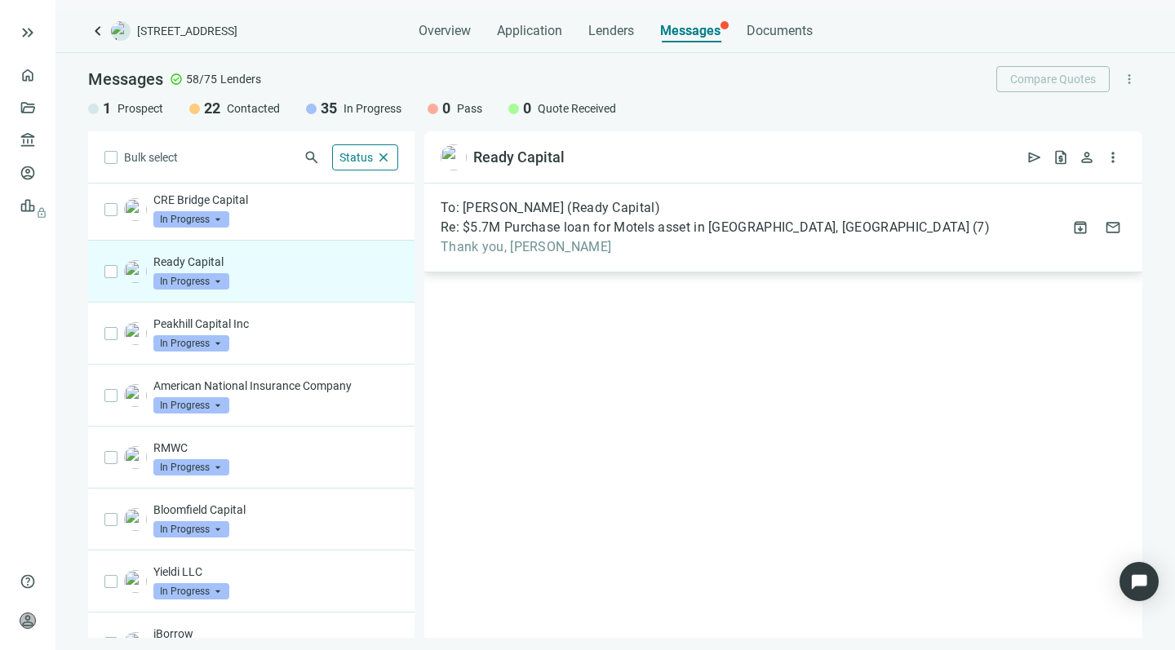
click at [636, 249] on span "Thank you, [PERSON_NAME]" at bounding box center [715, 247] width 549 height 16
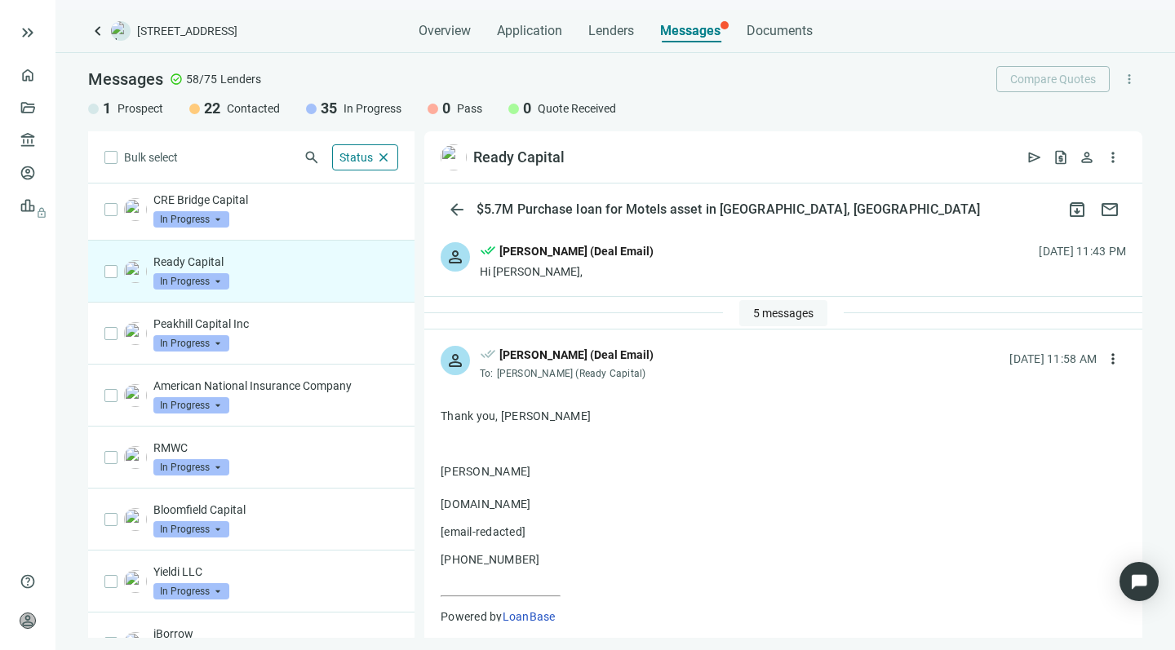
click at [760, 311] on span "5 messages" at bounding box center [783, 313] width 60 height 13
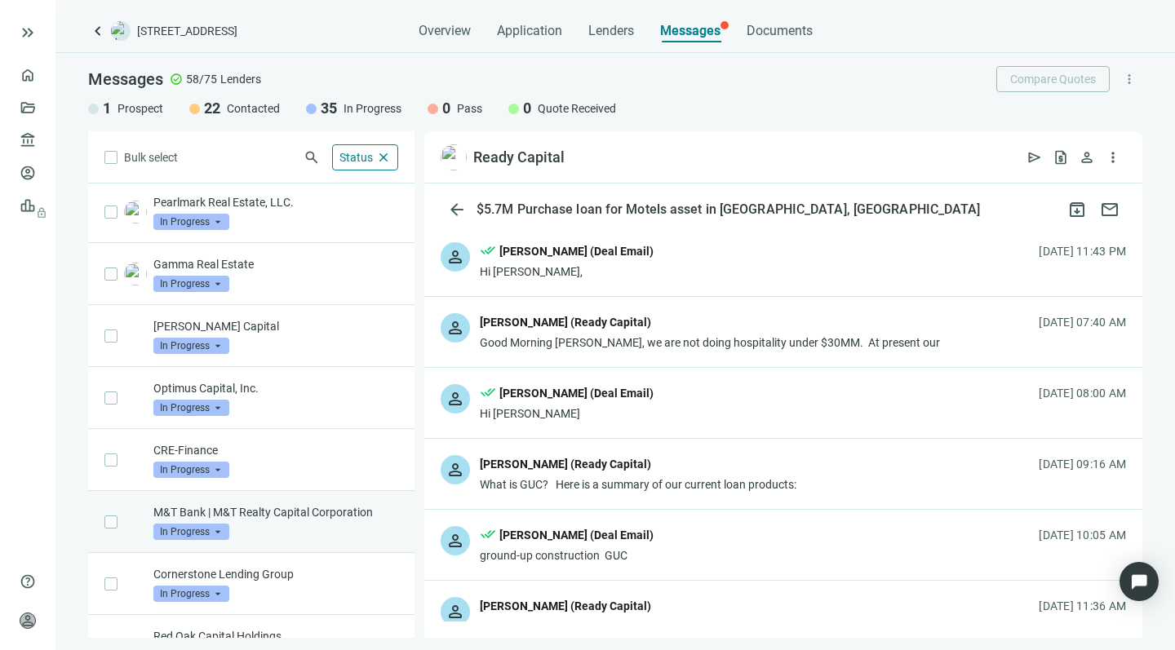
scroll to position [126, 0]
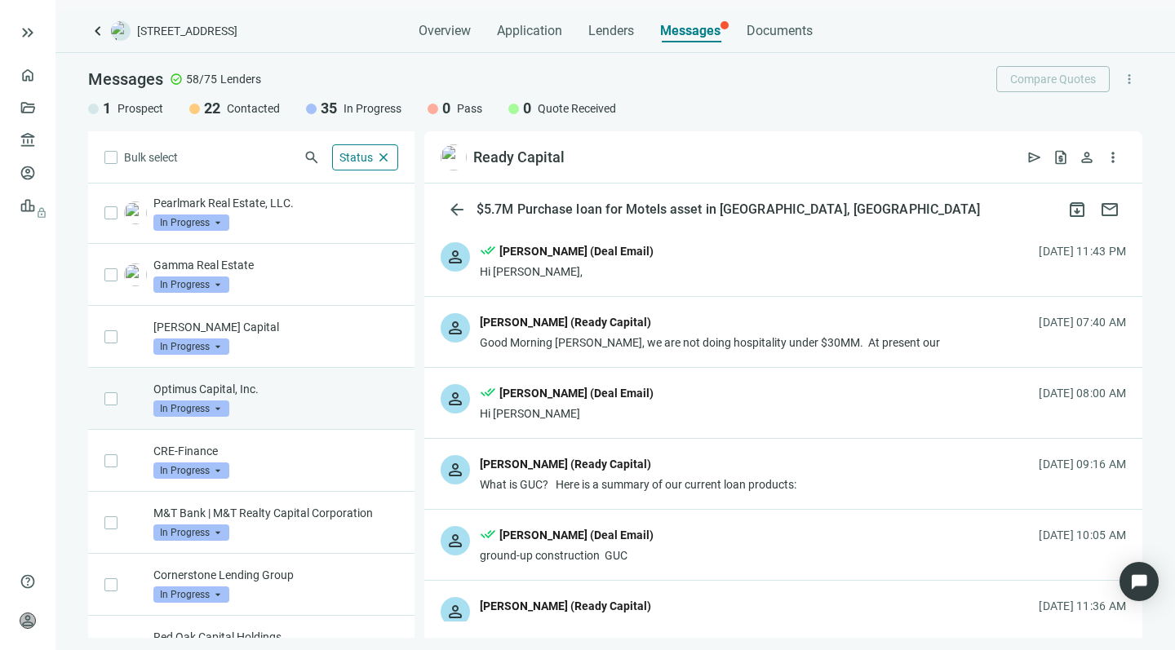
click at [280, 399] on div "Optimus Capital, Inc. In Progress arrow_drop_down" at bounding box center [275, 399] width 245 height 36
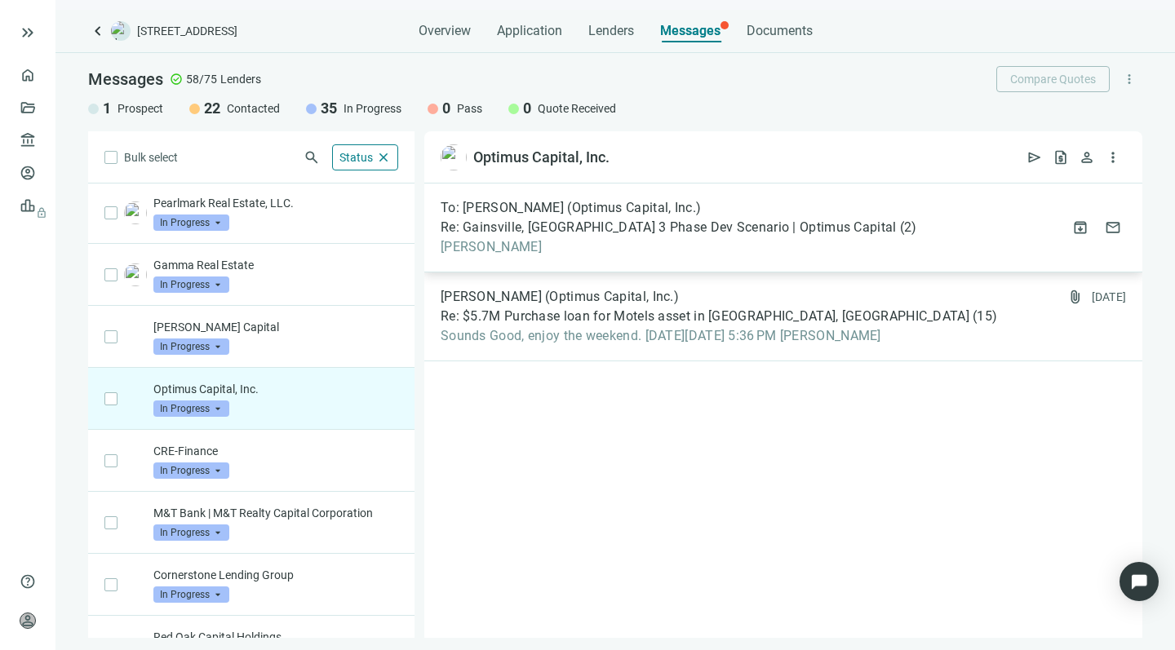
click at [614, 246] on span "[PERSON_NAME]" at bounding box center [679, 247] width 477 height 16
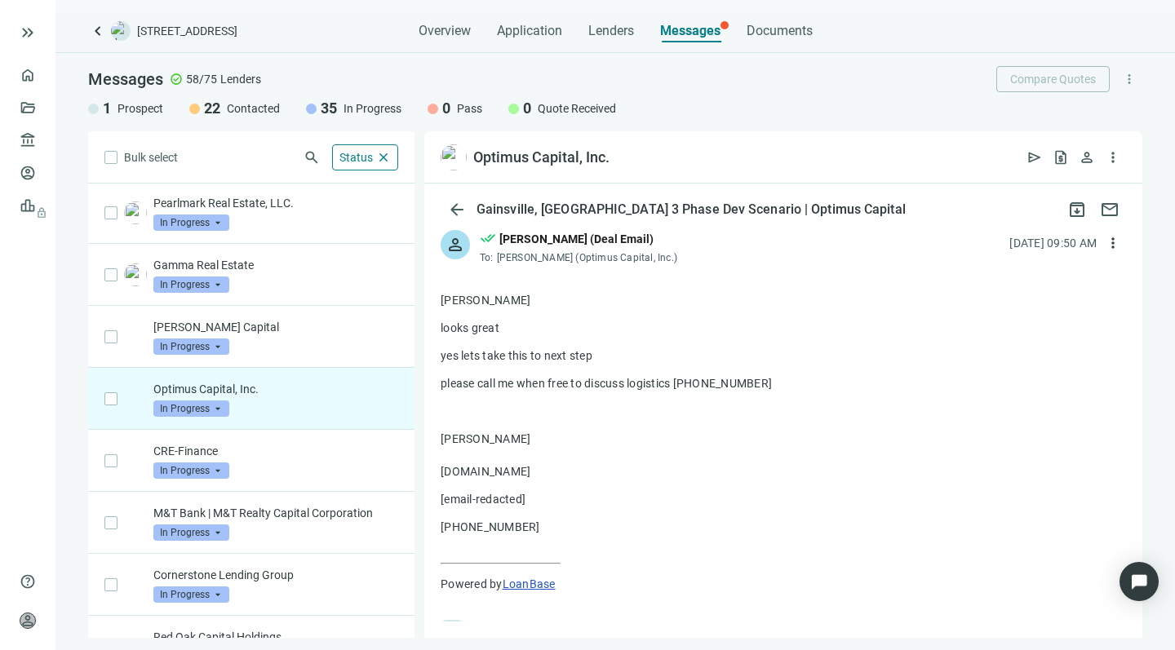
scroll to position [135, 0]
